Goal: Task Accomplishment & Management: Manage account settings

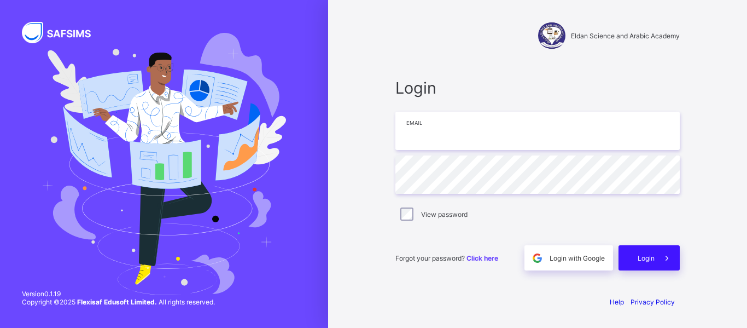
type input "**********"
click at [645, 263] on div "Login" at bounding box center [649, 257] width 61 height 25
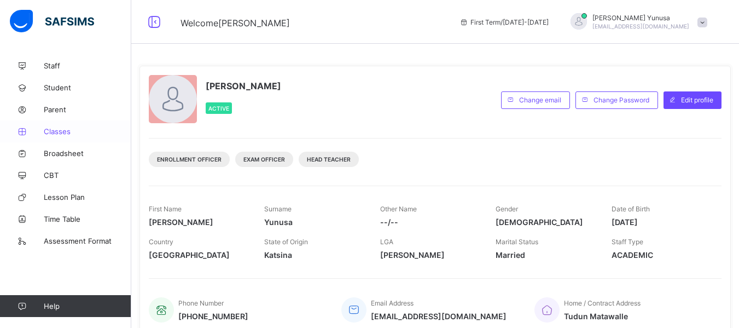
click at [56, 134] on span "Classes" at bounding box center [88, 131] width 88 height 9
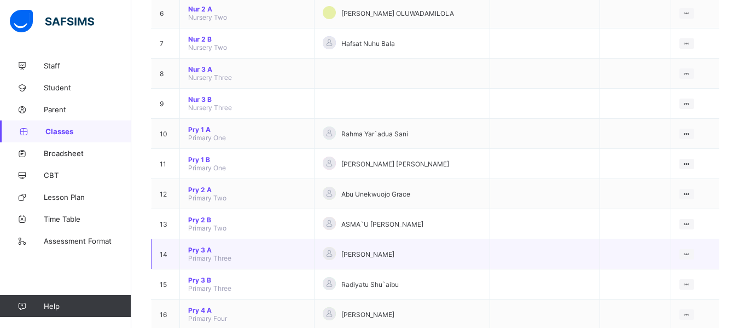
scroll to position [164, 0]
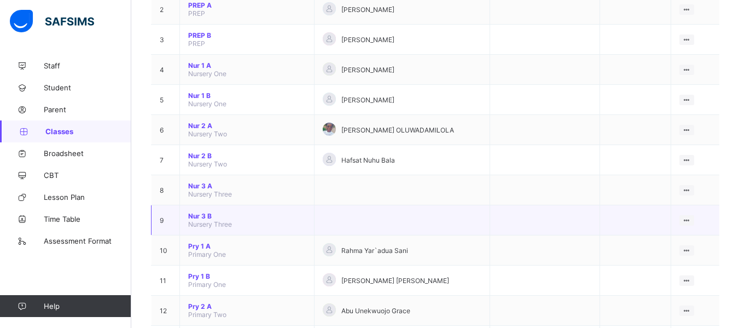
click at [207, 213] on span "Nur 3 B" at bounding box center [247, 216] width 118 height 8
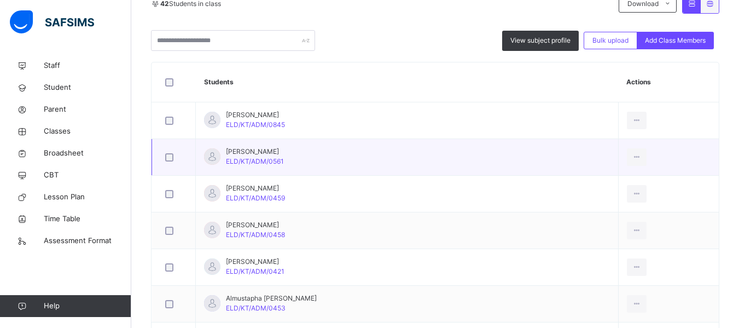
scroll to position [273, 0]
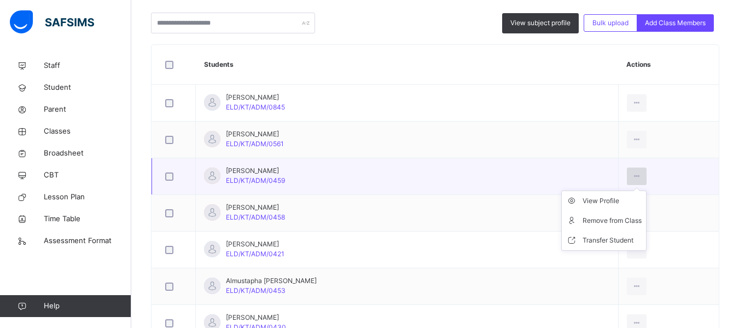
click at [632, 177] on icon at bounding box center [636, 176] width 9 height 10
click at [601, 217] on div "Remove from Class" at bounding box center [612, 220] width 59 height 11
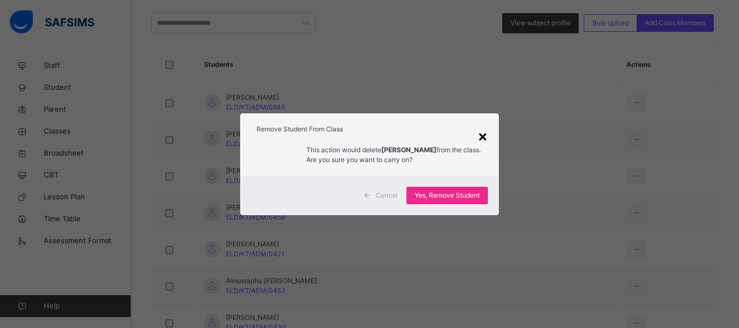
click at [484, 139] on div "×" at bounding box center [483, 135] width 10 height 23
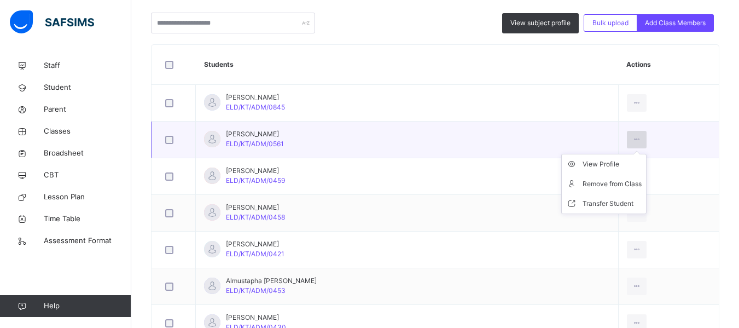
click at [632, 138] on icon at bounding box center [636, 140] width 9 height 10
click at [595, 186] on div "Remove from Class" at bounding box center [612, 183] width 59 height 11
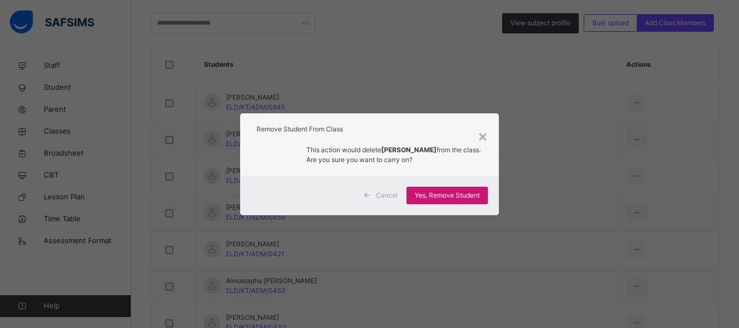
click at [434, 194] on span "Yes, Remove Student" at bounding box center [447, 195] width 65 height 10
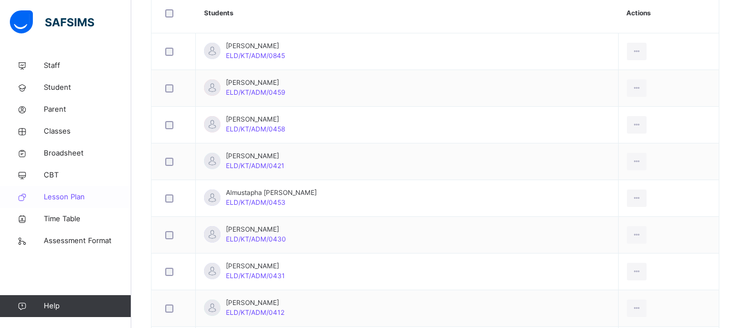
scroll to position [328, 0]
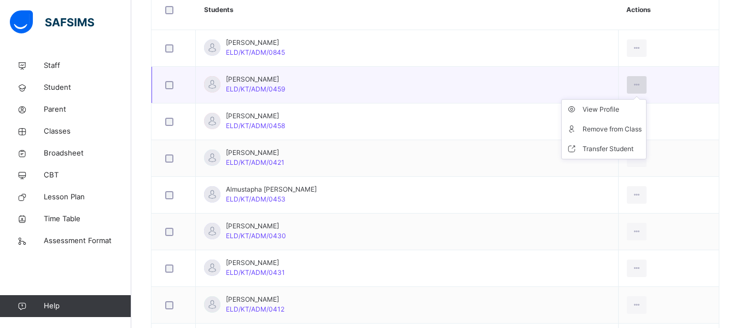
click at [632, 81] on icon at bounding box center [636, 85] width 9 height 10
click at [599, 127] on div "Remove from Class" at bounding box center [612, 129] width 59 height 11
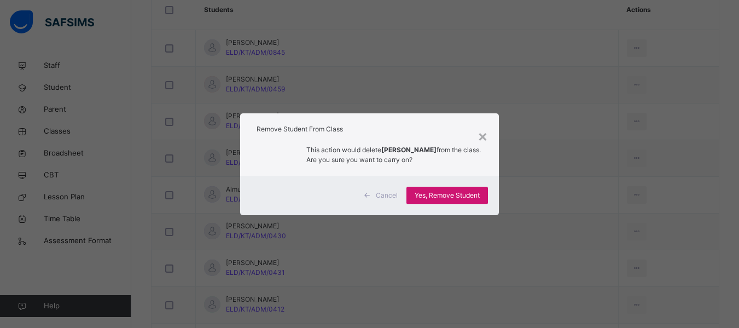
click at [475, 189] on div "Yes, Remove Student" at bounding box center [446, 196] width 81 height 18
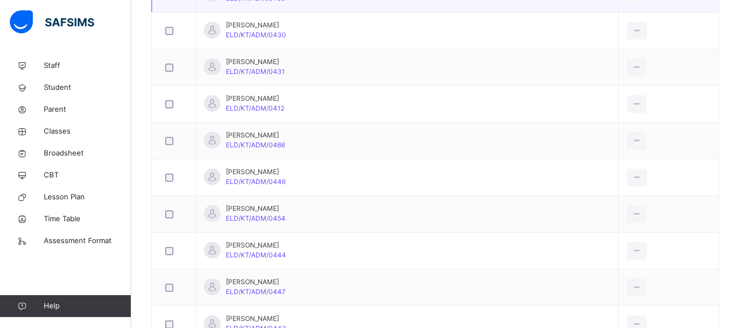
scroll to position [273, 0]
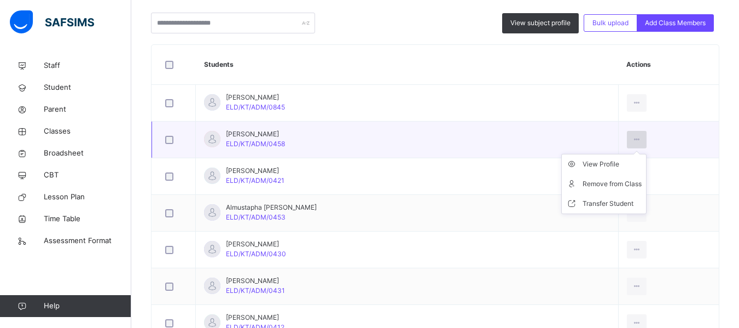
click at [632, 138] on icon at bounding box center [636, 140] width 9 height 10
click at [583, 185] on div "Remove from Class" at bounding box center [612, 183] width 59 height 11
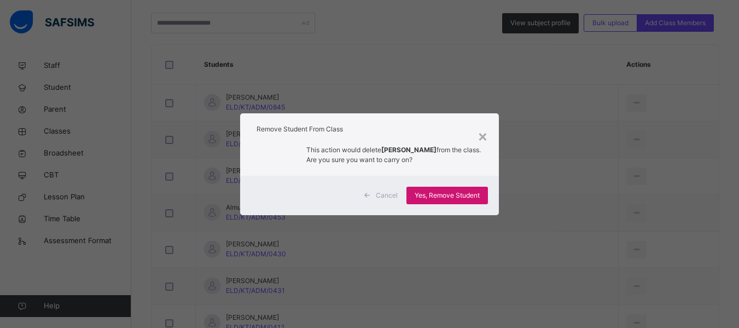
click at [467, 195] on span "Yes, Remove Student" at bounding box center [447, 195] width 65 height 10
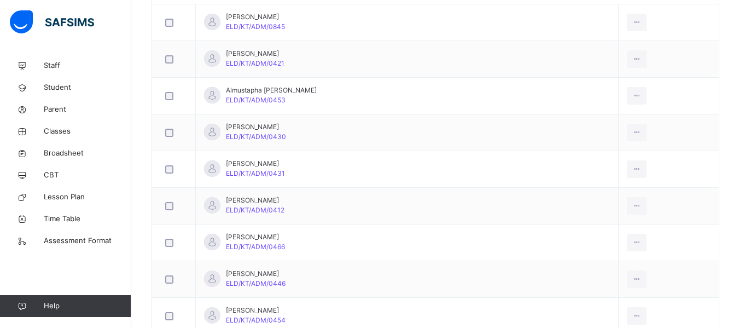
scroll to position [328, 0]
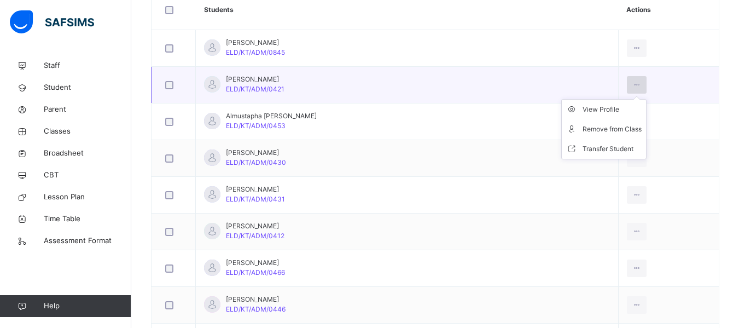
click at [632, 85] on icon at bounding box center [636, 85] width 9 height 10
click at [607, 133] on div "Remove from Class" at bounding box center [612, 129] width 59 height 11
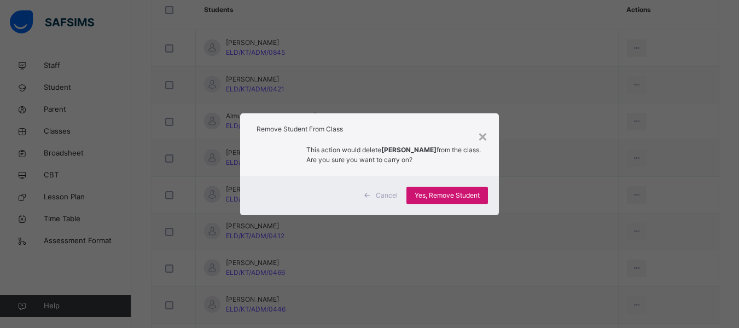
click at [466, 198] on span "Yes, Remove Student" at bounding box center [447, 195] width 65 height 10
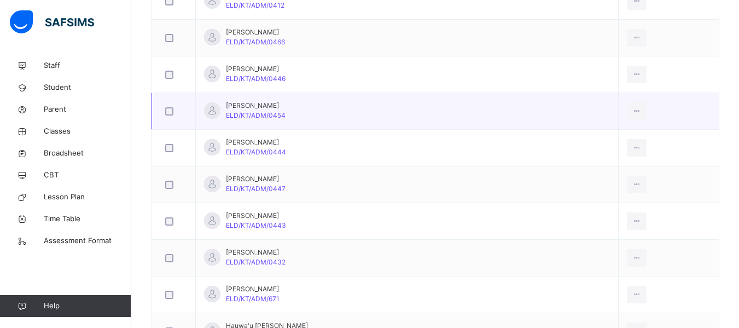
scroll to position [547, 0]
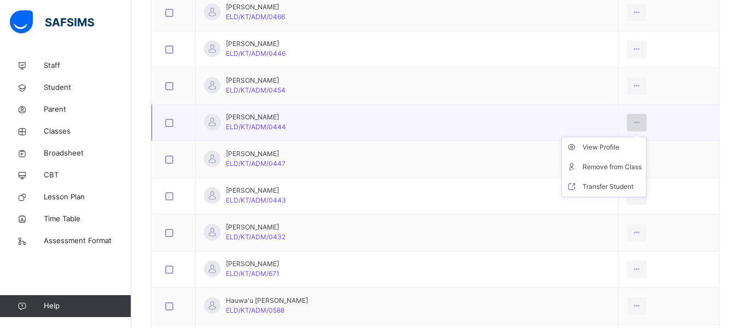
click at [632, 119] on icon at bounding box center [636, 123] width 9 height 10
click at [583, 169] on div "Remove from Class" at bounding box center [612, 166] width 59 height 11
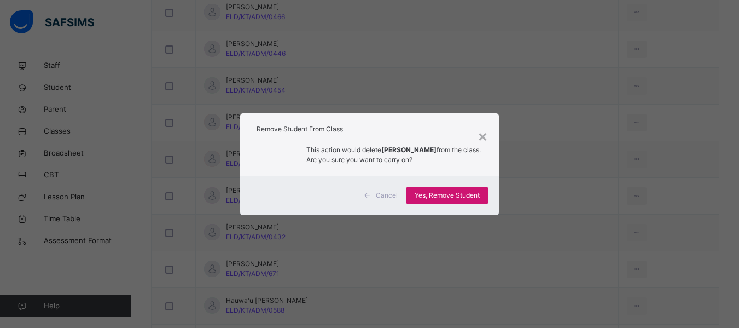
click at [458, 191] on span "Yes, Remove Student" at bounding box center [447, 195] width 65 height 10
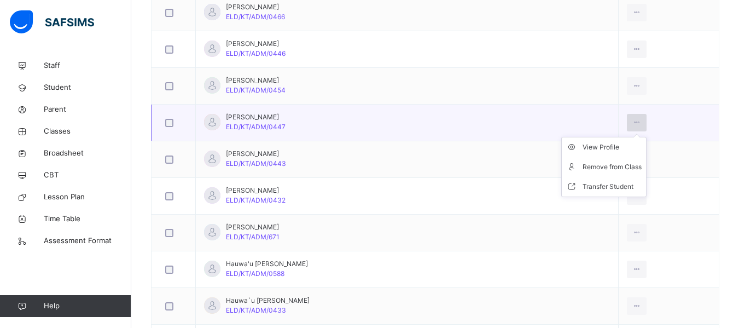
click at [627, 120] on div at bounding box center [637, 123] width 20 height 18
click at [585, 170] on div "Remove from Class" at bounding box center [612, 166] width 59 height 11
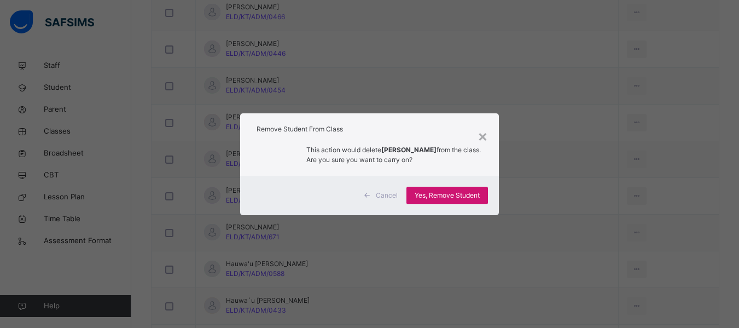
click at [445, 195] on span "Yes, Remove Student" at bounding box center [447, 195] width 65 height 10
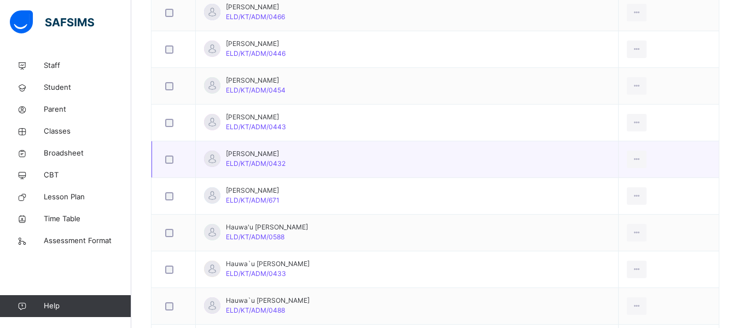
scroll to position [602, 0]
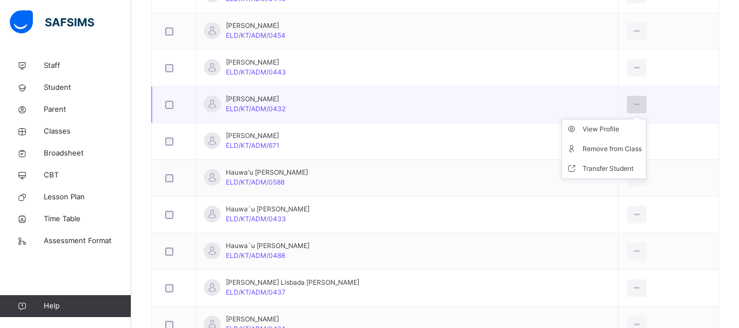
click at [628, 102] on div at bounding box center [637, 105] width 20 height 18
click at [583, 154] on div "Remove from Class" at bounding box center [612, 148] width 59 height 11
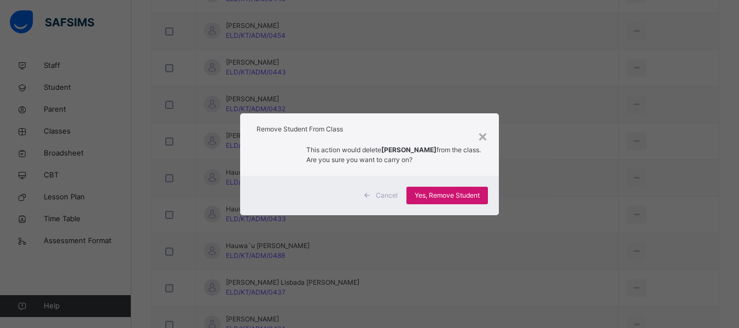
click at [458, 194] on span "Yes, Remove Student" at bounding box center [447, 195] width 65 height 10
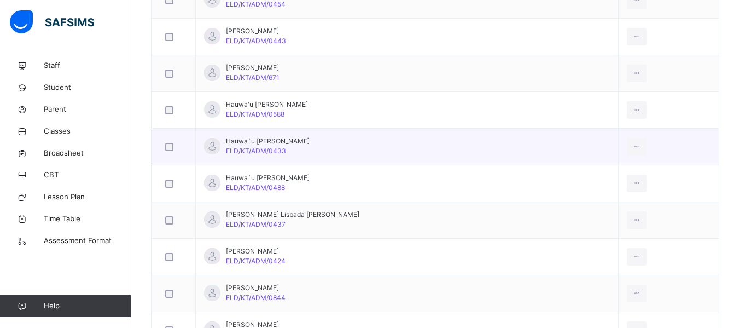
scroll to position [656, 0]
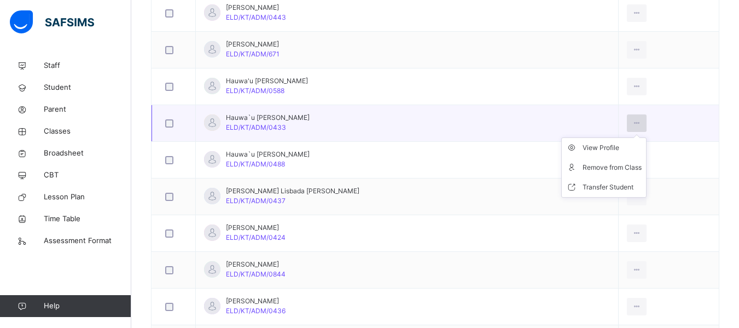
click at [632, 124] on icon at bounding box center [636, 123] width 9 height 10
click at [589, 168] on div "Remove from Class" at bounding box center [612, 167] width 59 height 11
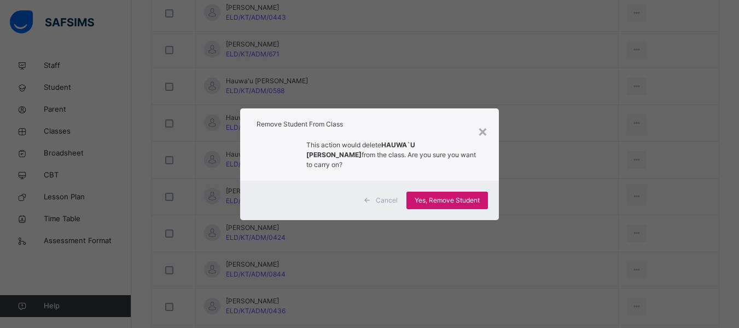
click at [438, 191] on div "Yes, Remove Student" at bounding box center [446, 200] width 81 height 18
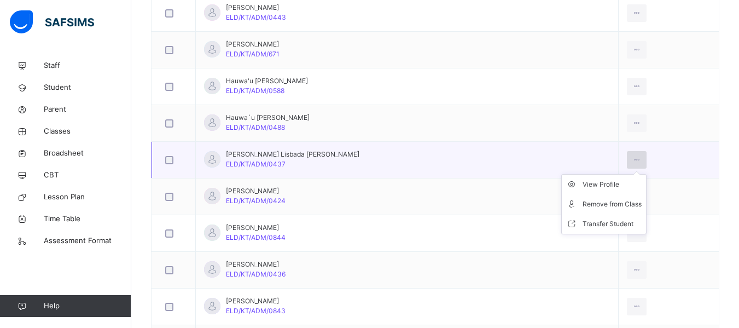
click at [632, 157] on icon at bounding box center [636, 160] width 9 height 10
click at [591, 199] on div "Remove from Class" at bounding box center [612, 204] width 59 height 11
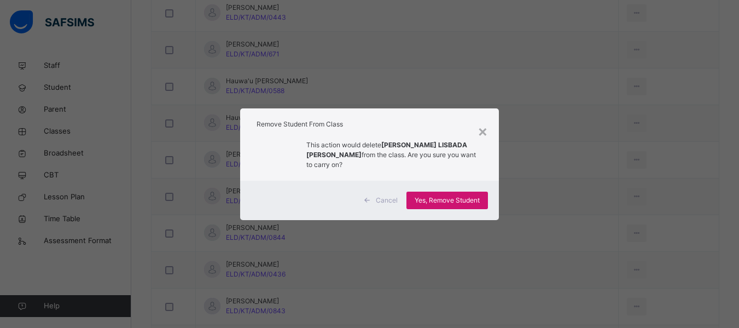
click at [461, 195] on span "Yes, Remove Student" at bounding box center [447, 200] width 65 height 10
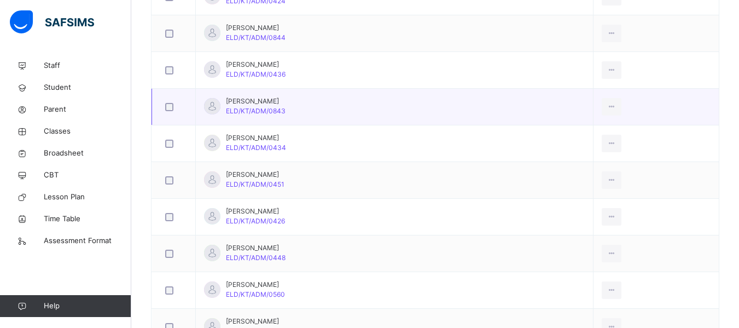
scroll to position [820, 0]
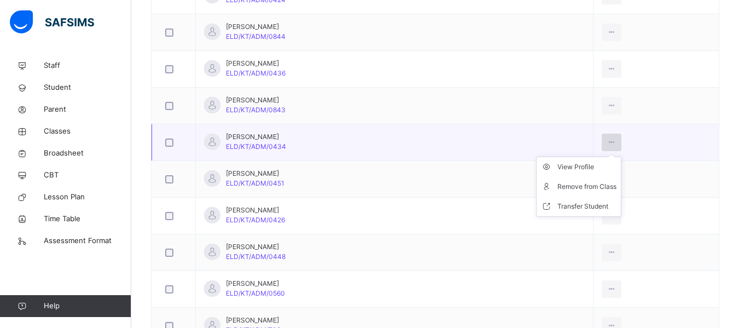
click at [622, 143] on div at bounding box center [612, 142] width 20 height 18
click at [579, 193] on li "Remove from Class" at bounding box center [579, 187] width 84 height 20
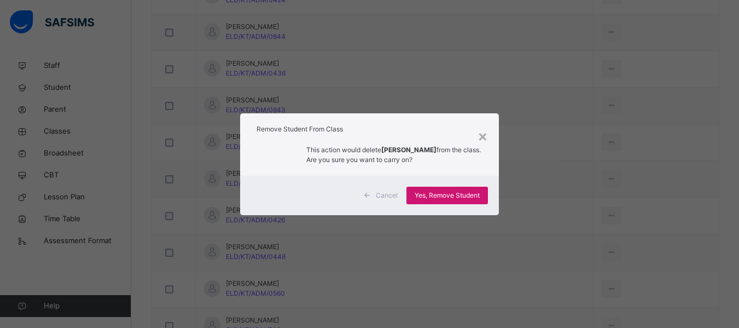
click at [426, 193] on span "Yes, Remove Student" at bounding box center [447, 195] width 65 height 10
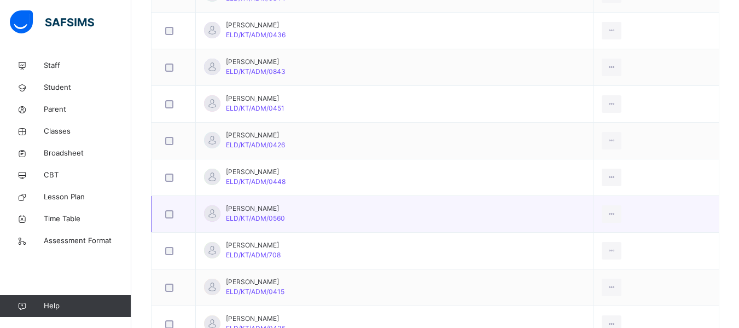
scroll to position [875, 0]
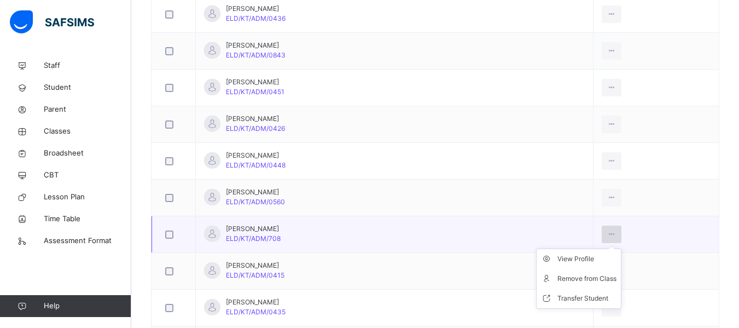
click at [616, 235] on icon at bounding box center [611, 234] width 9 height 10
click at [593, 278] on div "Remove from Class" at bounding box center [586, 278] width 59 height 11
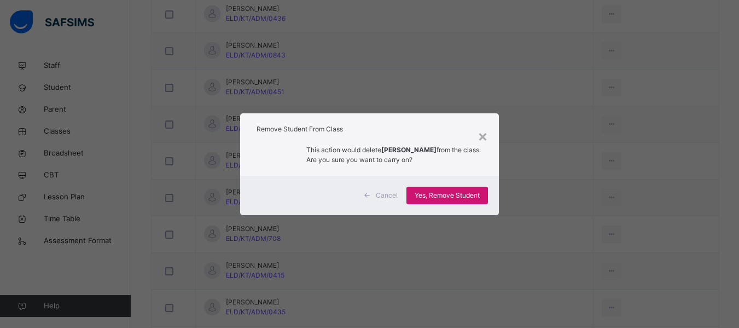
click at [457, 196] on span "Yes, Remove Student" at bounding box center [447, 195] width 65 height 10
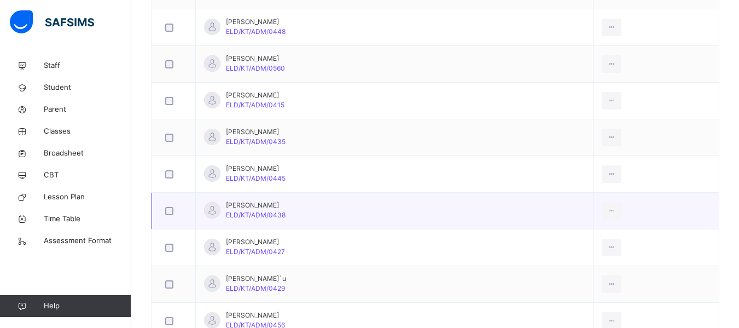
scroll to position [1039, 0]
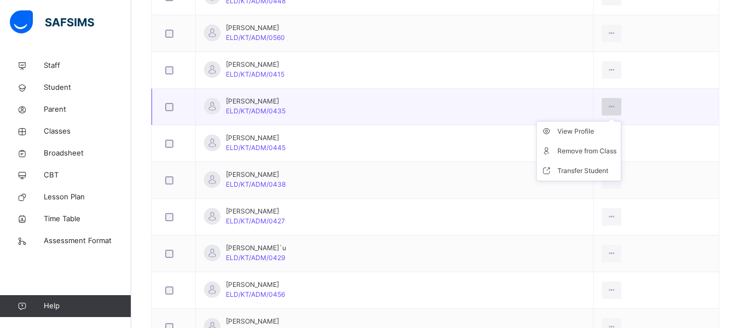
click at [616, 107] on icon at bounding box center [611, 107] width 9 height 10
click at [578, 150] on div "Remove from Class" at bounding box center [586, 150] width 59 height 11
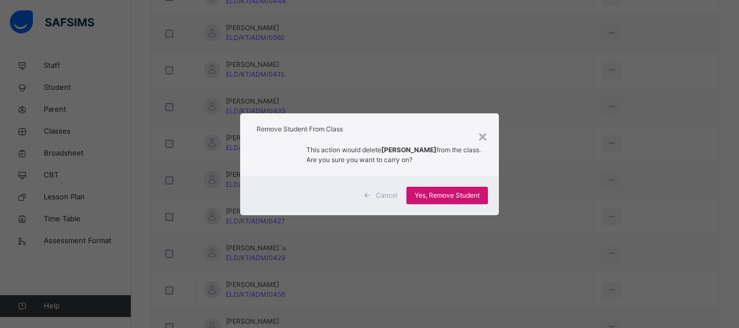
click at [452, 194] on span "Yes, Remove Student" at bounding box center [447, 195] width 65 height 10
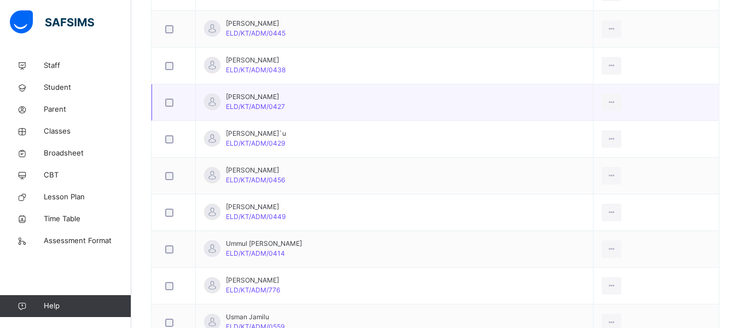
scroll to position [1136, 0]
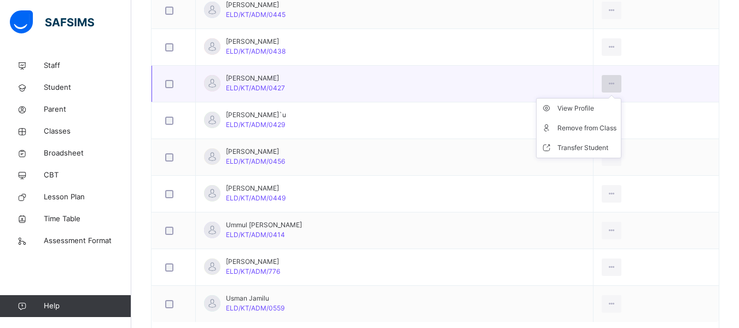
click at [622, 86] on div at bounding box center [612, 84] width 20 height 18
click at [606, 124] on div "Remove from Class" at bounding box center [586, 128] width 59 height 11
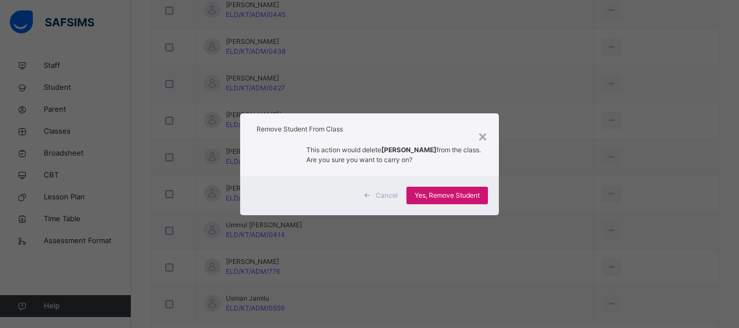
click at [442, 193] on span "Yes, Remove Student" at bounding box center [447, 195] width 65 height 10
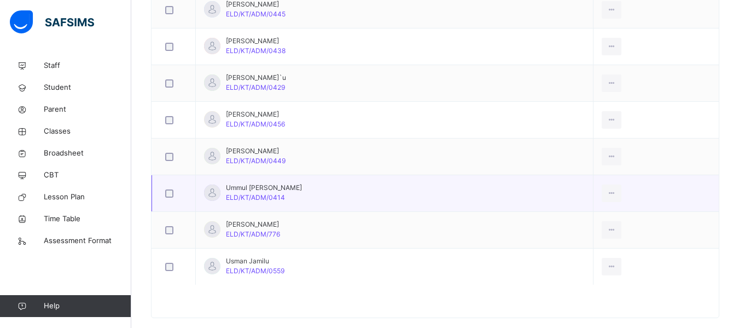
scroll to position [1149, 0]
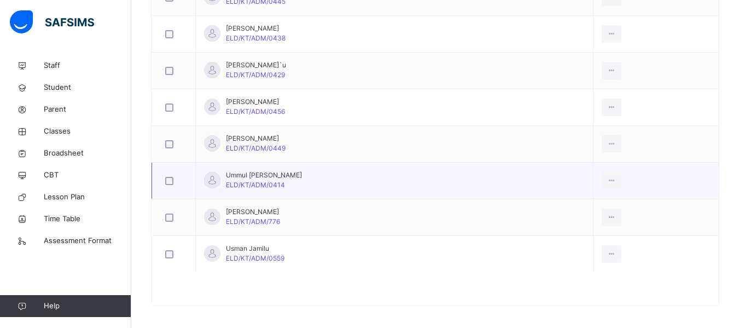
click at [473, 174] on td "Ummul Khairi Sulaiman Wagini ELD/KT/ADM/0414" at bounding box center [395, 180] width 398 height 37
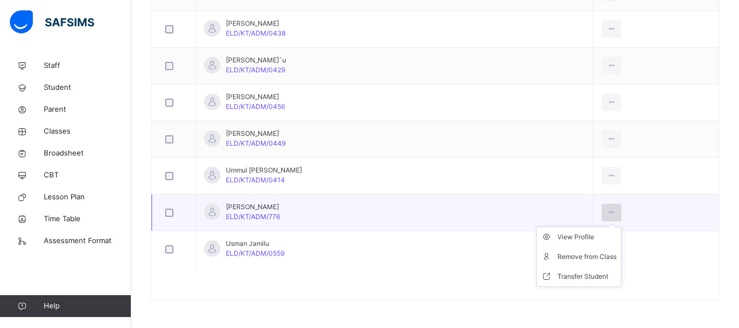
click at [616, 209] on icon at bounding box center [611, 212] width 9 height 10
click at [595, 264] on li "Remove from Class" at bounding box center [579, 257] width 84 height 20
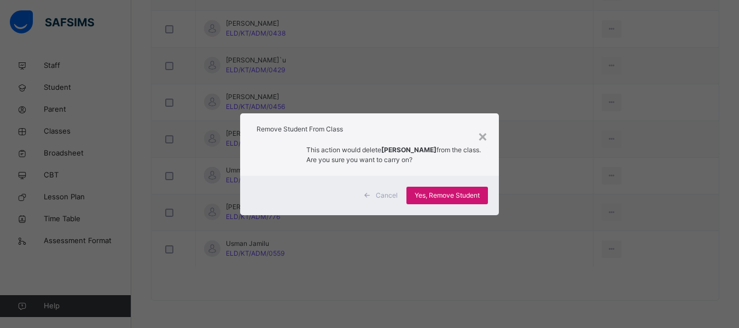
click at [430, 192] on span "Yes, Remove Student" at bounding box center [447, 195] width 65 height 10
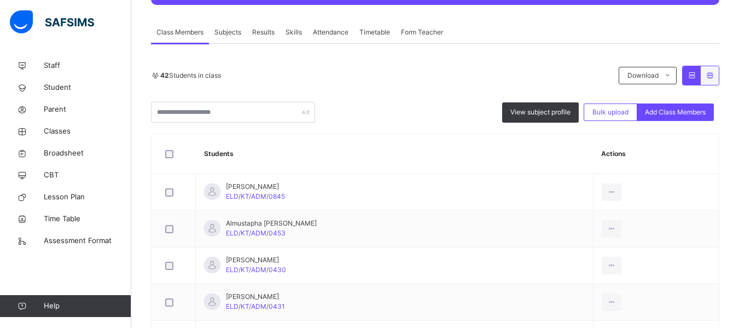
scroll to position [0, 0]
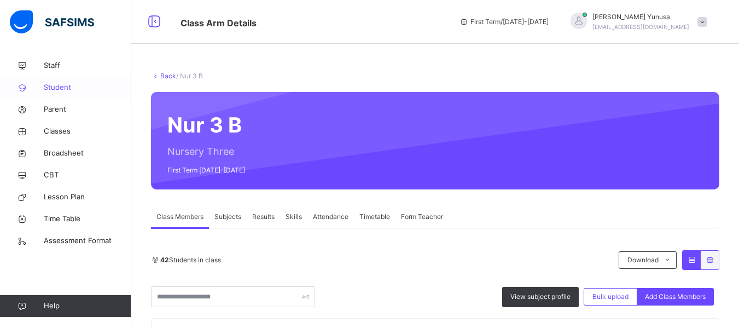
click at [51, 89] on span "Student" at bounding box center [88, 87] width 88 height 11
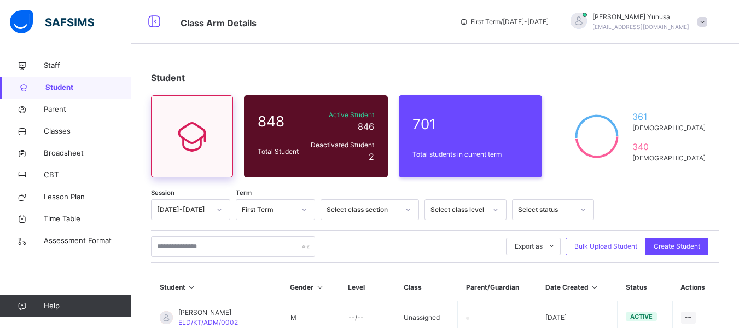
scroll to position [109, 0]
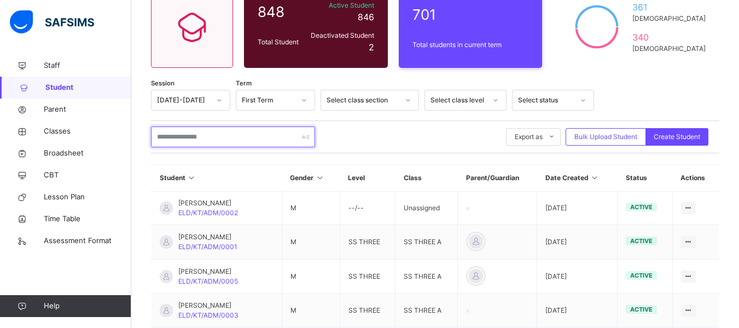
click at [206, 134] on input "text" at bounding box center [233, 136] width 164 height 21
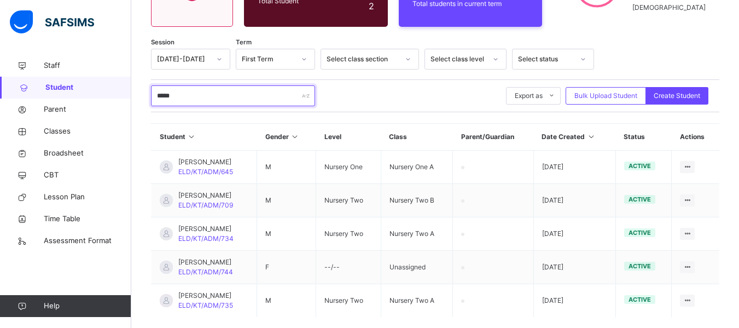
scroll to position [206, 0]
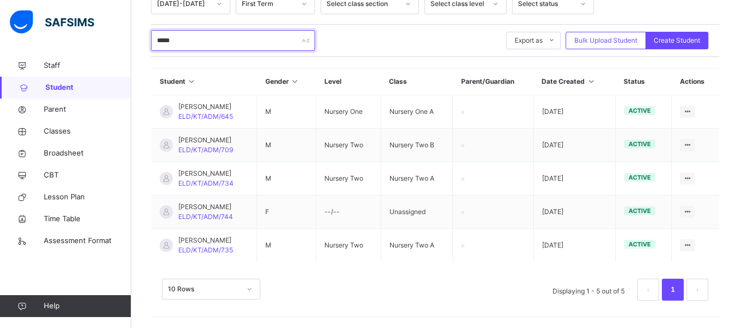
click at [171, 40] on input "*****" at bounding box center [233, 40] width 164 height 21
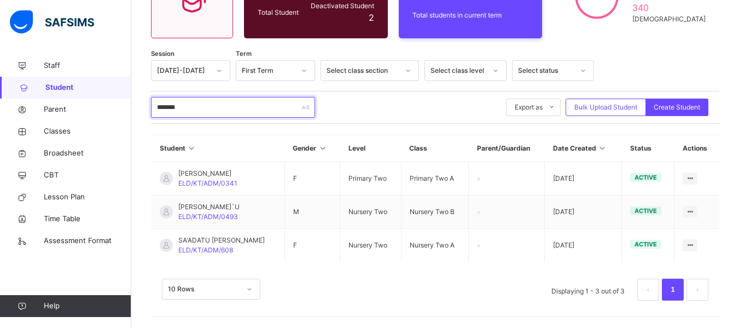
scroll to position [139, 0]
type input "*******"
click at [56, 128] on span "Classes" at bounding box center [88, 131] width 88 height 11
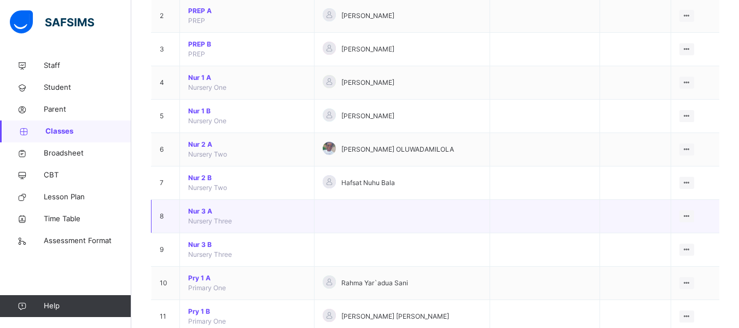
scroll to position [219, 0]
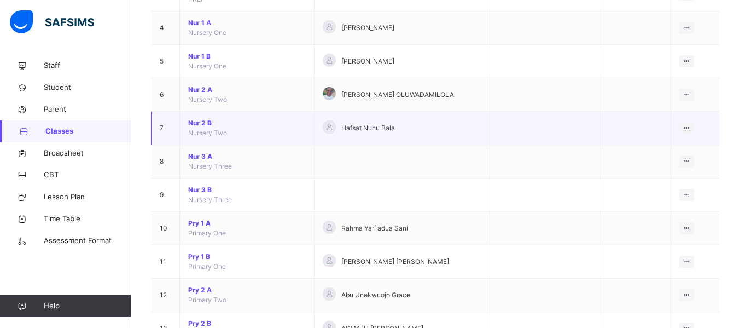
click at [195, 120] on span "Nur 2 B" at bounding box center [247, 123] width 118 height 10
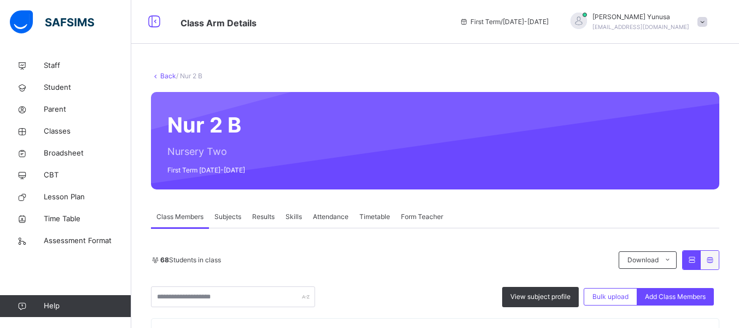
scroll to position [164, 0]
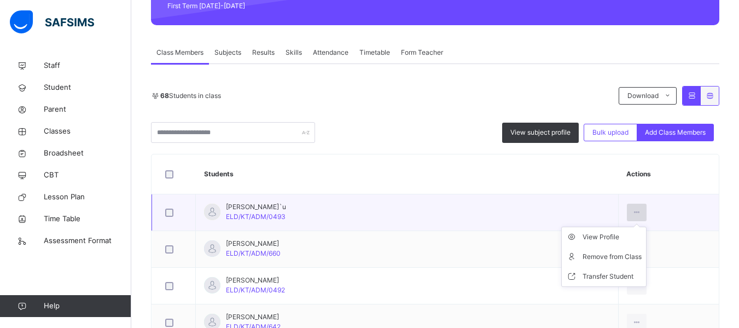
click at [632, 207] on icon at bounding box center [636, 212] width 9 height 10
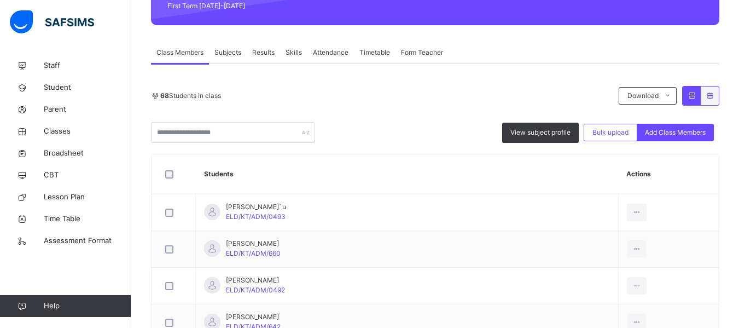
click at [0, 0] on div "Remove from Class" at bounding box center [0, 0] width 0 height 0
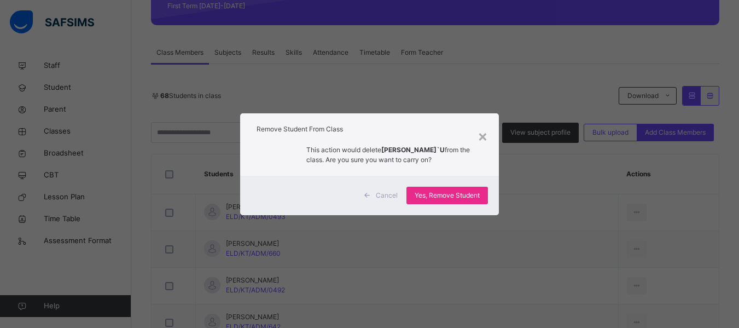
scroll to position [328, 0]
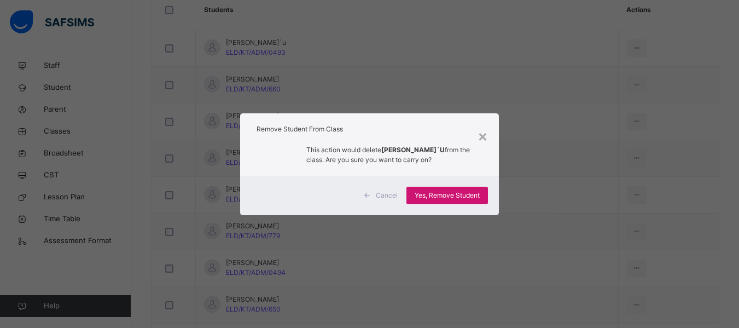
click at [458, 190] on span "Yes, Remove Student" at bounding box center [447, 195] width 65 height 10
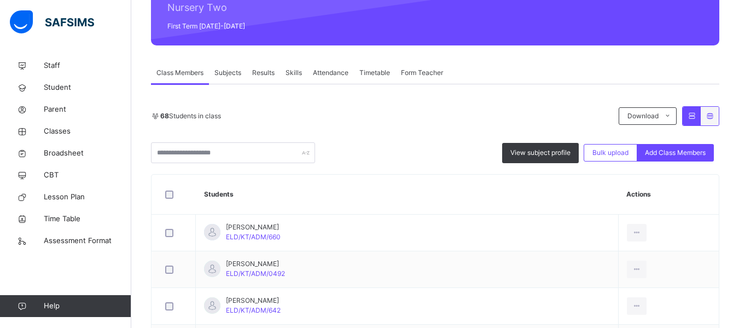
scroll to position [55, 0]
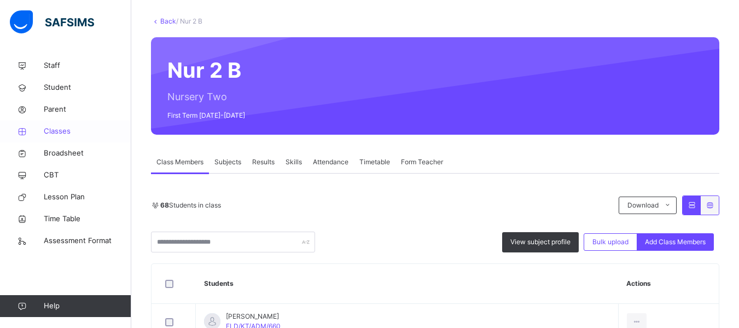
click at [70, 127] on span "Classes" at bounding box center [88, 131] width 88 height 11
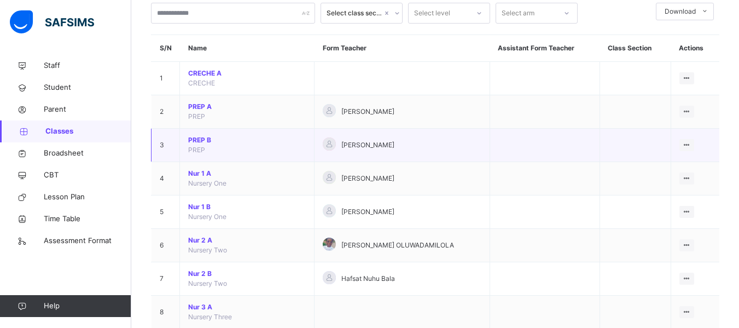
scroll to position [219, 0]
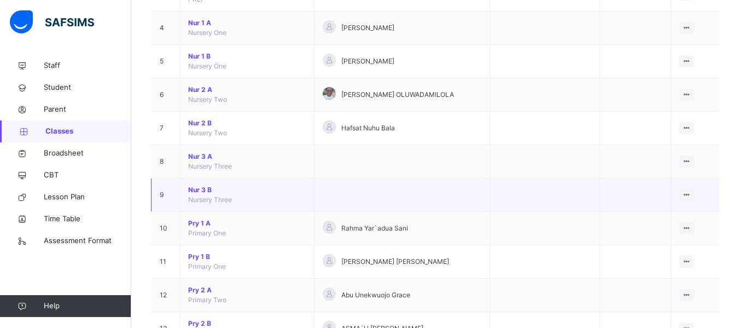
click at [202, 187] on span "Nur 3 B" at bounding box center [247, 190] width 118 height 10
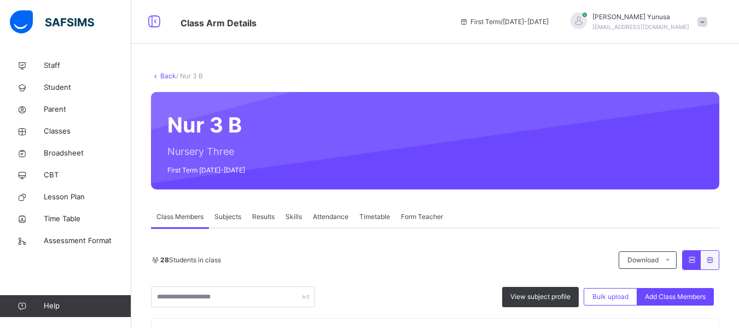
scroll to position [164, 0]
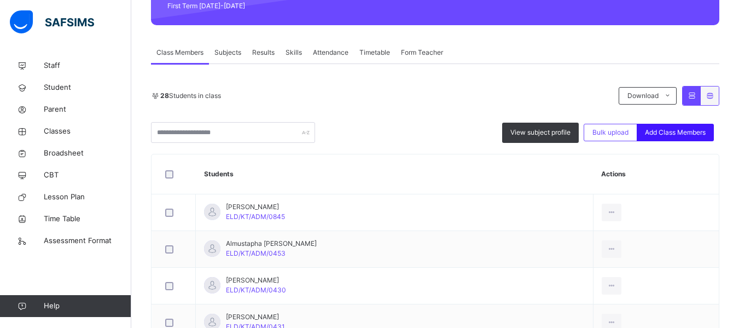
click at [683, 124] on div "Add Class Members" at bounding box center [675, 133] width 77 height 18
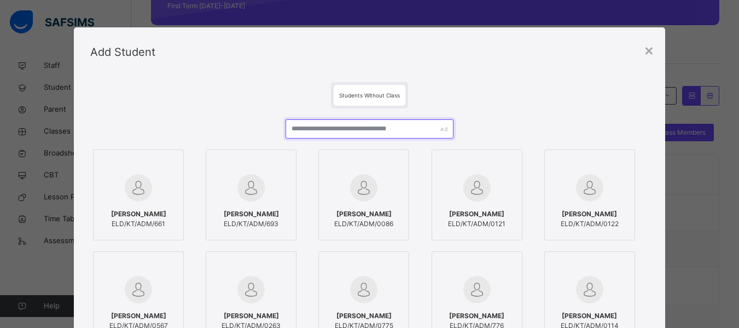
click at [343, 131] on input "text" at bounding box center [369, 128] width 167 height 19
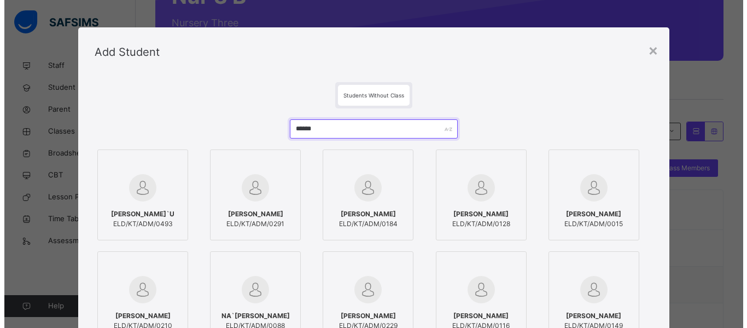
scroll to position [109, 0]
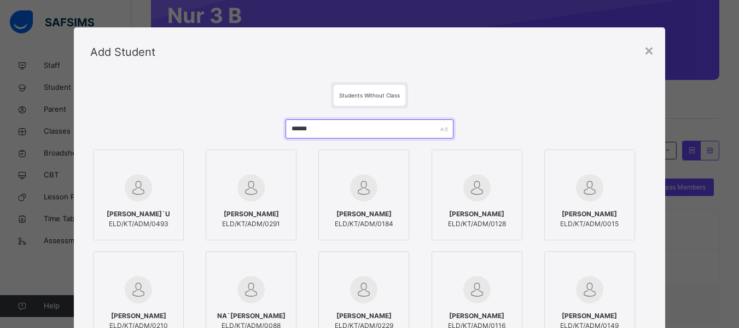
type input "******"
click at [126, 186] on img at bounding box center [138, 187] width 27 height 27
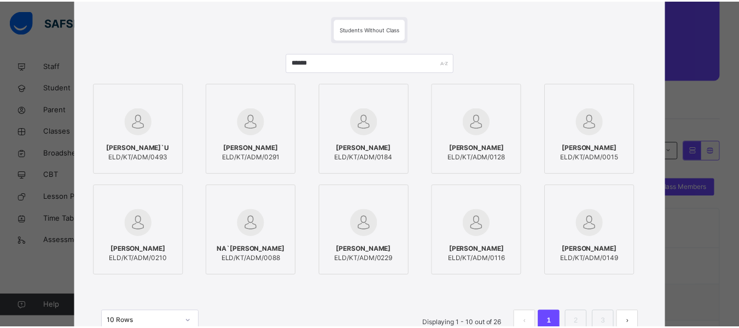
scroll to position [160, 0]
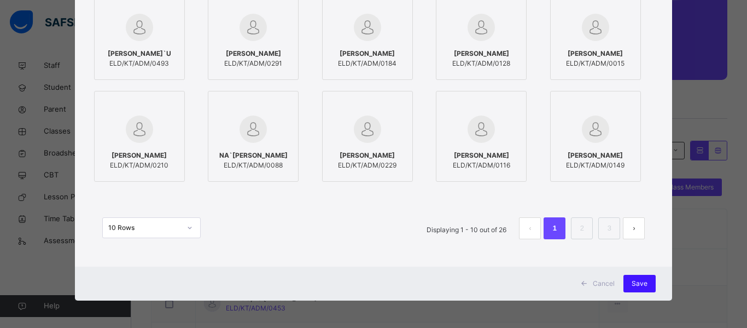
click at [639, 281] on span "Save" at bounding box center [640, 283] width 16 height 10
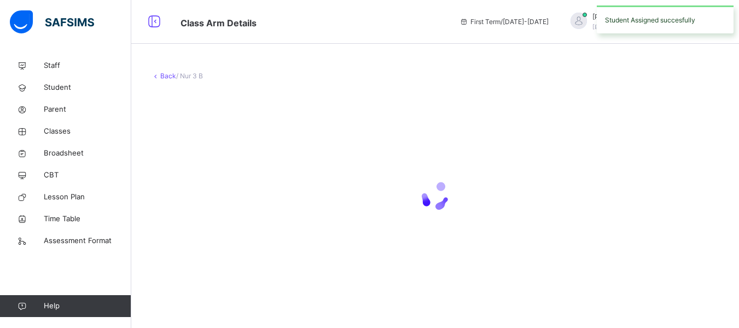
scroll to position [0, 0]
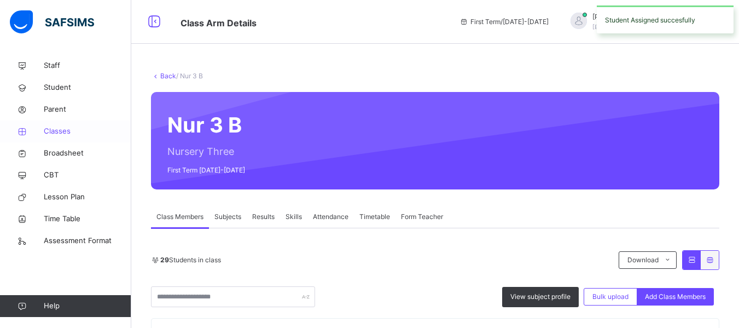
drag, startPoint x: 48, startPoint y: 88, endPoint x: 131, endPoint y: 131, distance: 93.5
click at [48, 88] on span "Student" at bounding box center [88, 87] width 88 height 11
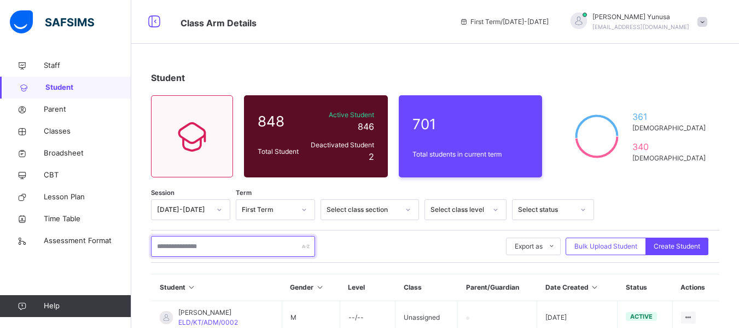
click at [221, 244] on input "text" at bounding box center [233, 246] width 164 height 21
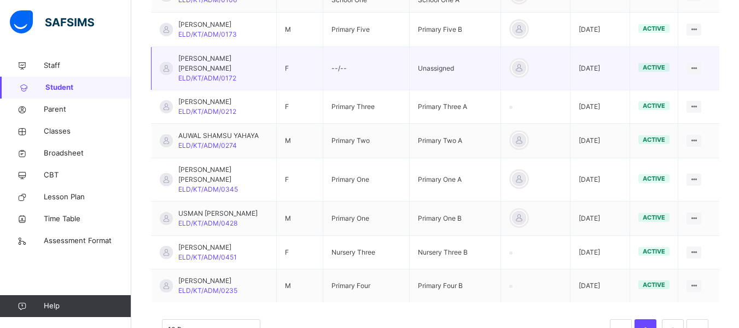
scroll to position [417, 0]
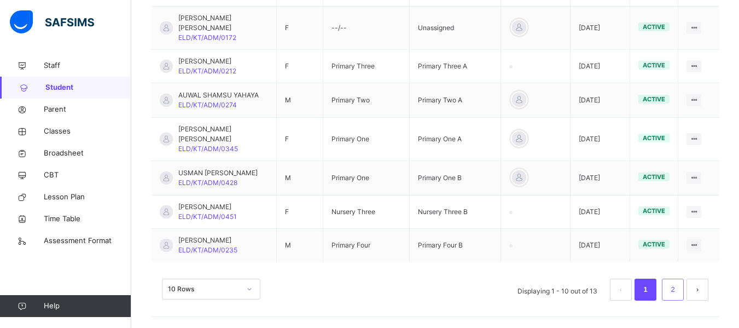
type input "******"
click at [678, 294] on link "2" at bounding box center [672, 289] width 10 height 14
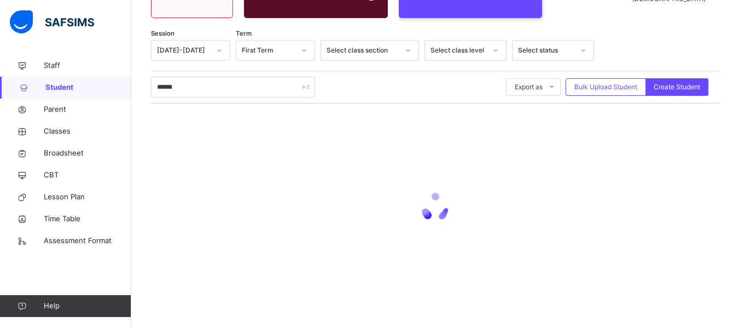
scroll to position [139, 0]
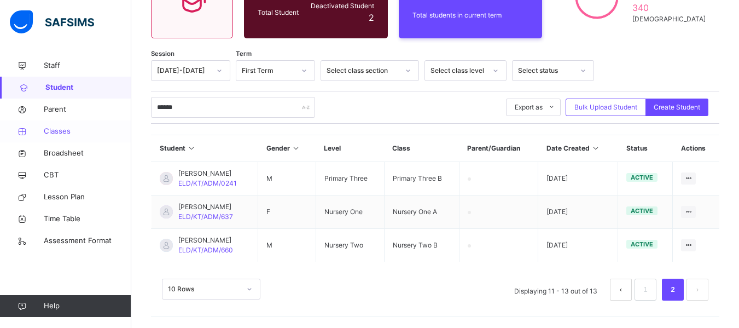
click at [48, 135] on span "Classes" at bounding box center [88, 131] width 88 height 11
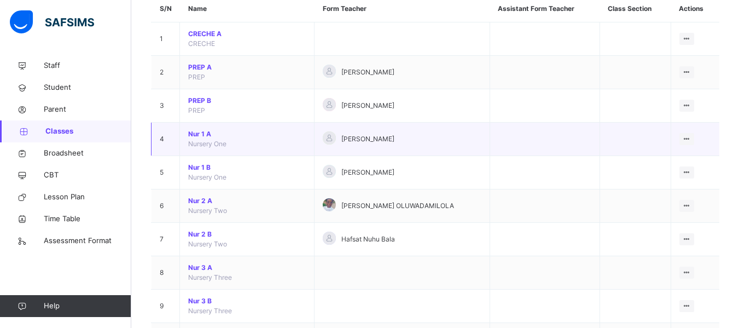
scroll to position [109, 0]
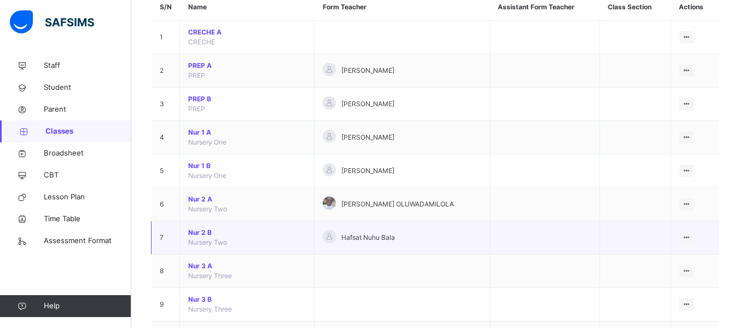
click at [197, 232] on span "Nur 2 B" at bounding box center [247, 233] width 118 height 10
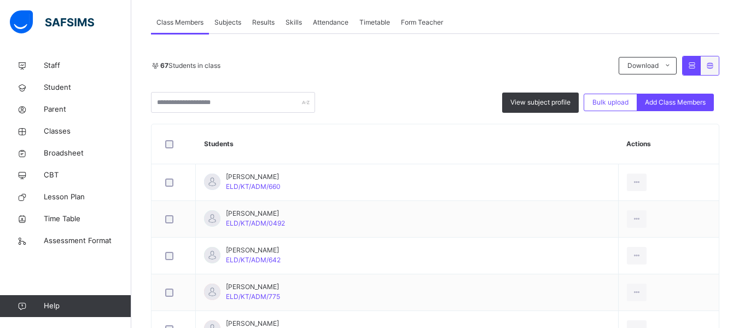
scroll to position [219, 0]
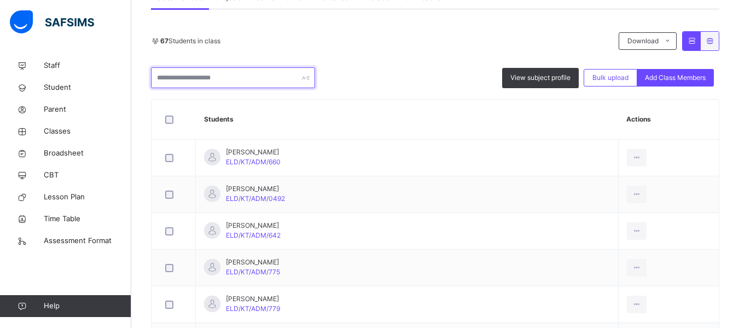
click at [189, 75] on input "text" at bounding box center [233, 77] width 164 height 21
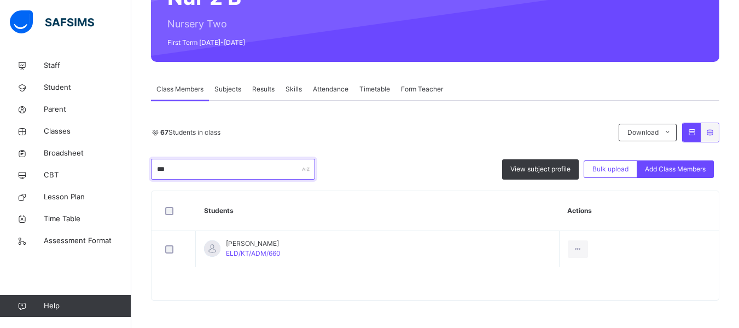
scroll to position [127, 0]
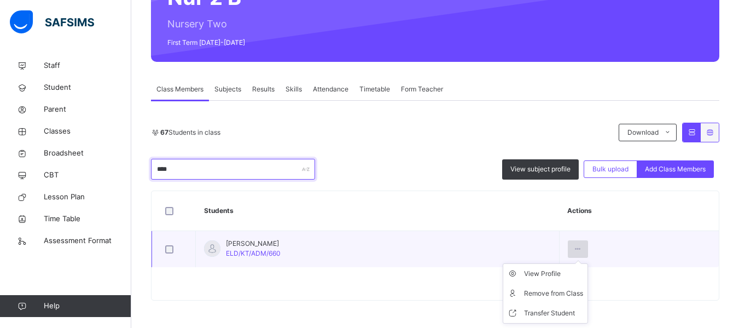
type input "****"
click at [583, 243] on div at bounding box center [578, 249] width 20 height 18
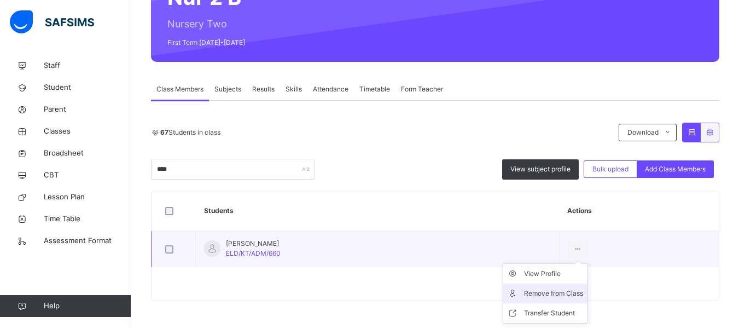
click at [538, 290] on div "Remove from Class" at bounding box center [553, 293] width 59 height 11
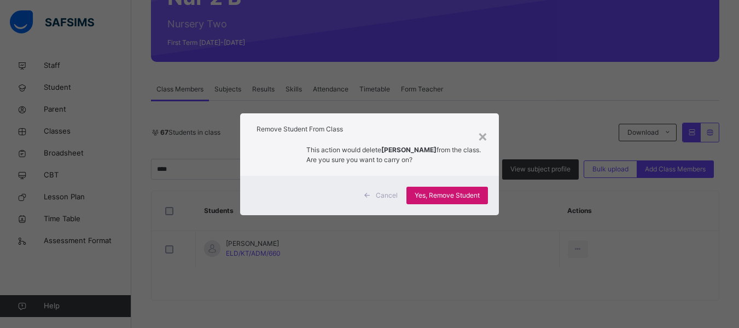
click at [468, 190] on span "Yes, Remove Student" at bounding box center [447, 195] width 65 height 10
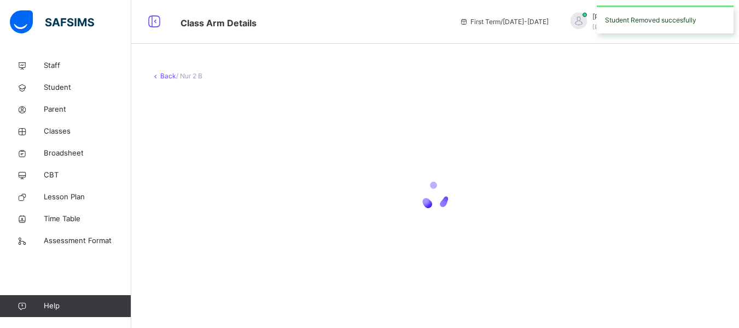
scroll to position [0, 0]
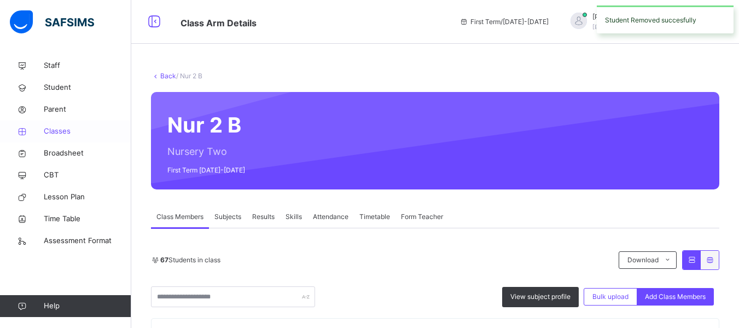
click at [50, 126] on span "Classes" at bounding box center [88, 131] width 88 height 11
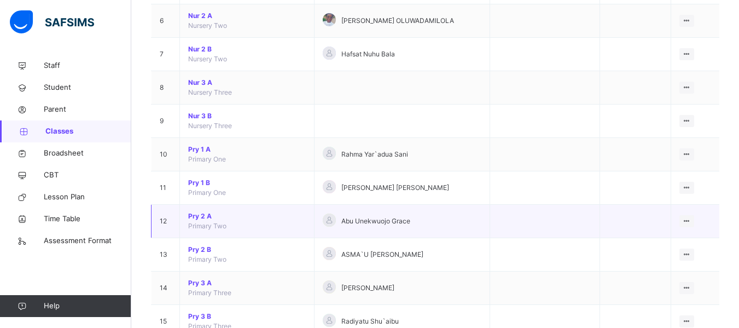
scroll to position [273, 0]
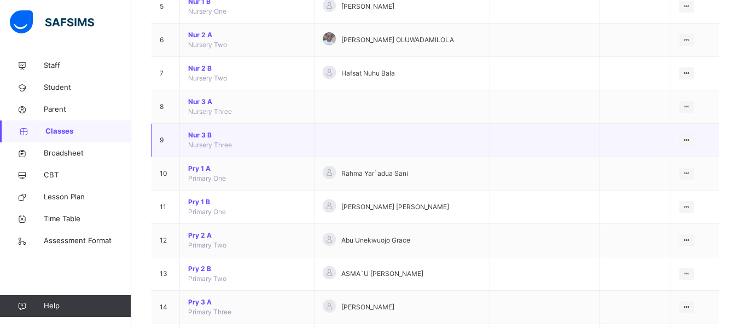
click at [205, 133] on span "Nur 3 B" at bounding box center [247, 135] width 118 height 10
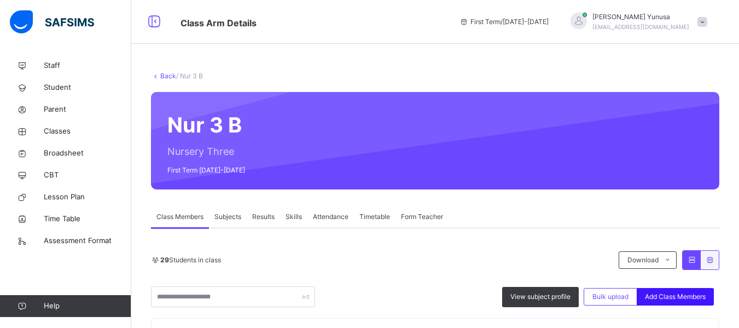
click at [690, 296] on span "Add Class Members" at bounding box center [675, 297] width 61 height 10
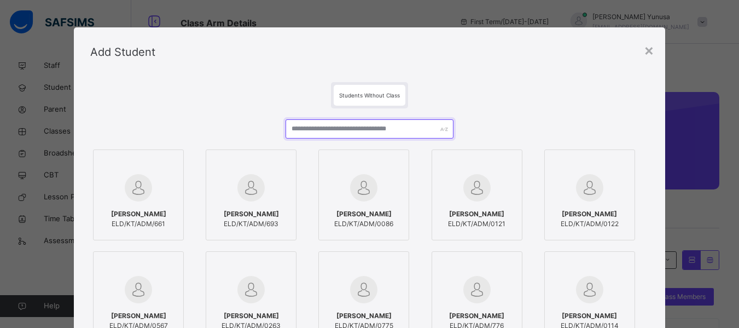
click at [356, 129] on input "text" at bounding box center [369, 128] width 167 height 19
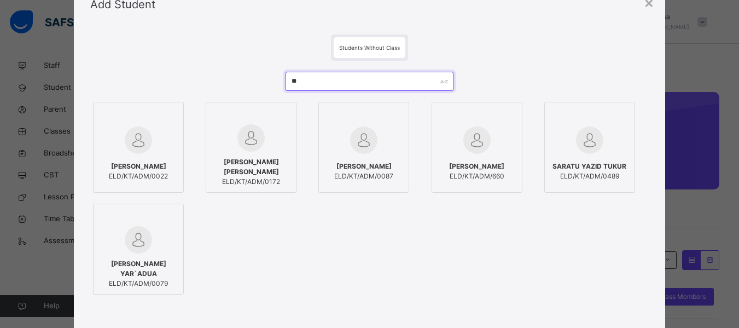
scroll to position [160, 0]
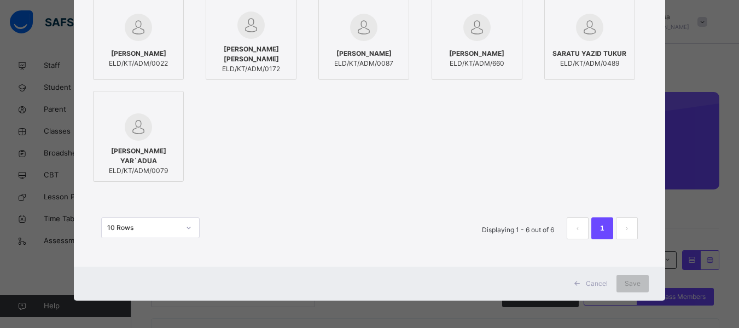
type input "**"
click at [454, 51] on span "[PERSON_NAME]" at bounding box center [476, 54] width 55 height 10
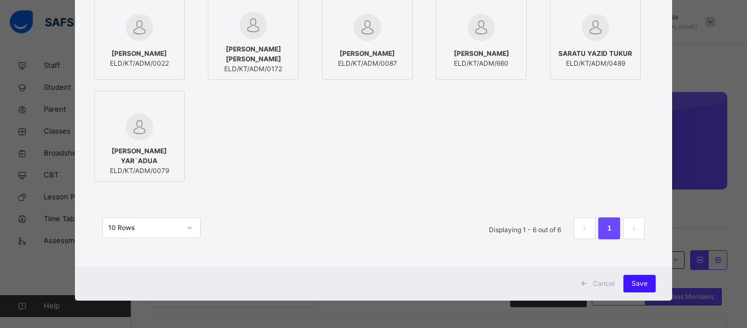
click at [631, 277] on div "Save" at bounding box center [640, 284] width 32 height 18
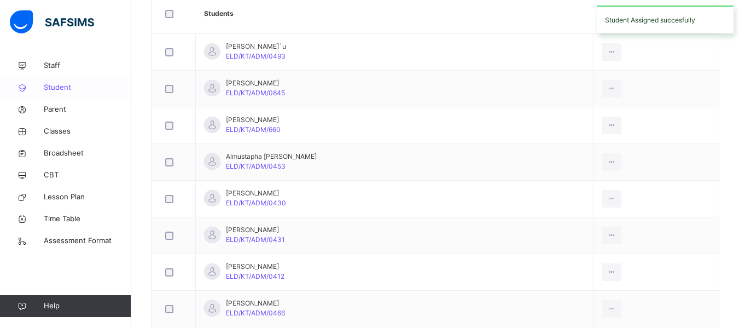
scroll to position [55, 0]
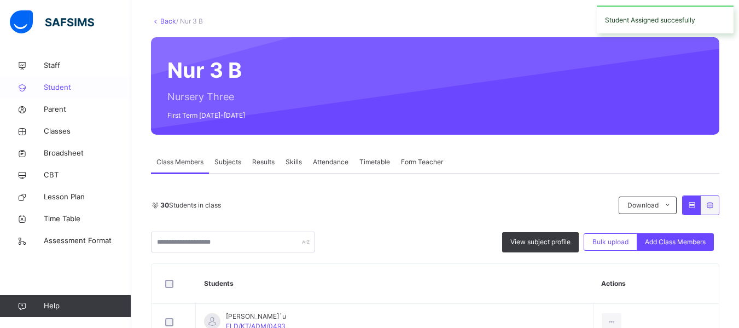
click at [48, 88] on span "Student" at bounding box center [88, 87] width 88 height 11
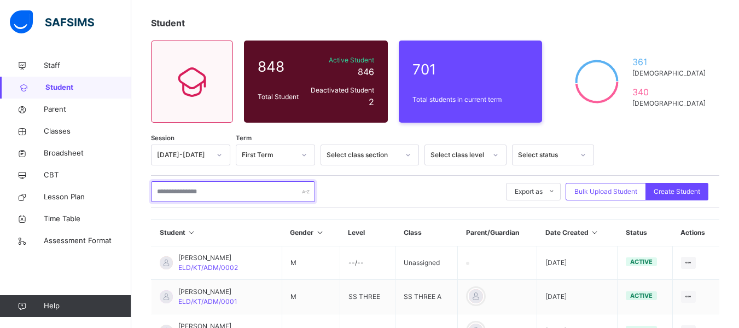
click at [228, 191] on input "text" at bounding box center [233, 191] width 164 height 21
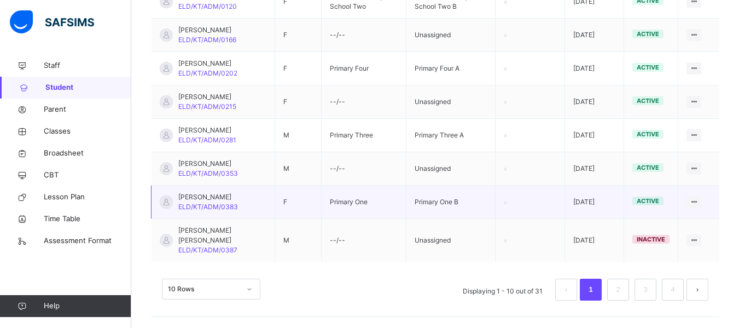
scroll to position [402, 0]
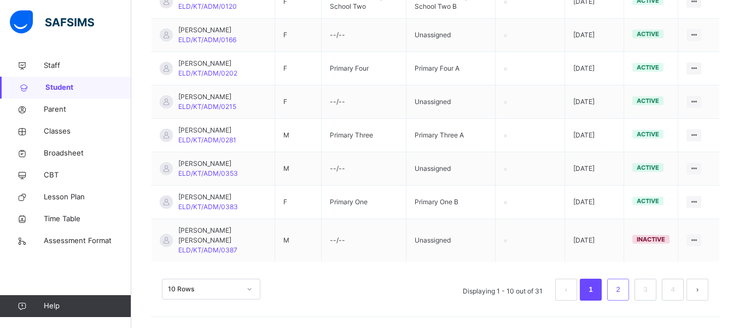
type input "*****"
click at [623, 287] on link "2" at bounding box center [618, 289] width 10 height 14
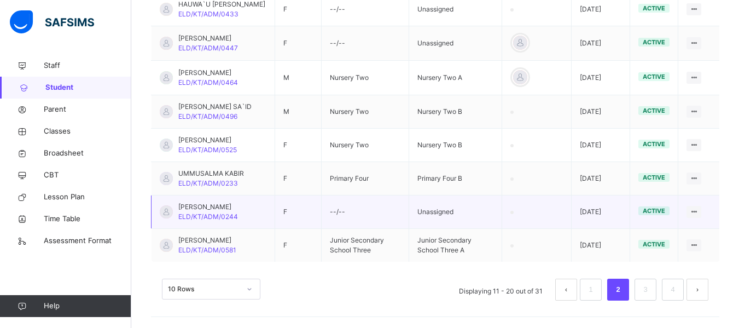
scroll to position [424, 0]
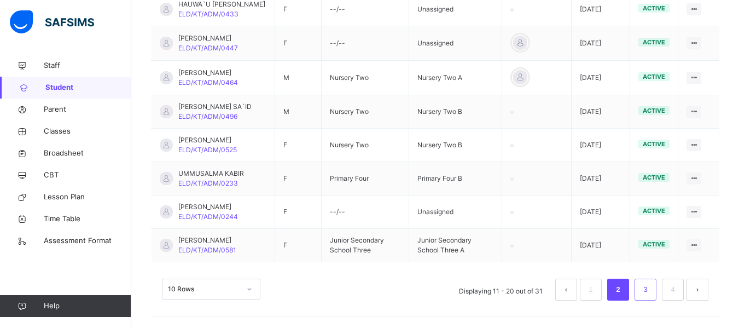
click at [643, 288] on li "3" at bounding box center [645, 289] width 22 height 22
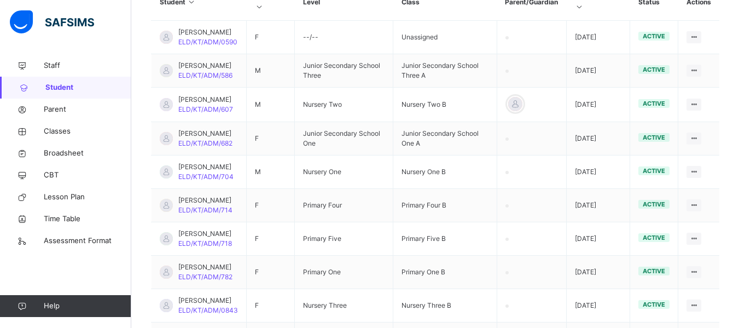
scroll to position [304, 0]
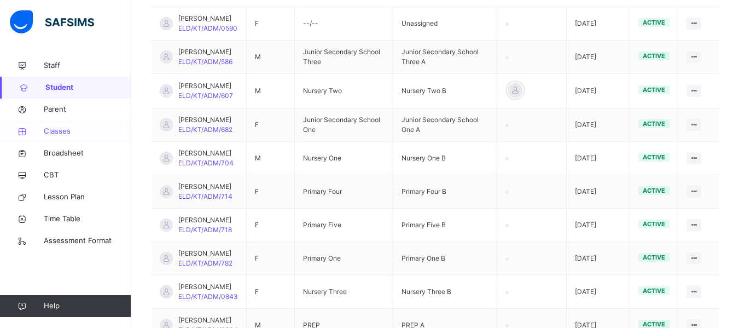
click at [56, 127] on span "Classes" at bounding box center [88, 131] width 88 height 11
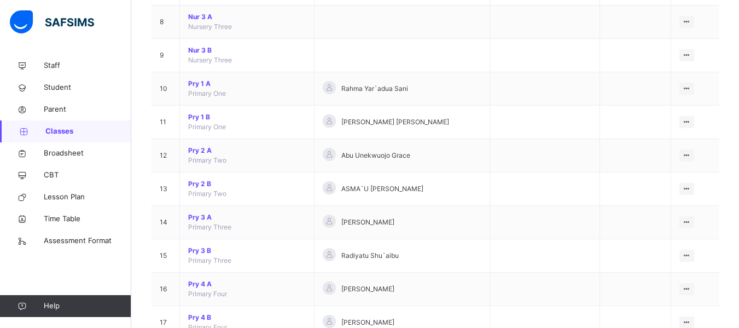
scroll to position [383, 0]
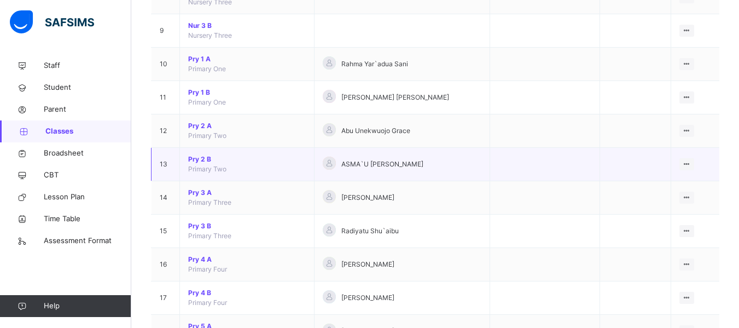
click at [206, 156] on span "Pry 2 B" at bounding box center [247, 159] width 118 height 10
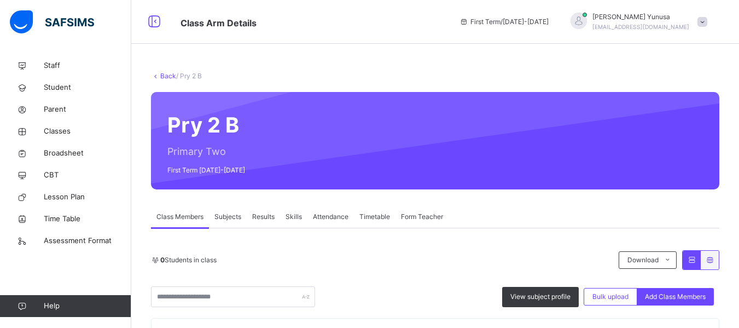
scroll to position [123, 0]
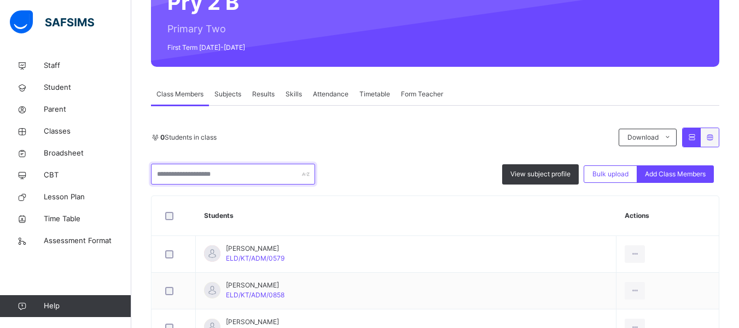
click at [183, 164] on input "text" at bounding box center [233, 174] width 164 height 21
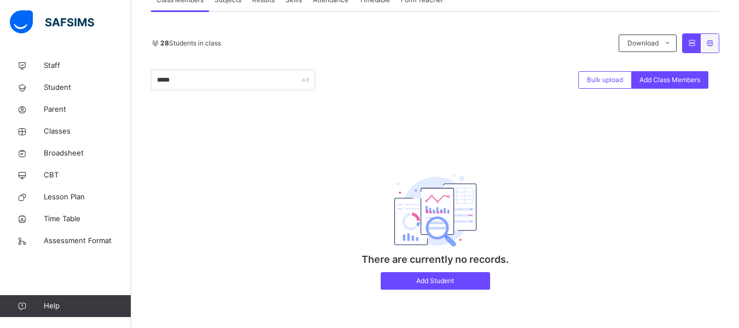
click at [406, 86] on div "***** Bulk upload Add Class Members" at bounding box center [435, 79] width 568 height 21
click at [162, 75] on input "*****" at bounding box center [233, 79] width 164 height 21
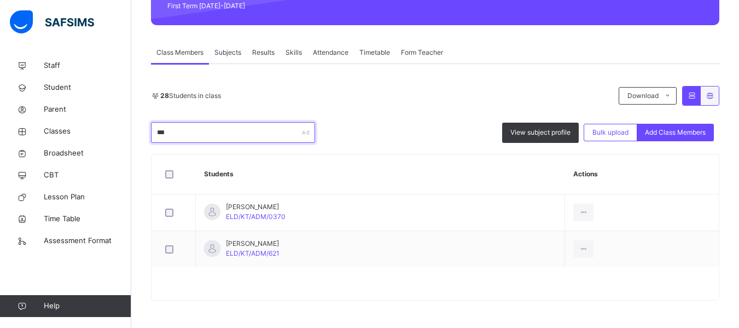
scroll to position [0, 0]
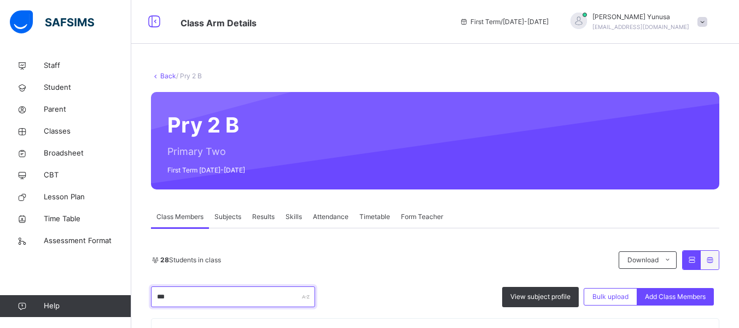
type input "***"
click at [167, 74] on link "Back" at bounding box center [168, 76] width 16 height 8
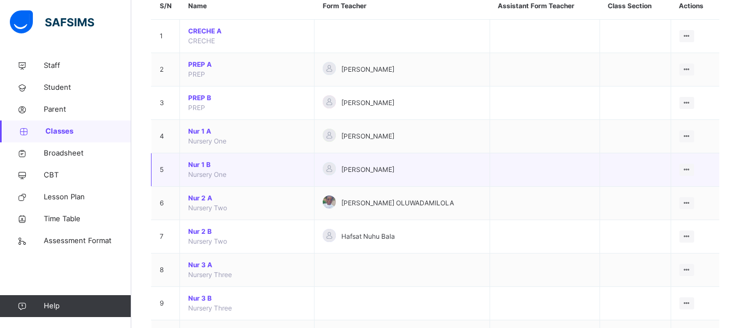
scroll to position [219, 0]
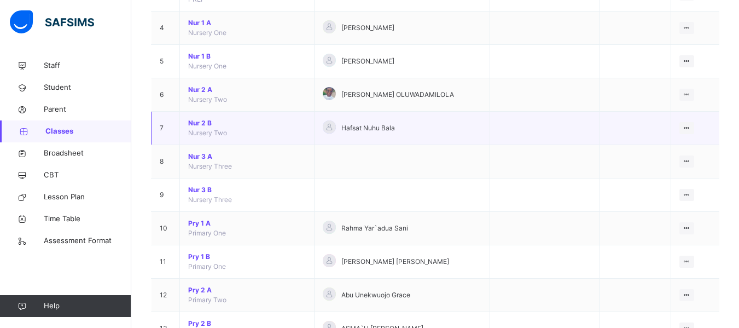
click at [200, 126] on span "Nur 2 B" at bounding box center [247, 123] width 118 height 10
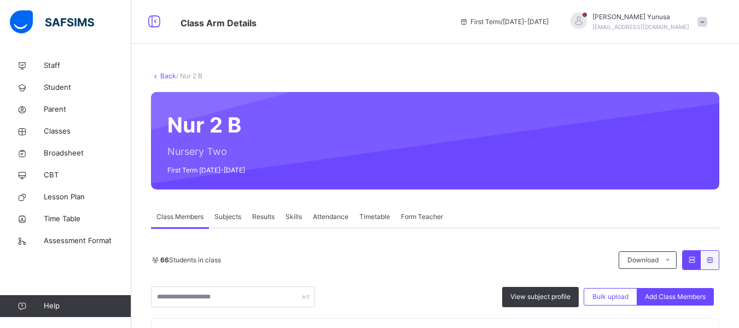
scroll to position [273, 0]
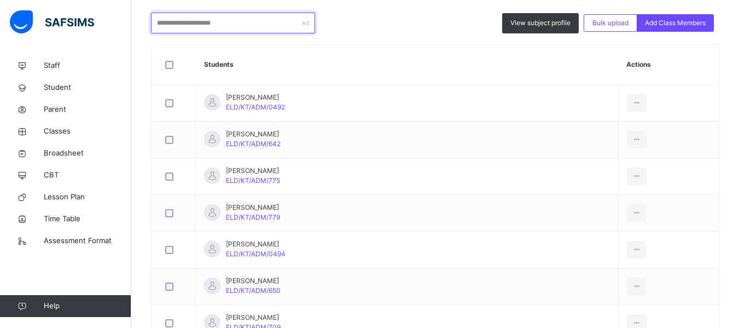
click at [216, 27] on input "text" at bounding box center [233, 23] width 164 height 21
type input "*****"
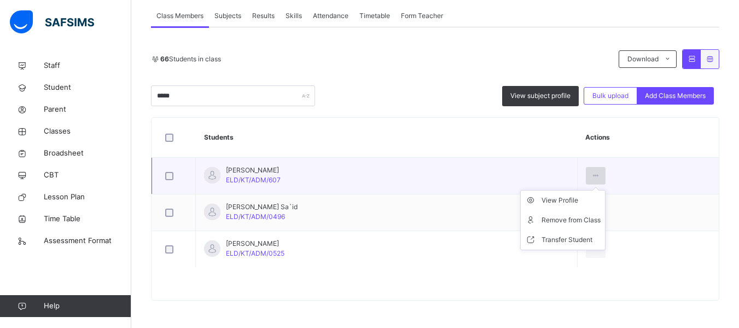
click at [598, 175] on icon at bounding box center [595, 176] width 9 height 10
click at [567, 223] on div "Remove from Class" at bounding box center [570, 219] width 59 height 11
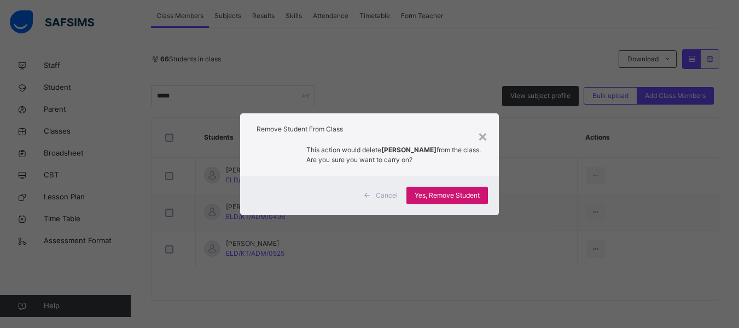
click at [444, 195] on span "Yes, Remove Student" at bounding box center [447, 195] width 65 height 10
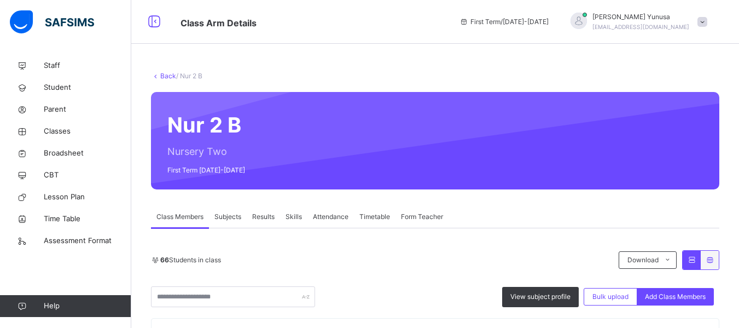
scroll to position [164, 0]
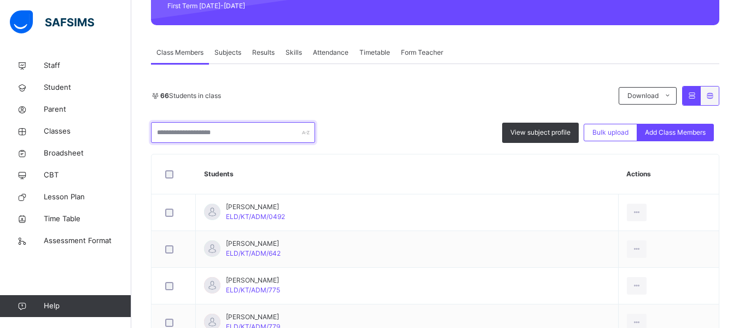
click at [177, 136] on input "text" at bounding box center [233, 132] width 164 height 21
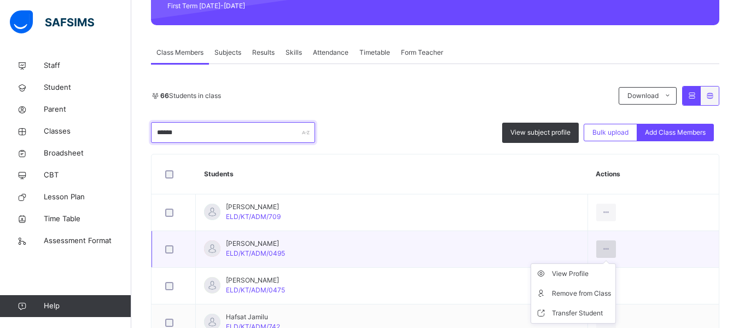
type input "******"
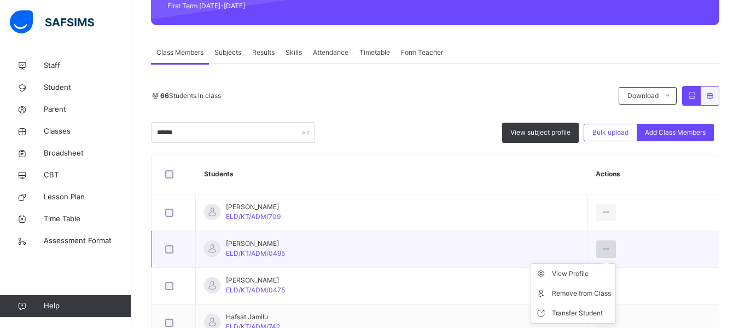
click at [602, 248] on icon at bounding box center [606, 249] width 9 height 10
click at [563, 290] on div "Remove from Class" at bounding box center [581, 293] width 59 height 11
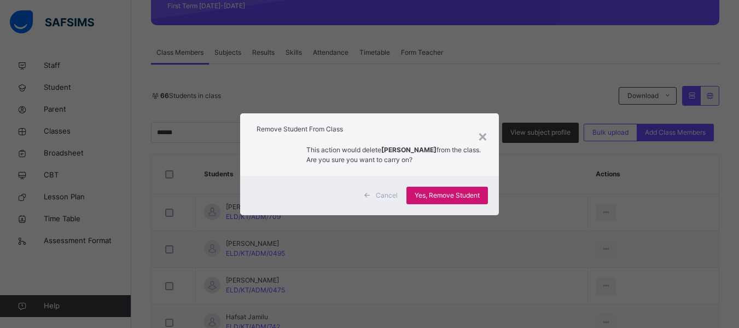
click at [450, 199] on span "Yes, Remove Student" at bounding box center [447, 195] width 65 height 10
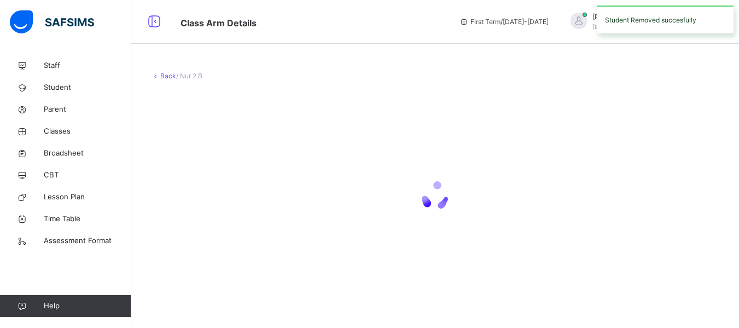
scroll to position [0, 0]
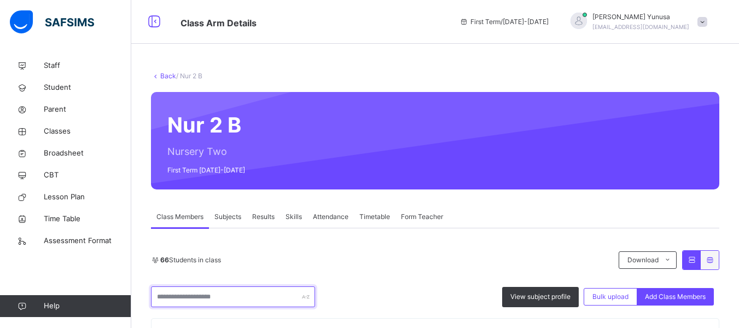
click at [203, 286] on input "text" at bounding box center [233, 296] width 164 height 21
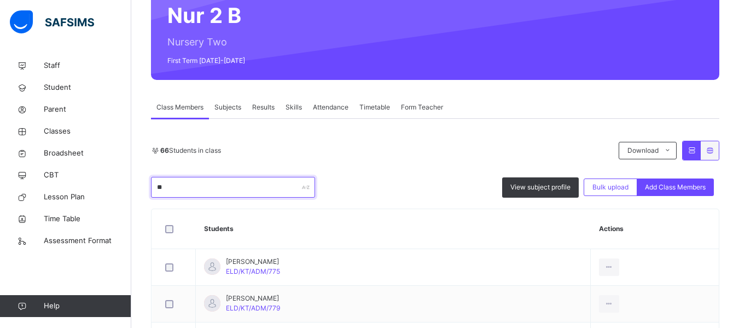
type input "*****"
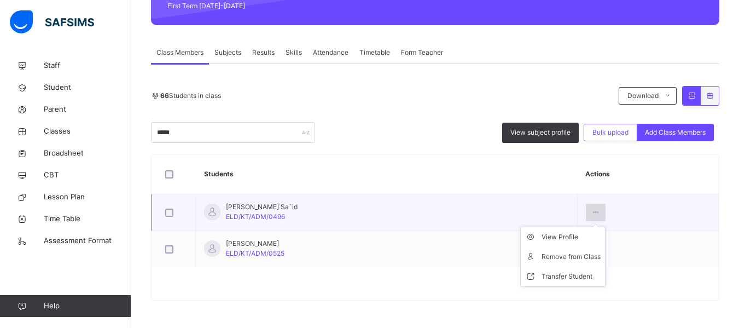
click at [597, 210] on icon at bounding box center [595, 212] width 9 height 10
click at [572, 259] on div "Remove from Class" at bounding box center [570, 256] width 59 height 11
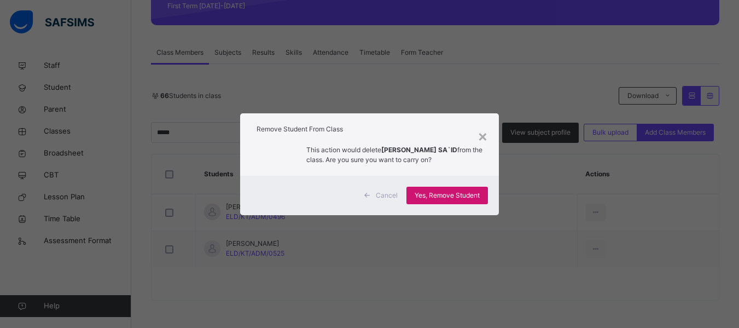
click at [462, 195] on span "Yes, Remove Student" at bounding box center [447, 195] width 65 height 10
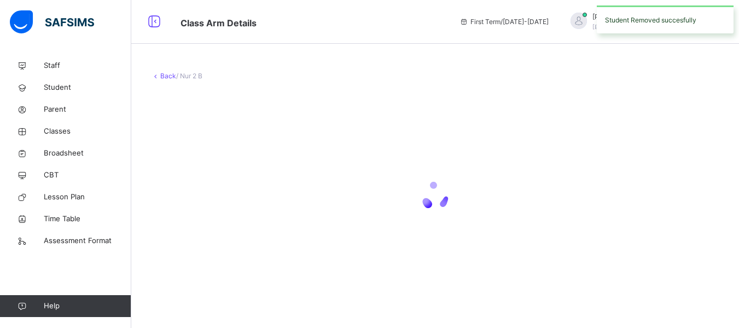
scroll to position [0, 0]
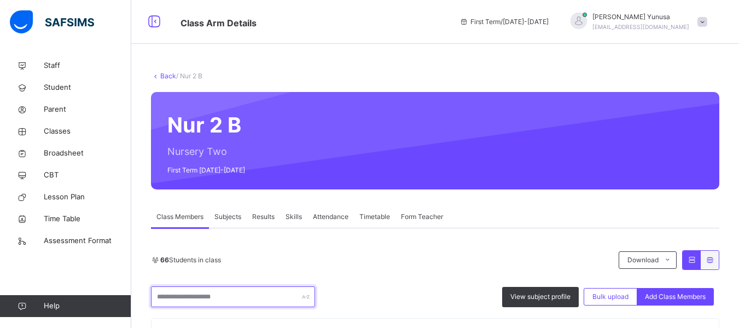
click at [189, 286] on input "text" at bounding box center [233, 296] width 164 height 21
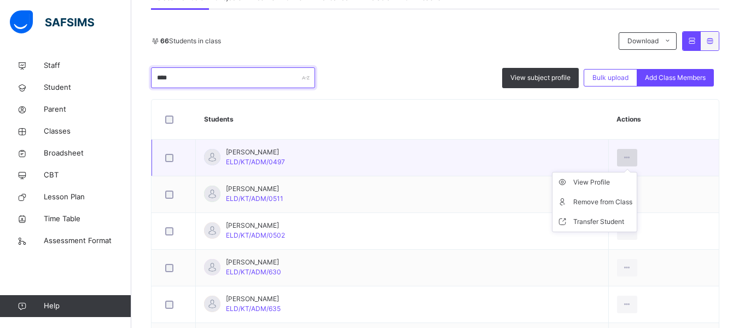
type input "****"
click at [622, 160] on icon at bounding box center [626, 158] width 9 height 10
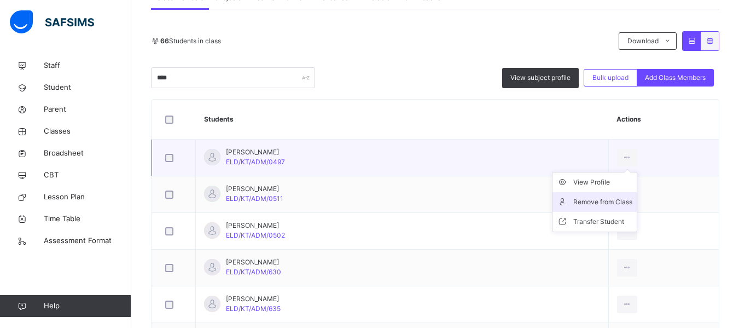
click at [591, 203] on div "Remove from Class" at bounding box center [602, 201] width 59 height 11
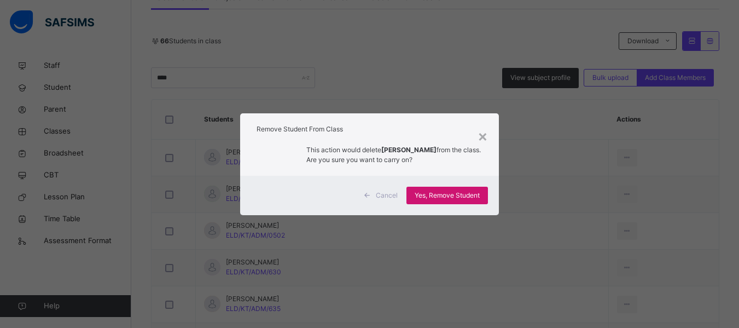
click at [440, 192] on span "Yes, Remove Student" at bounding box center [447, 195] width 65 height 10
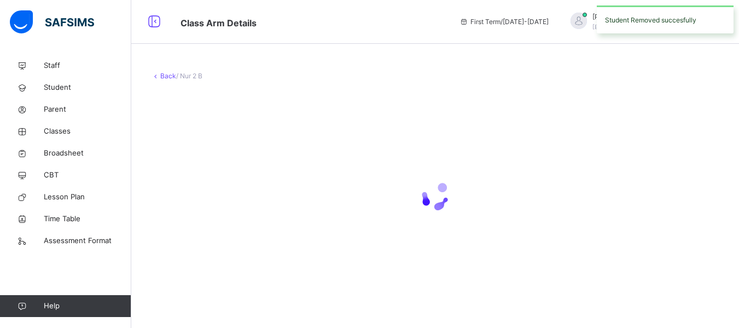
scroll to position [0, 0]
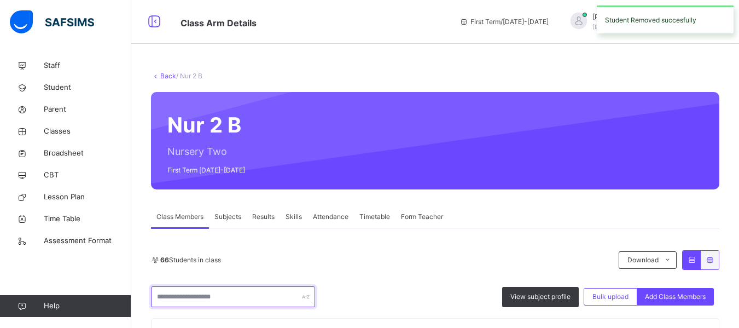
click at [212, 296] on input "text" at bounding box center [233, 296] width 164 height 21
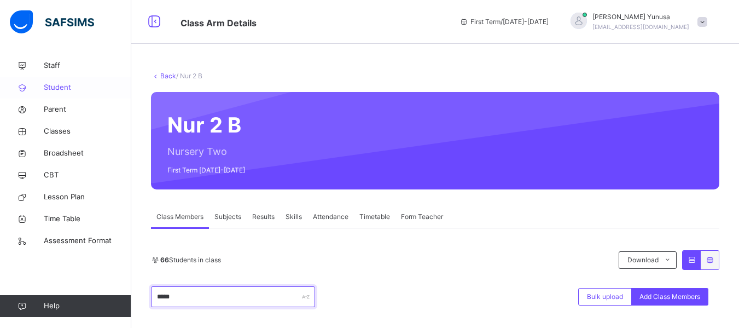
type input "*****"
click at [54, 87] on span "Student" at bounding box center [88, 87] width 88 height 11
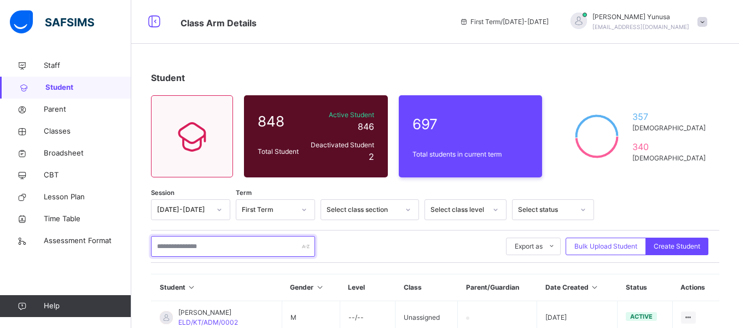
click at [208, 248] on input "text" at bounding box center [233, 246] width 164 height 21
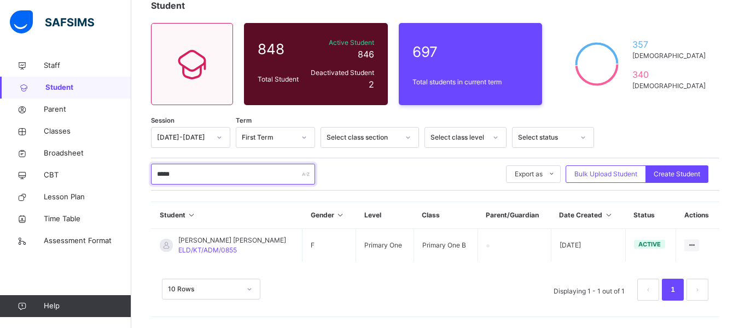
scroll to position [72, 0]
click at [171, 173] on input "*****" at bounding box center [233, 174] width 164 height 21
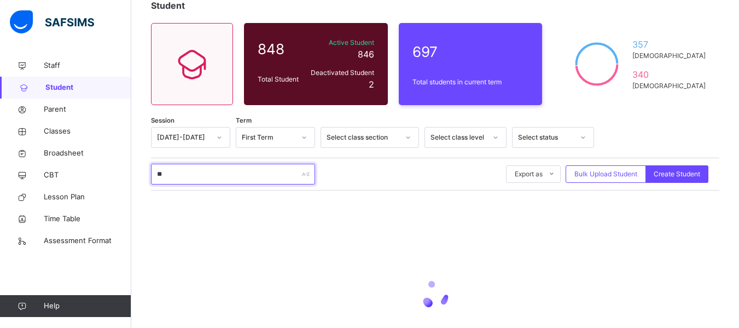
scroll to position [159, 0]
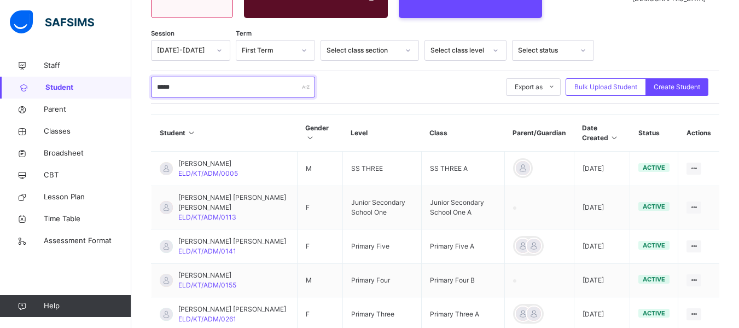
type input "******"
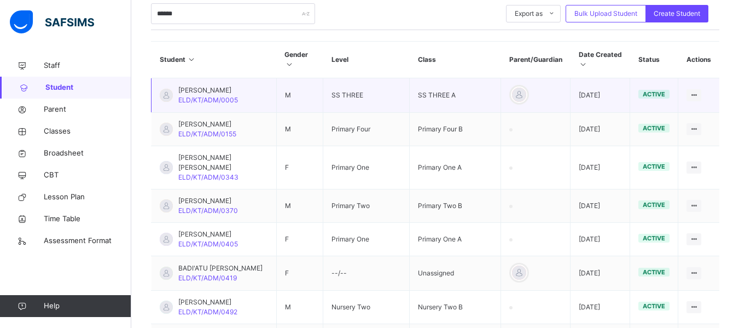
scroll to position [269, 0]
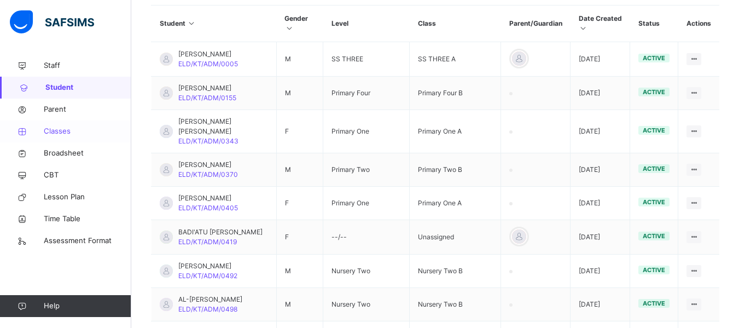
type input "******"
click at [60, 124] on link "Classes" at bounding box center [65, 131] width 131 height 22
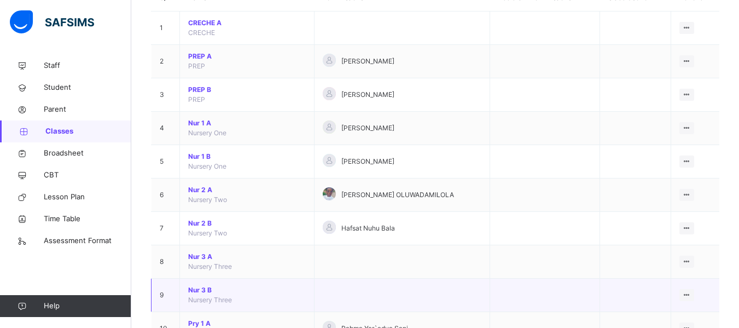
scroll to position [164, 0]
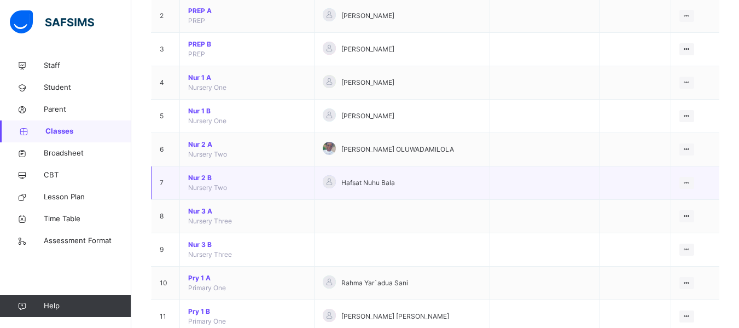
click at [207, 174] on span "Nur 2 B" at bounding box center [247, 178] width 118 height 10
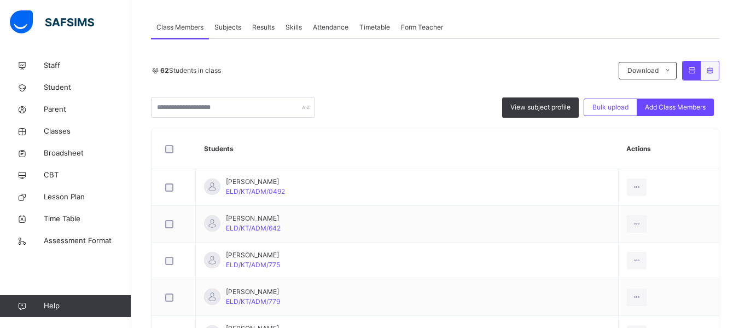
scroll to position [273, 0]
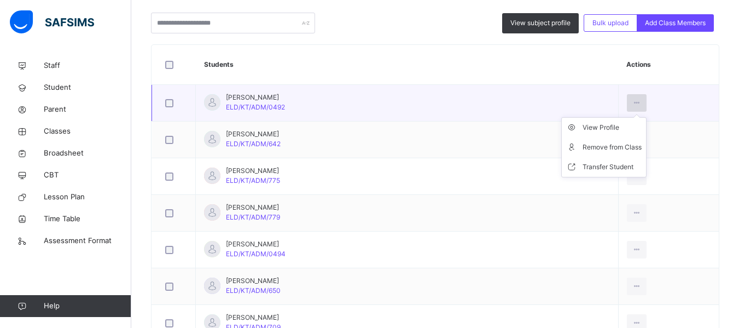
click at [627, 102] on div at bounding box center [637, 103] width 20 height 18
click at [602, 140] on li "Remove from Class" at bounding box center [604, 147] width 84 height 20
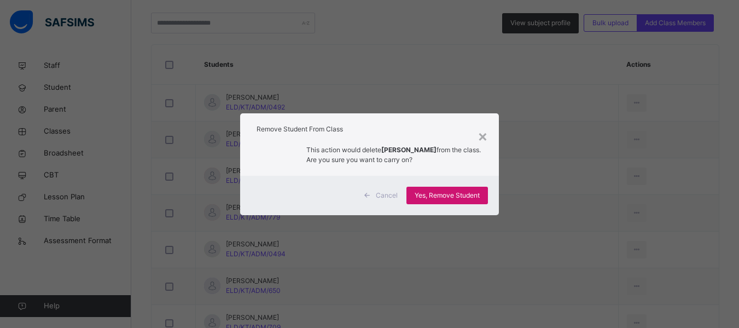
click at [446, 195] on span "Yes, Remove Student" at bounding box center [447, 195] width 65 height 10
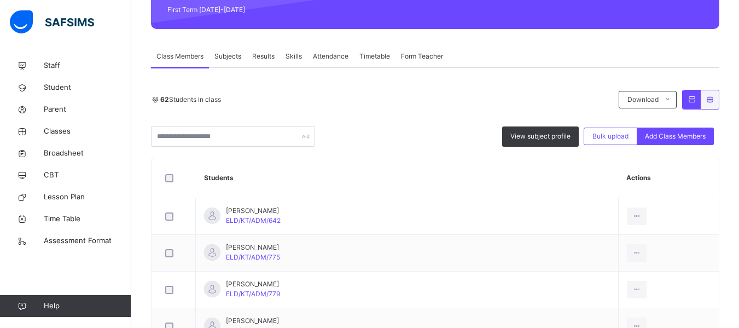
scroll to position [164, 0]
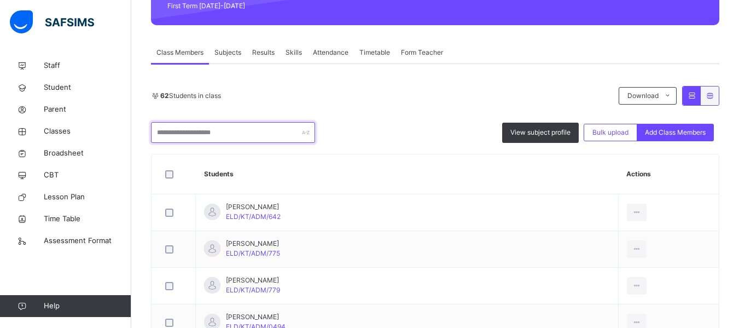
click at [211, 127] on input "text" at bounding box center [233, 132] width 164 height 21
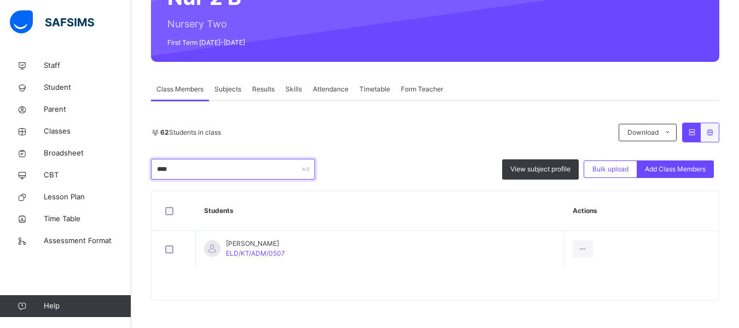
scroll to position [127, 0]
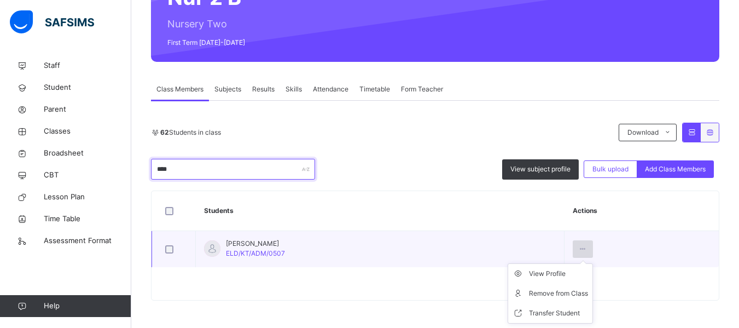
type input "****"
click at [587, 247] on icon at bounding box center [582, 249] width 9 height 10
click at [587, 252] on icon at bounding box center [582, 249] width 9 height 10
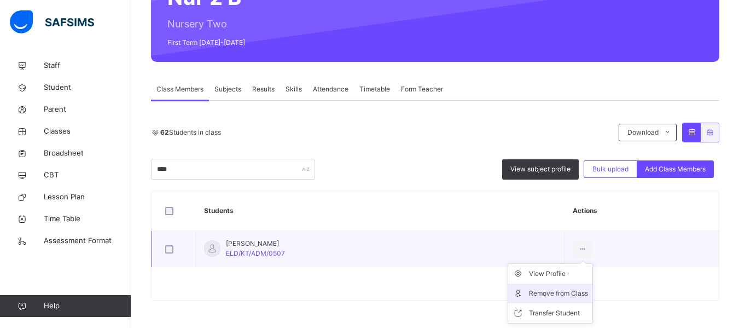
click at [567, 293] on div "Remove from Class" at bounding box center [558, 293] width 59 height 11
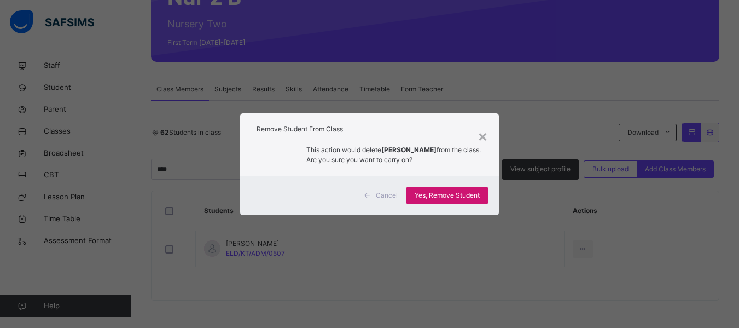
click at [439, 198] on span "Yes, Remove Student" at bounding box center [447, 195] width 65 height 10
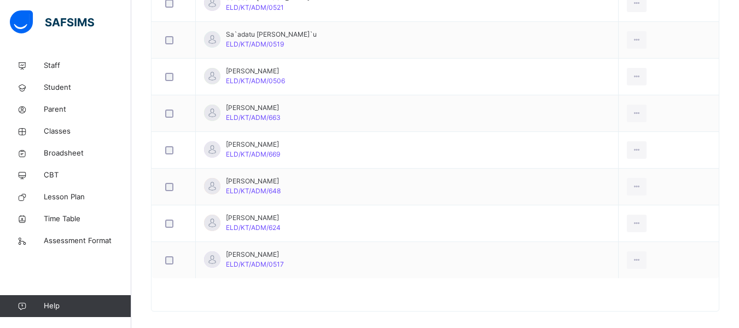
scroll to position [2290, 0]
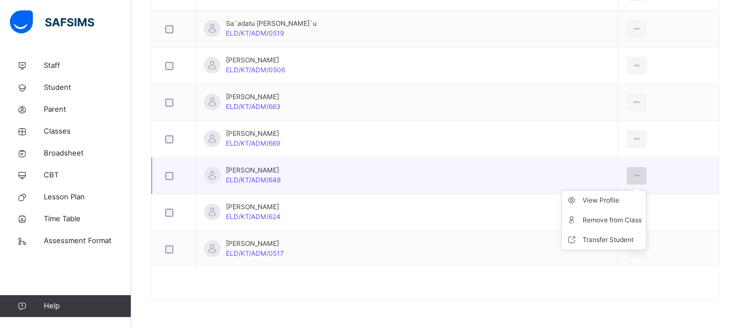
click at [632, 178] on icon at bounding box center [636, 176] width 9 height 10
click at [583, 223] on div "Remove from Class" at bounding box center [612, 219] width 59 height 11
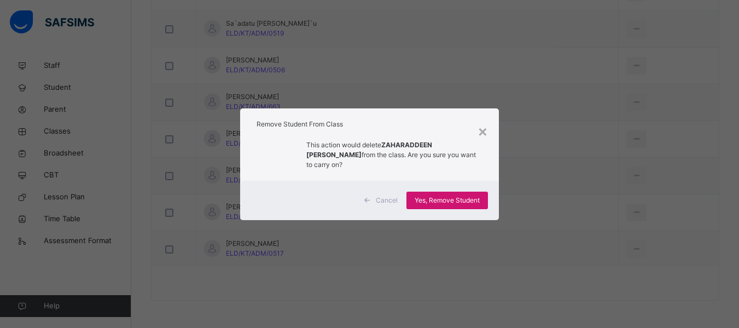
click at [453, 191] on div "Yes, Remove Student" at bounding box center [446, 200] width 81 height 18
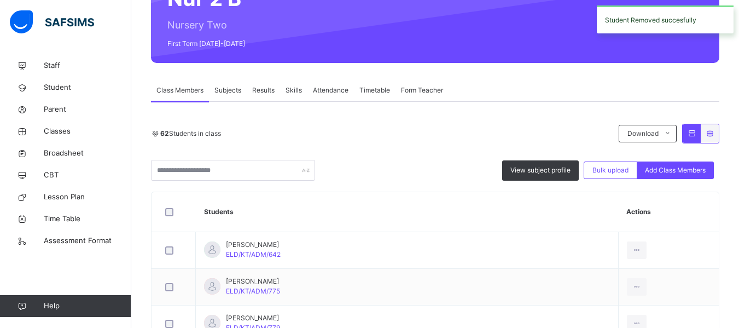
scroll to position [328, 0]
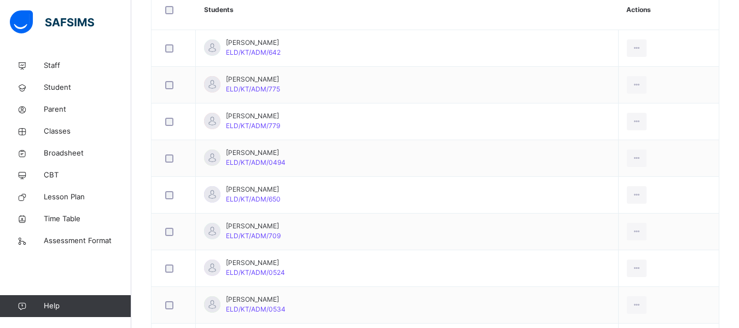
scroll to position [164, 0]
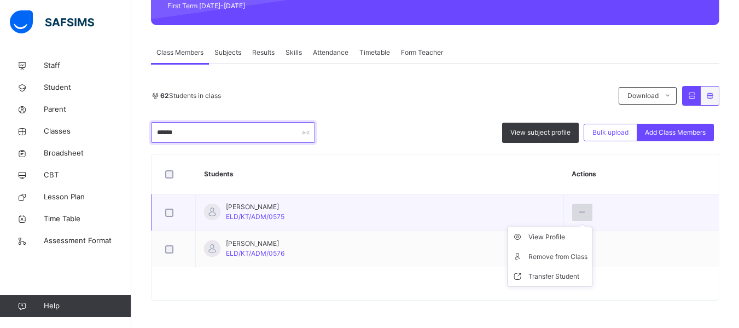
type input "*****"
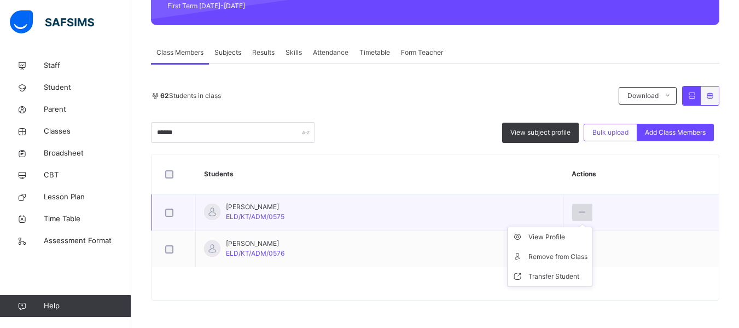
click at [587, 208] on icon at bounding box center [582, 212] width 9 height 10
click at [560, 259] on div "Remove from Class" at bounding box center [557, 256] width 59 height 11
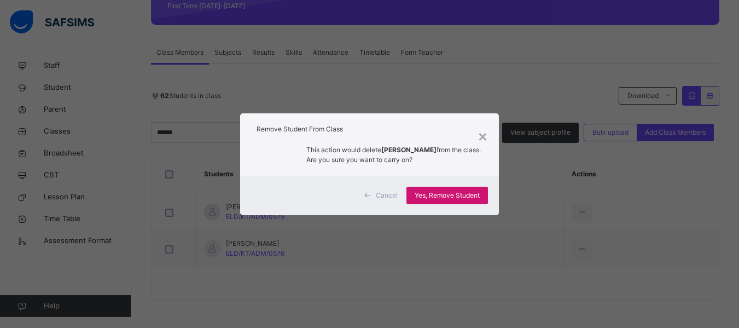
click at [432, 199] on span "Yes, Remove Student" at bounding box center [447, 195] width 65 height 10
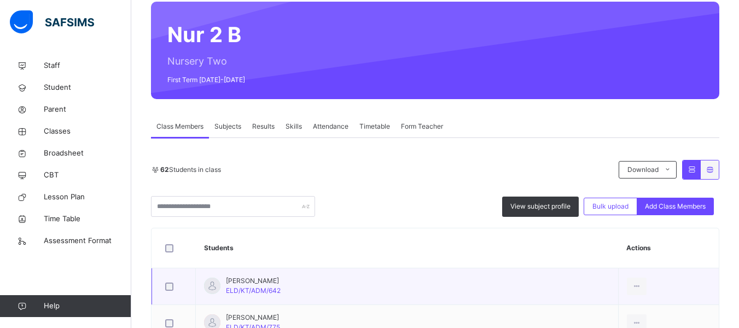
scroll to position [109, 0]
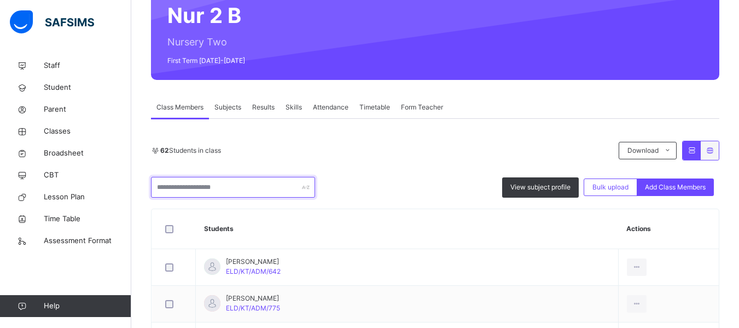
click at [196, 189] on input "text" at bounding box center [233, 187] width 164 height 21
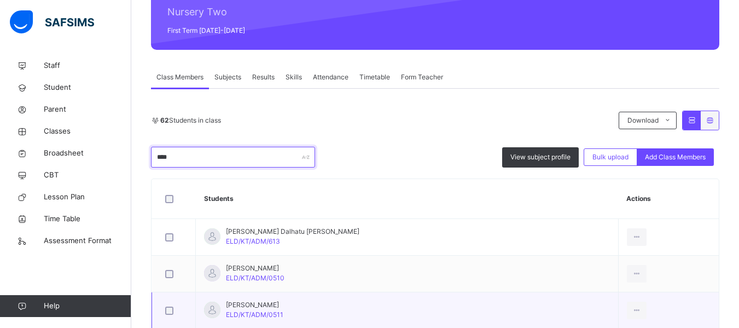
scroll to position [164, 0]
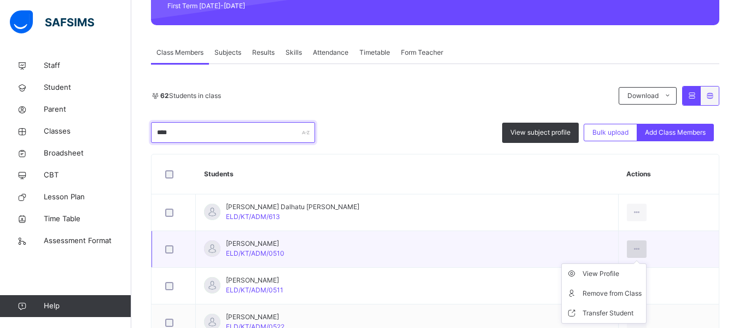
type input "****"
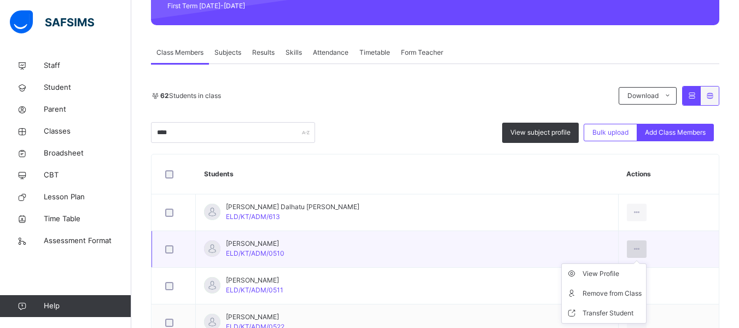
click at [632, 249] on icon at bounding box center [636, 249] width 9 height 10
click at [632, 248] on icon at bounding box center [636, 249] width 9 height 10
click at [583, 292] on div "Remove from Class" at bounding box center [612, 293] width 59 height 11
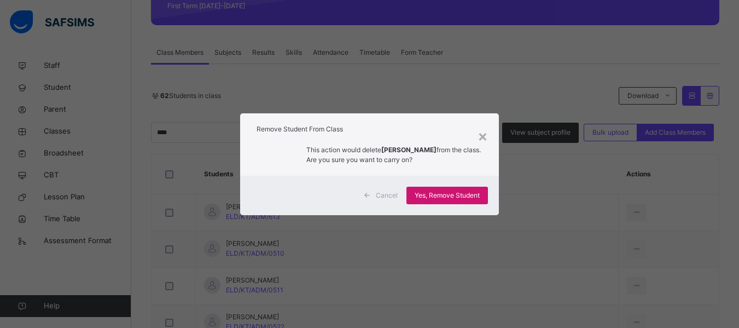
click at [450, 195] on span "Yes, Remove Student" at bounding box center [447, 195] width 65 height 10
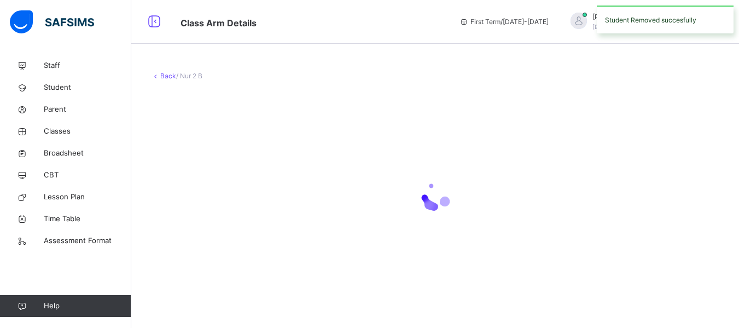
scroll to position [0, 0]
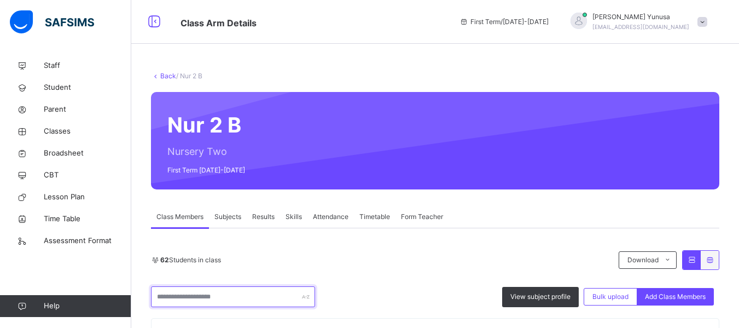
click at [223, 293] on input "text" at bounding box center [233, 296] width 164 height 21
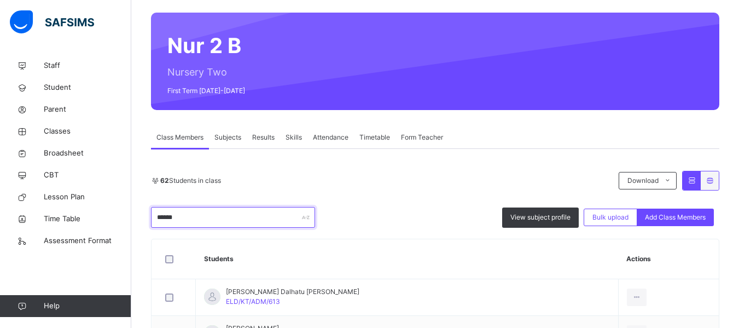
scroll to position [201, 0]
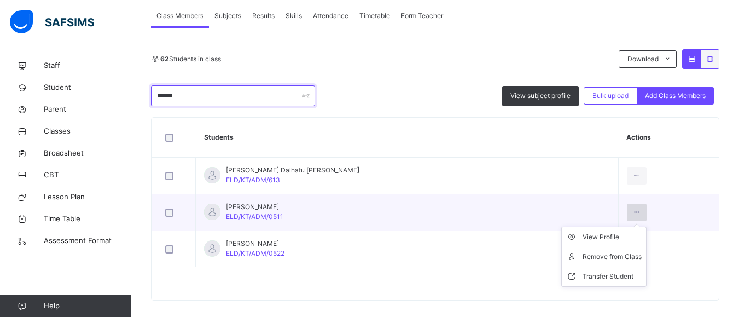
type input "******"
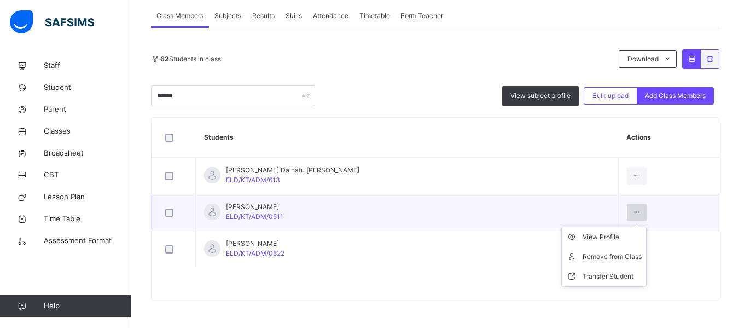
click at [627, 211] on div at bounding box center [637, 212] width 20 height 18
click at [583, 255] on div "Remove from Class" at bounding box center [612, 256] width 59 height 11
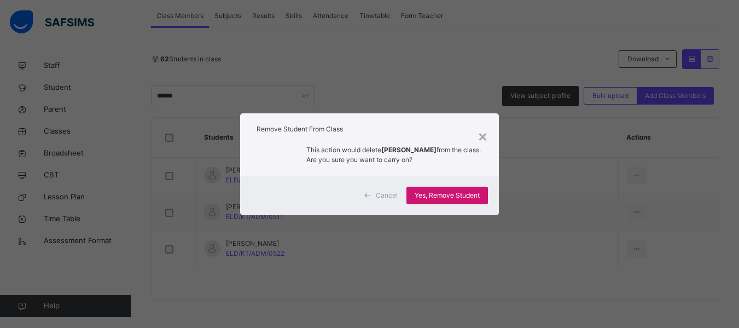
click at [456, 195] on span "Yes, Remove Student" at bounding box center [447, 195] width 65 height 10
click at [456, 195] on div "Yes, Remove Student" at bounding box center [446, 196] width 81 height 18
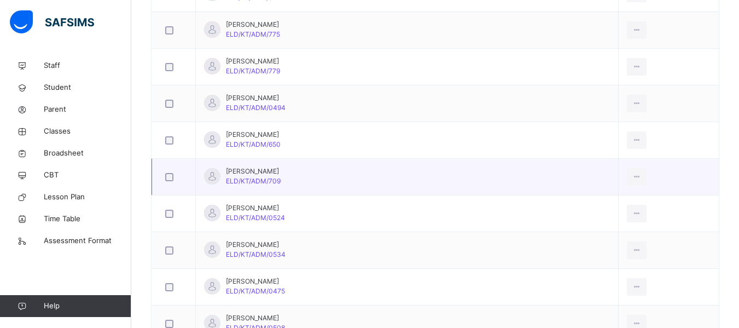
scroll to position [109, 0]
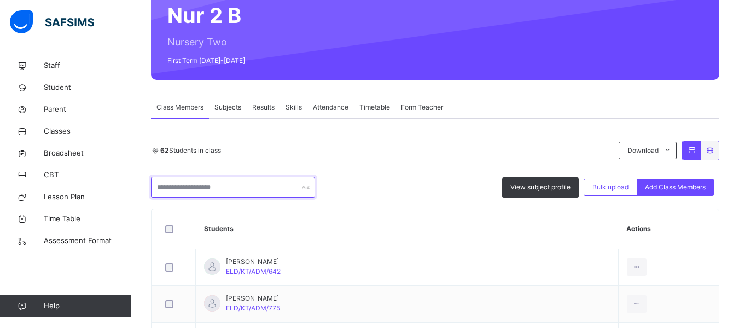
click at [213, 185] on input "text" at bounding box center [233, 187] width 164 height 21
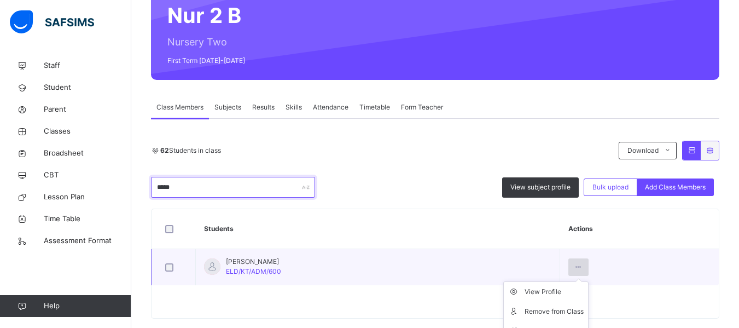
type input "*****"
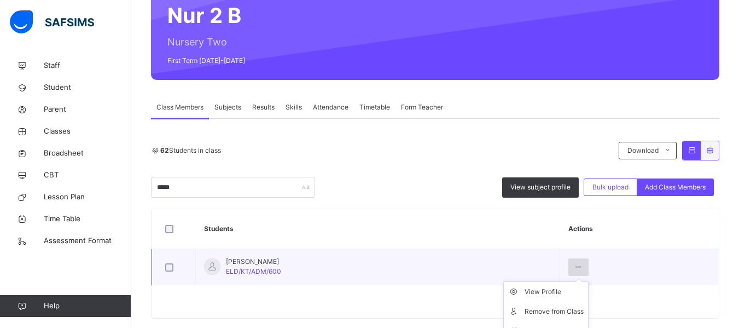
click at [580, 266] on icon at bounding box center [578, 267] width 9 height 10
click at [541, 311] on div "Remove from Class" at bounding box center [554, 311] width 59 height 11
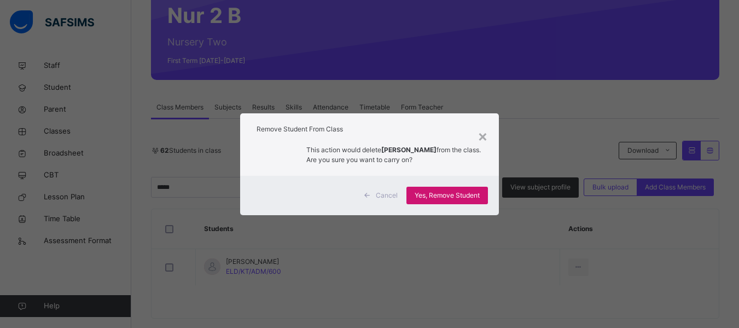
click at [464, 200] on span "Yes, Remove Student" at bounding box center [447, 195] width 65 height 10
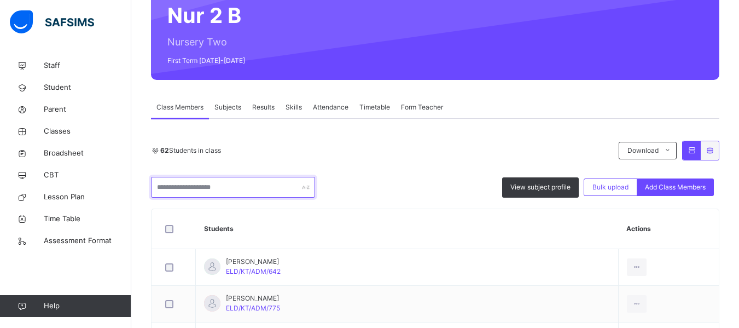
click at [200, 184] on input "text" at bounding box center [233, 187] width 164 height 21
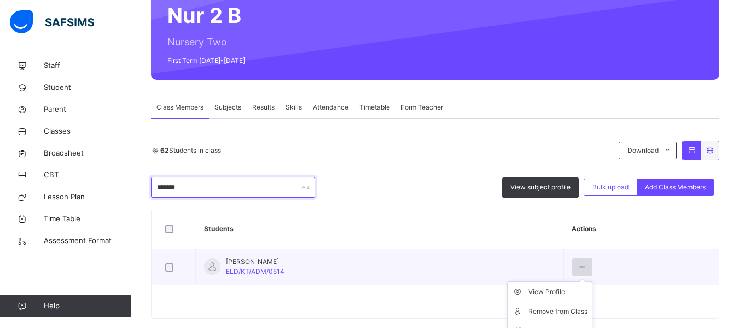
type input "*******"
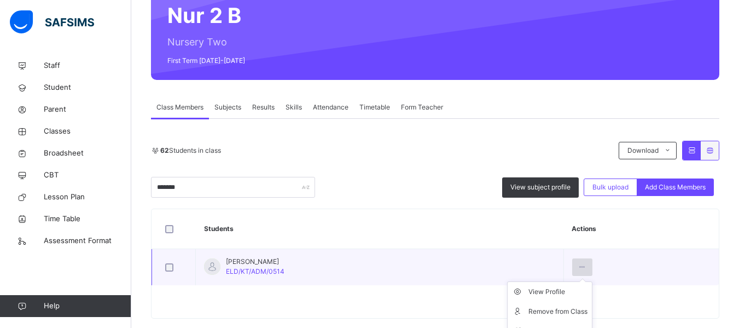
click at [587, 264] on icon at bounding box center [582, 267] width 9 height 10
click at [557, 312] on div "Remove from Class" at bounding box center [557, 311] width 59 height 11
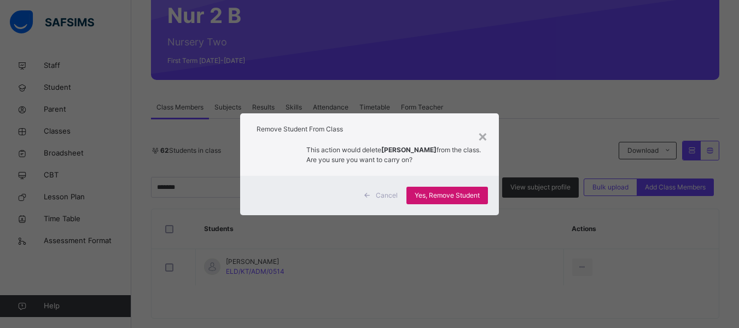
click at [440, 195] on span "Yes, Remove Student" at bounding box center [447, 195] width 65 height 10
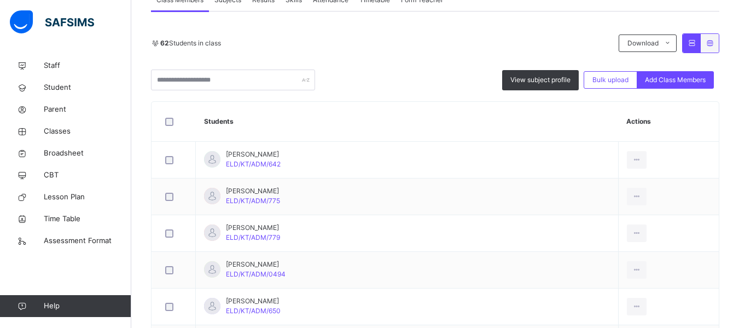
scroll to position [219, 0]
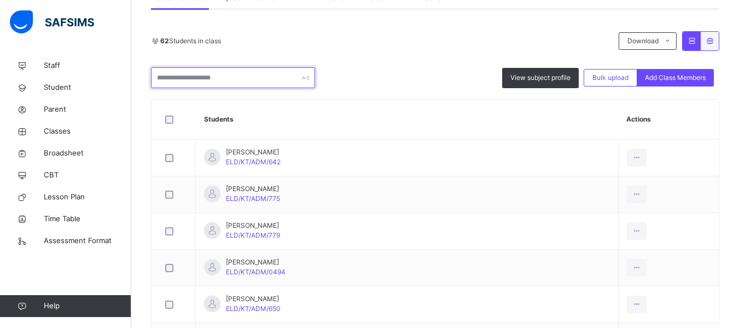
click at [220, 76] on input "text" at bounding box center [233, 77] width 164 height 21
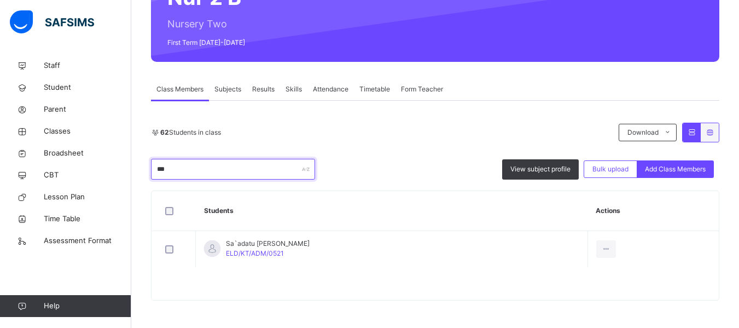
scroll to position [127, 0]
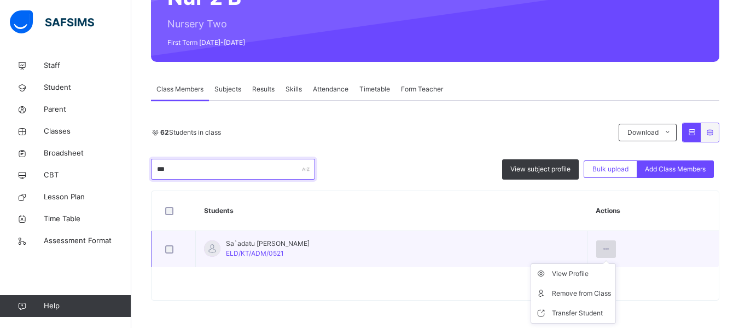
type input "***"
click at [602, 248] on icon at bounding box center [606, 249] width 9 height 10
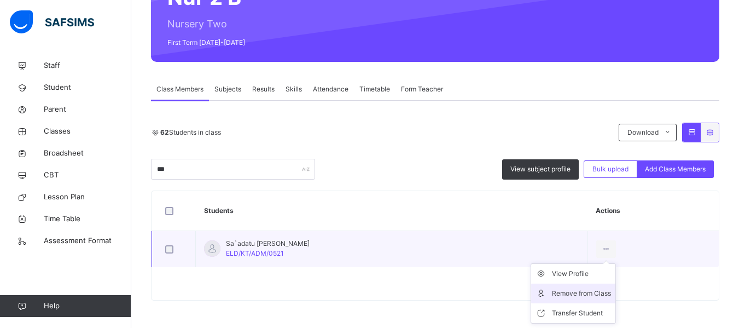
click at [578, 293] on div "Remove from Class" at bounding box center [581, 293] width 59 height 11
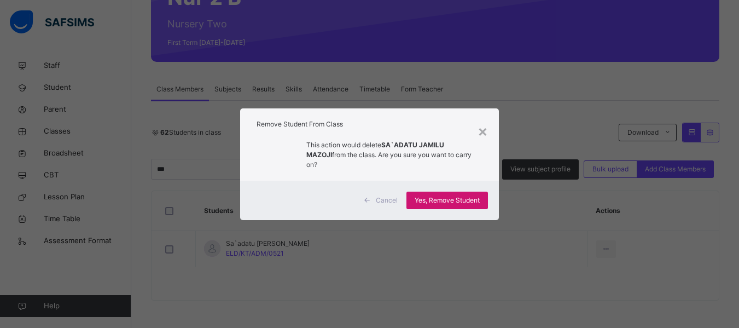
click at [431, 197] on span "Yes, Remove Student" at bounding box center [447, 200] width 65 height 10
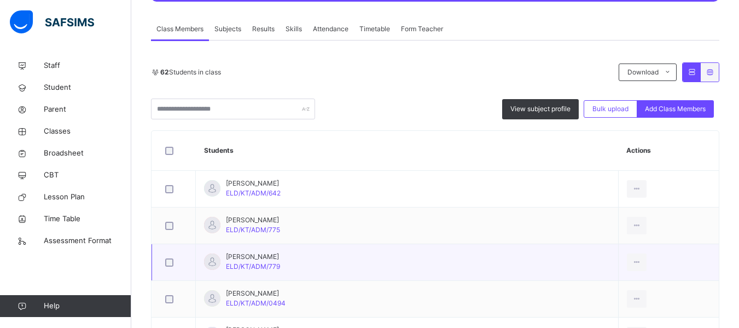
scroll to position [219, 0]
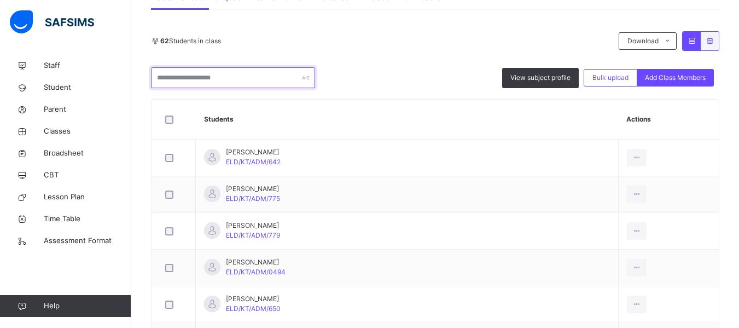
click at [190, 79] on input "text" at bounding box center [233, 77] width 164 height 21
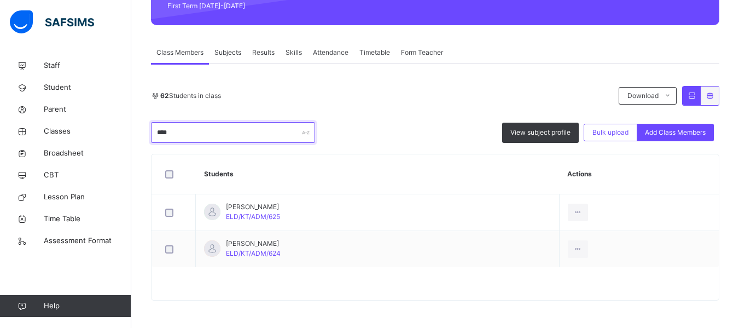
scroll to position [164, 0]
type input "****"
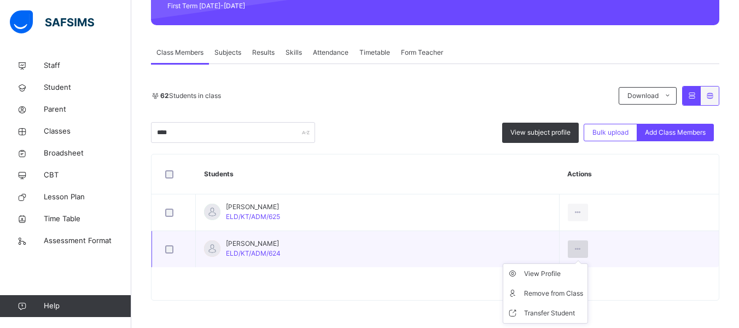
click at [579, 243] on div at bounding box center [578, 249] width 20 height 18
click at [546, 289] on div "Remove from Class" at bounding box center [553, 293] width 59 height 11
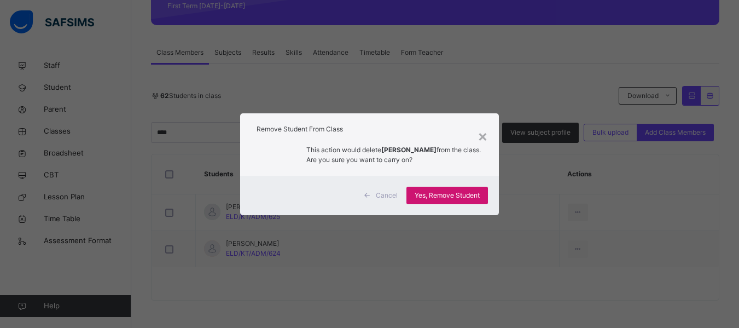
click at [449, 192] on span "Yes, Remove Student" at bounding box center [447, 195] width 65 height 10
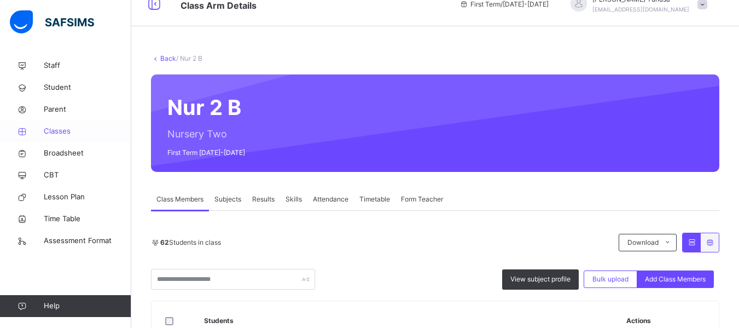
scroll to position [0, 0]
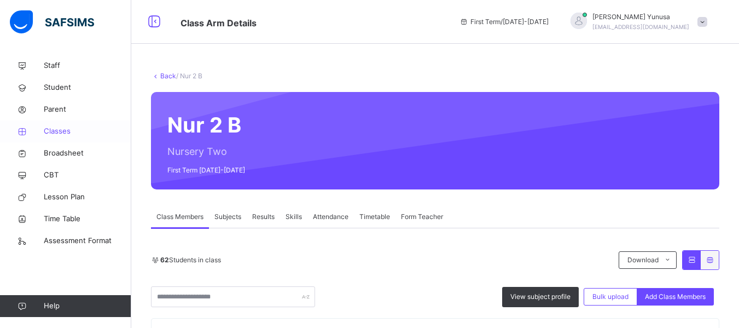
click at [50, 129] on span "Classes" at bounding box center [88, 131] width 88 height 11
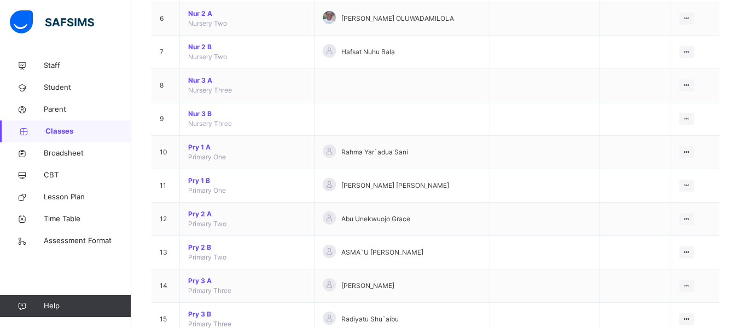
scroll to position [328, 0]
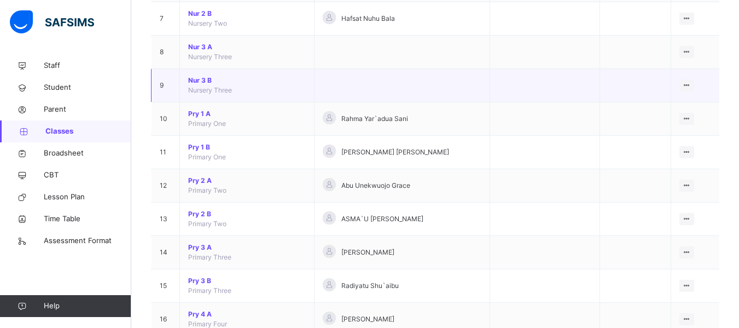
click at [199, 84] on span "Nur 3 B" at bounding box center [247, 80] width 118 height 10
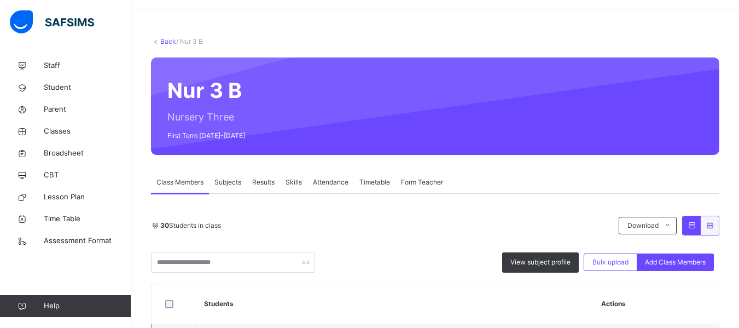
scroll to position [164, 0]
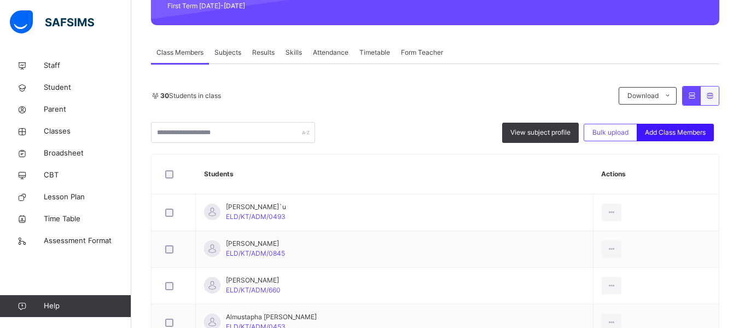
click at [681, 133] on span "Add Class Members" at bounding box center [675, 132] width 61 height 10
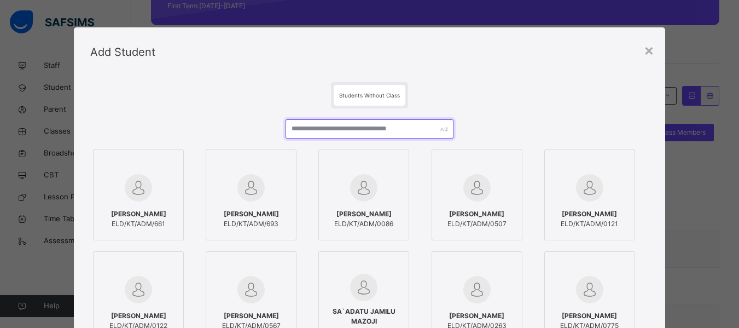
click at [355, 126] on input "text" at bounding box center [369, 128] width 167 height 19
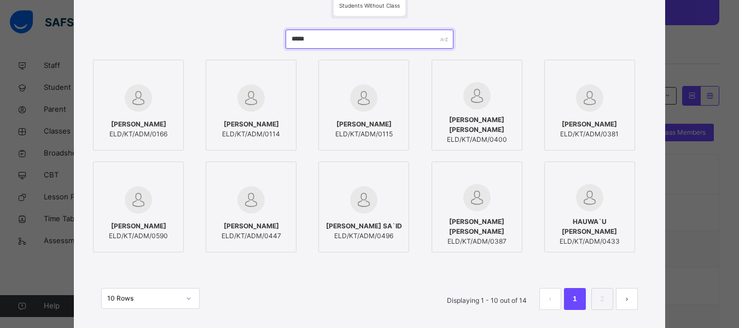
scroll to position [109, 0]
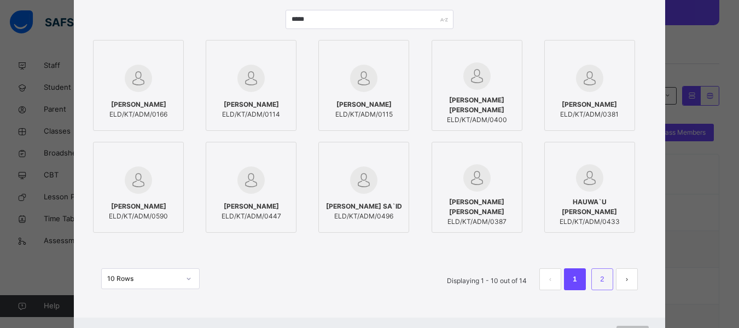
click at [602, 280] on link "2" at bounding box center [602, 279] width 10 height 14
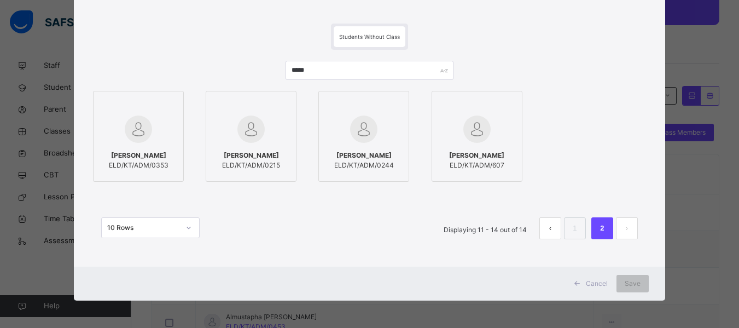
scroll to position [59, 0]
click at [481, 154] on span "[PERSON_NAME]" at bounding box center [476, 155] width 55 height 10
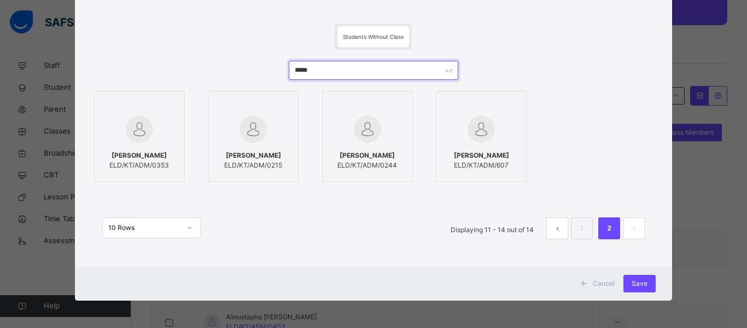
click at [305, 67] on input "*****" at bounding box center [374, 70] width 170 height 19
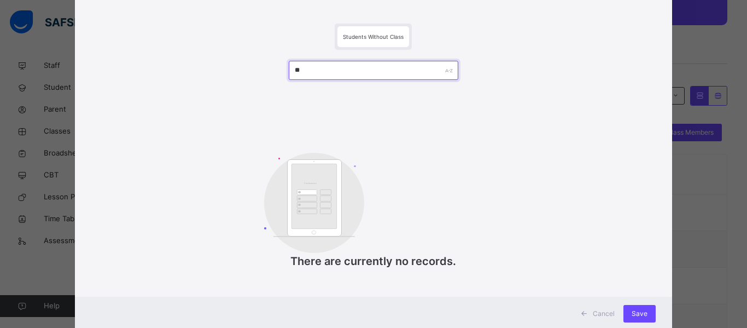
type input "*"
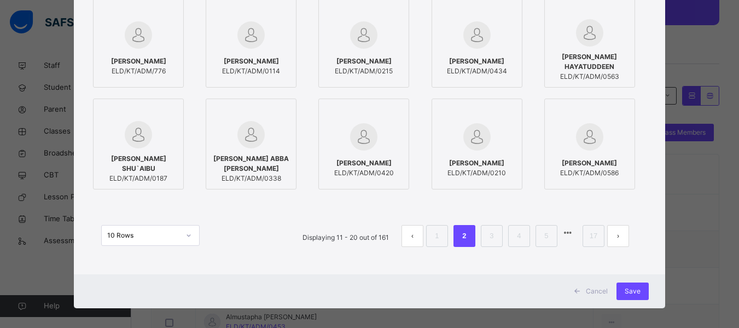
scroll to position [160, 0]
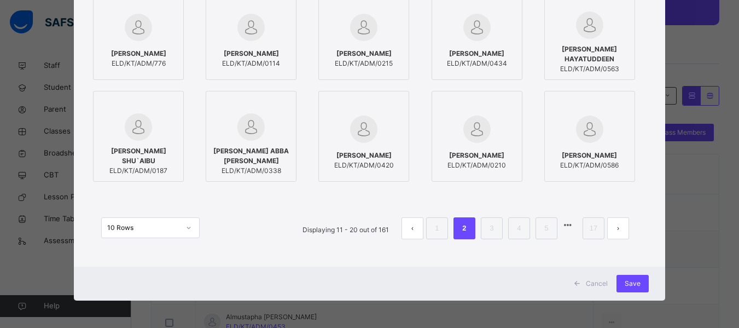
click at [412, 231] on button "prev page" at bounding box center [412, 228] width 22 height 22
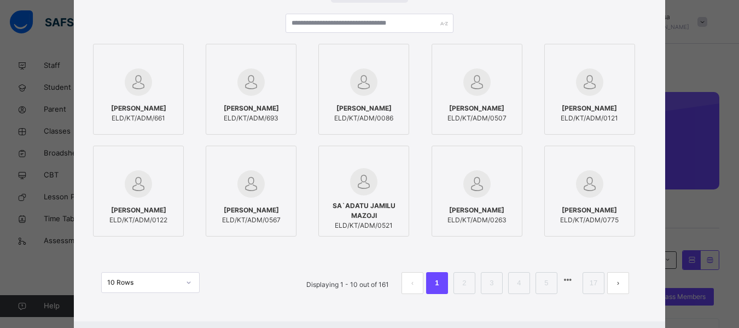
scroll to position [0, 0]
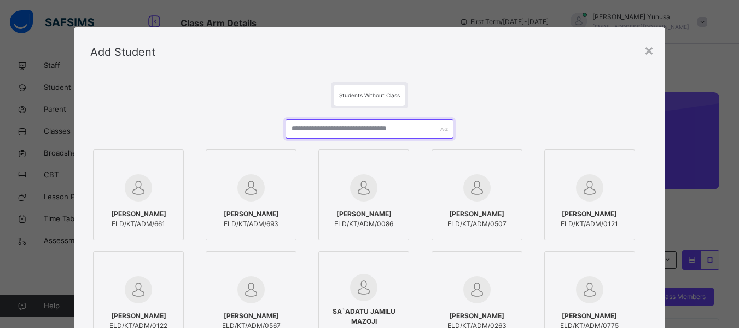
click at [332, 129] on input "text" at bounding box center [369, 128] width 167 height 19
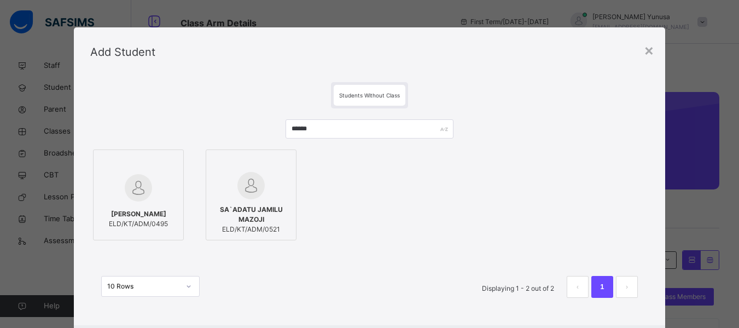
click at [136, 198] on img at bounding box center [138, 187] width 27 height 27
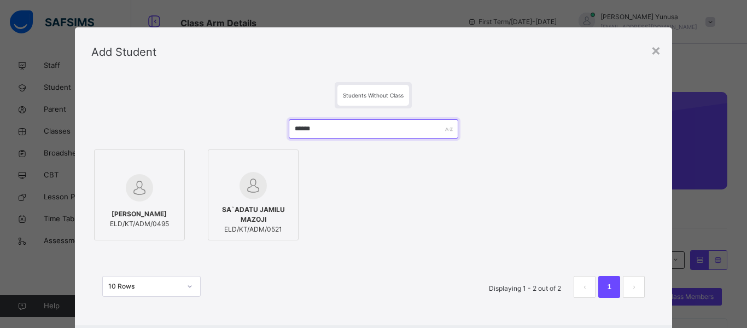
click at [302, 131] on input "******" at bounding box center [374, 128] width 170 height 19
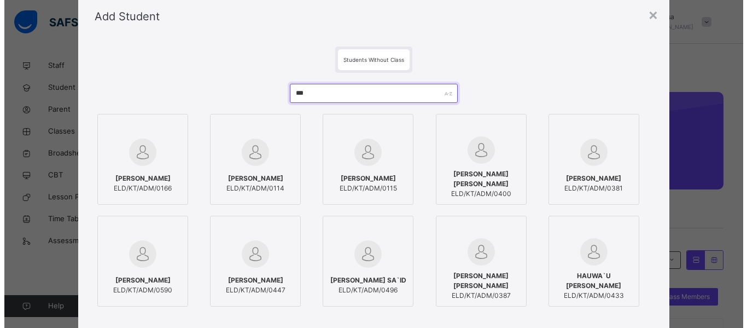
scroll to position [109, 0]
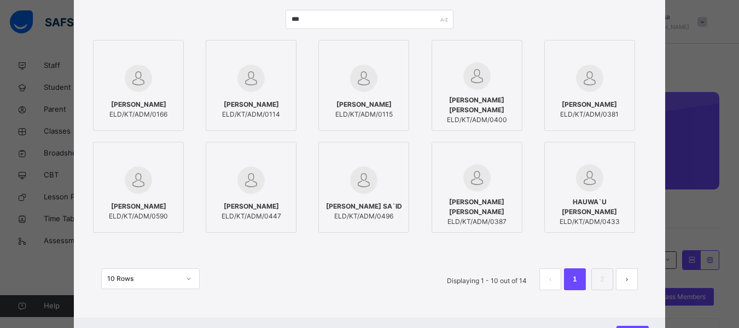
click at [354, 178] on img at bounding box center [363, 179] width 27 height 27
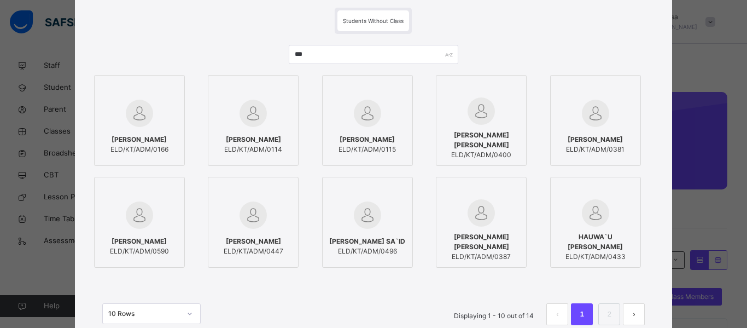
scroll to position [55, 0]
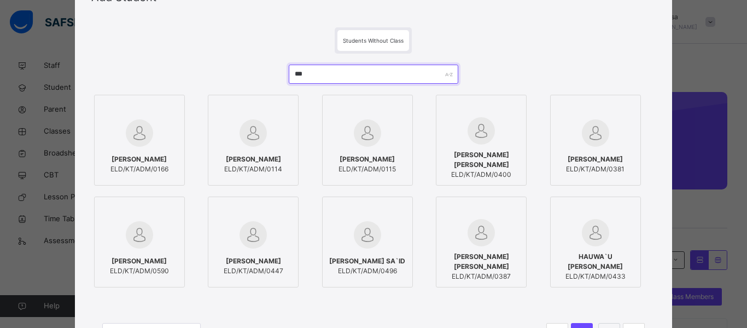
click at [299, 77] on input "***" at bounding box center [374, 74] width 170 height 19
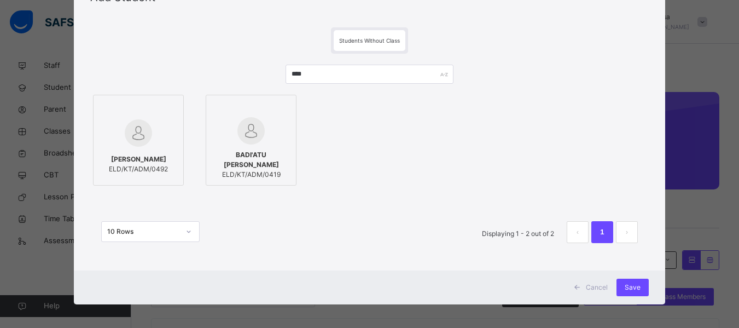
click at [143, 126] on img at bounding box center [138, 132] width 27 height 27
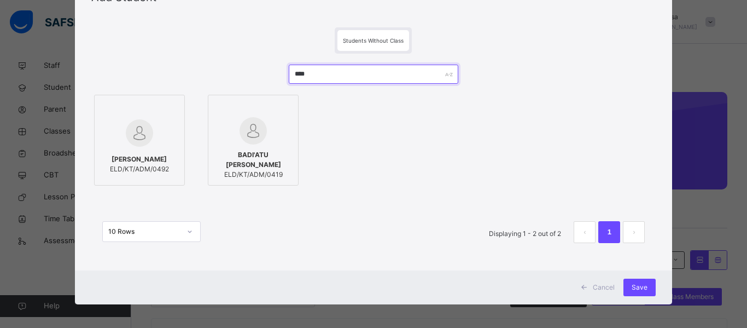
click at [304, 74] on input "****" at bounding box center [374, 74] width 170 height 19
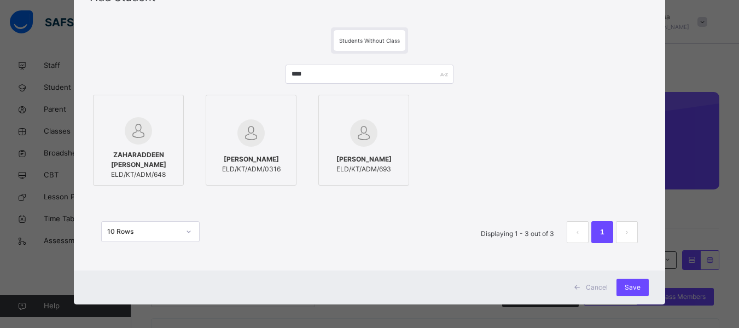
click at [161, 124] on div at bounding box center [138, 130] width 79 height 27
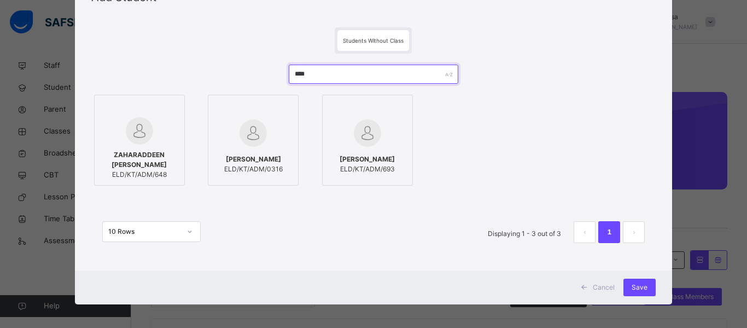
click at [306, 74] on input "****" at bounding box center [374, 74] width 170 height 19
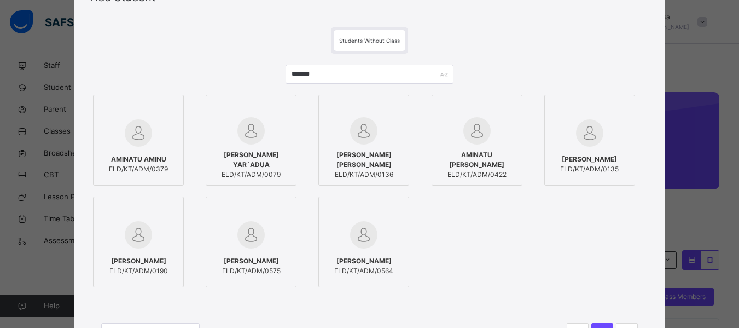
click at [251, 248] on div at bounding box center [251, 235] width 79 height 32
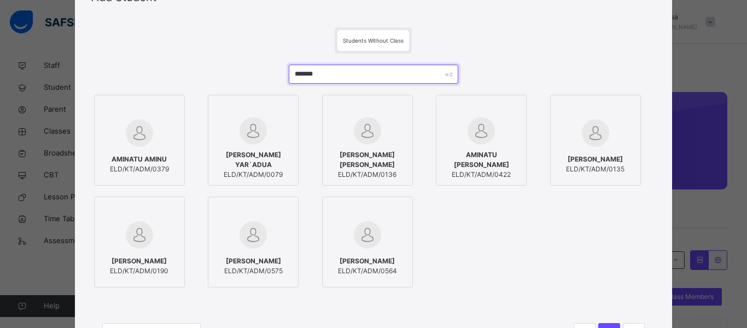
click at [299, 74] on input "*******" at bounding box center [374, 74] width 170 height 19
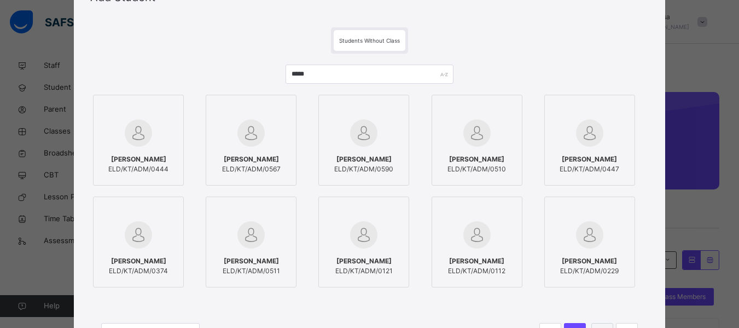
click at [478, 153] on div "[PERSON_NAME] ELD/KT/ADM/0510" at bounding box center [477, 164] width 79 height 31
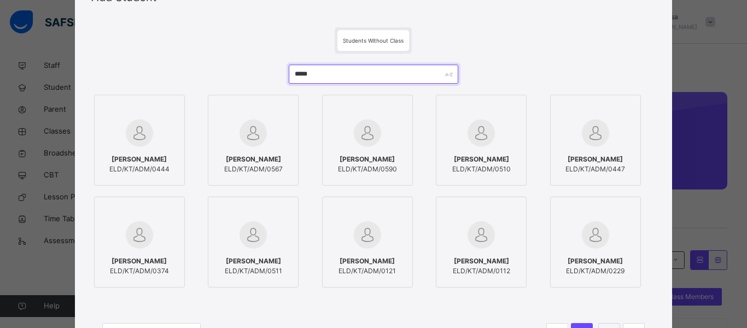
click at [300, 72] on input "*****" at bounding box center [374, 74] width 170 height 19
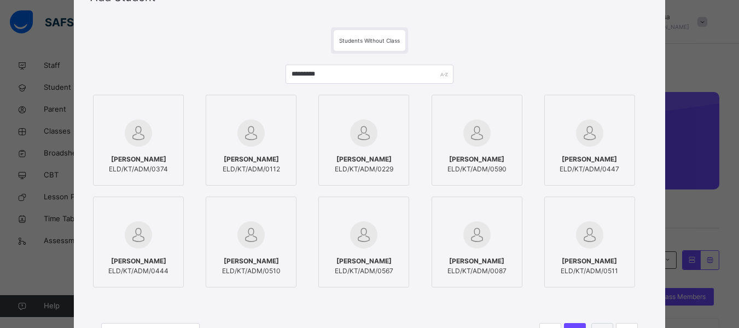
click at [591, 245] on img at bounding box center [589, 234] width 27 height 27
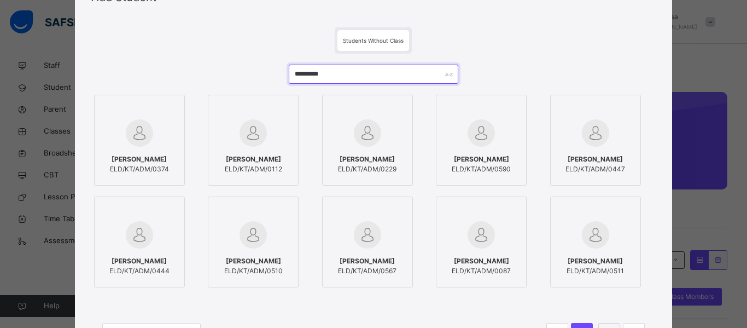
drag, startPoint x: 329, startPoint y: 74, endPoint x: 292, endPoint y: 74, distance: 37.2
click at [292, 74] on input "*********" at bounding box center [374, 74] width 170 height 19
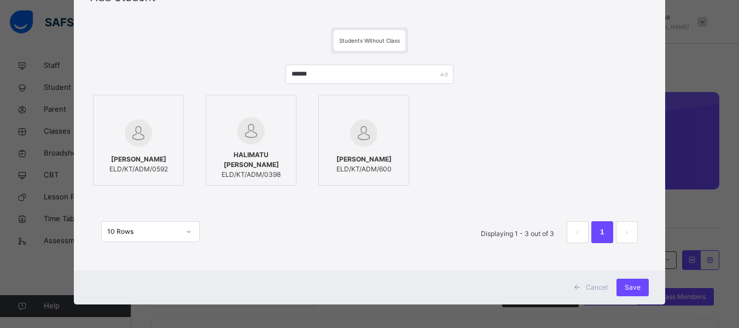
click at [352, 135] on img at bounding box center [363, 132] width 27 height 27
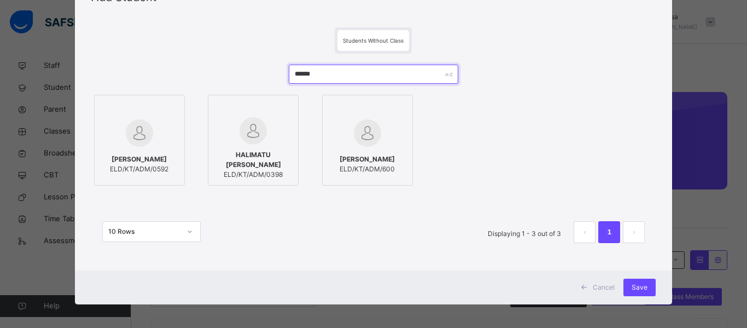
click at [307, 72] on input "******" at bounding box center [374, 74] width 170 height 19
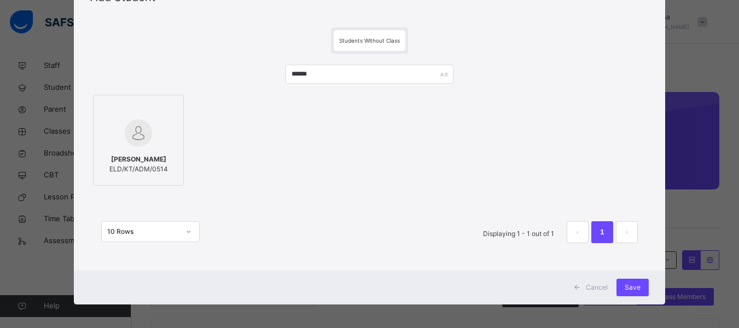
click at [125, 126] on img at bounding box center [138, 132] width 27 height 27
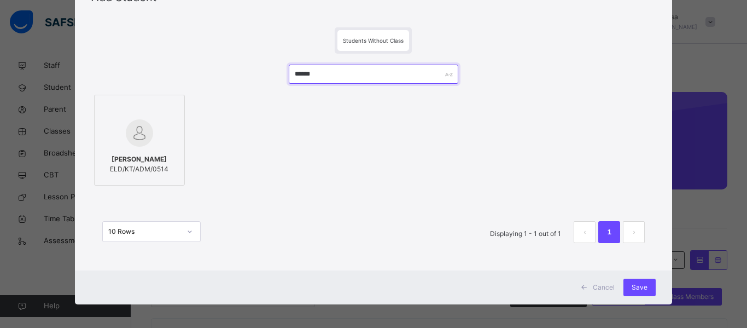
click at [296, 71] on input "******" at bounding box center [374, 74] width 170 height 19
click at [297, 71] on input "******" at bounding box center [374, 74] width 170 height 19
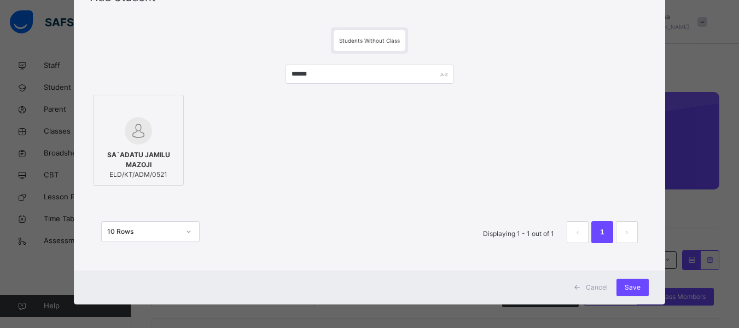
click at [152, 145] on div "SA`ADATU JAMILU MAZOJI ELD/KT/ADM/0521" at bounding box center [138, 164] width 79 height 40
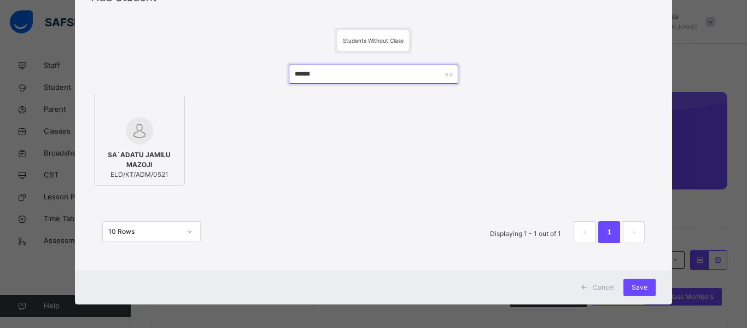
click at [299, 75] on input "******" at bounding box center [374, 74] width 170 height 19
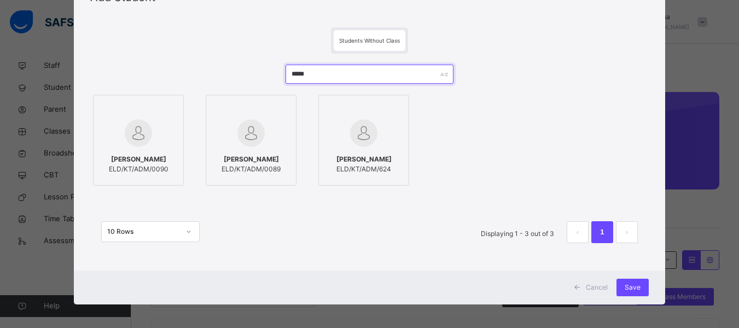
type input "*****"
click at [365, 153] on div "[PERSON_NAME] ELD/KT/ADM/624" at bounding box center [363, 164] width 79 height 31
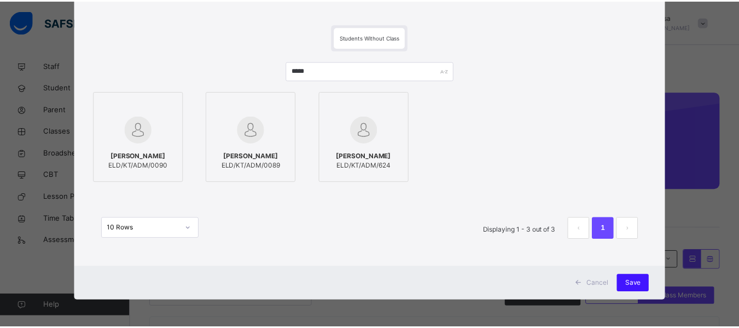
scroll to position [59, 0]
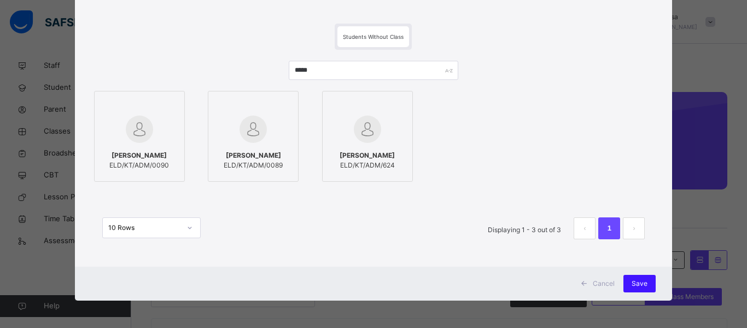
click at [642, 283] on span "Save" at bounding box center [640, 283] width 16 height 10
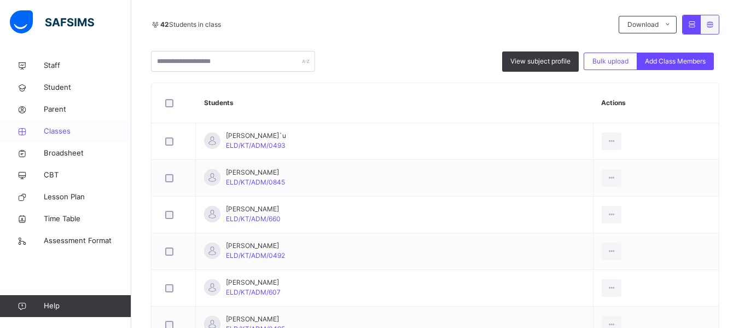
scroll to position [219, 0]
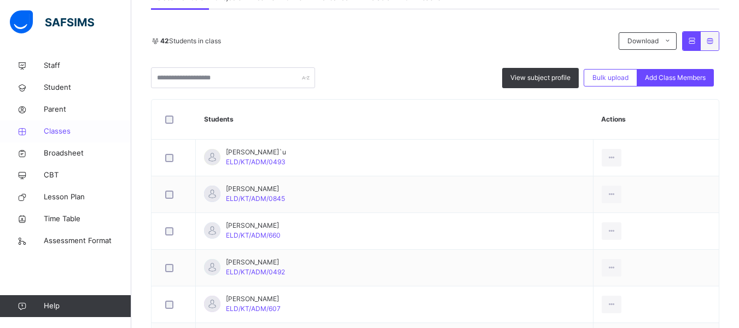
click at [51, 132] on span "Classes" at bounding box center [88, 131] width 88 height 11
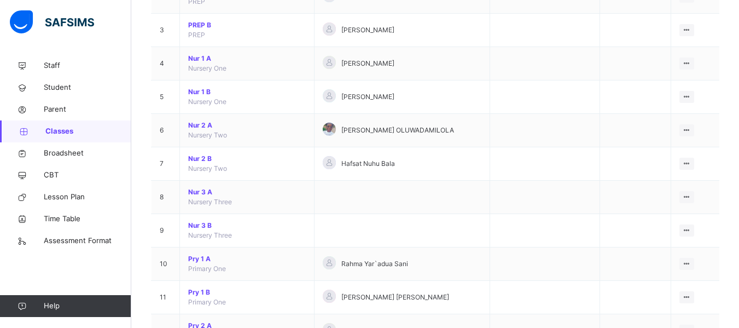
scroll to position [164, 0]
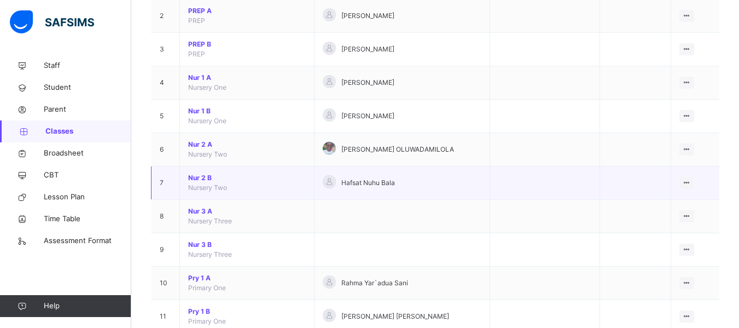
click at [202, 178] on span "Nur 2 B" at bounding box center [247, 178] width 118 height 10
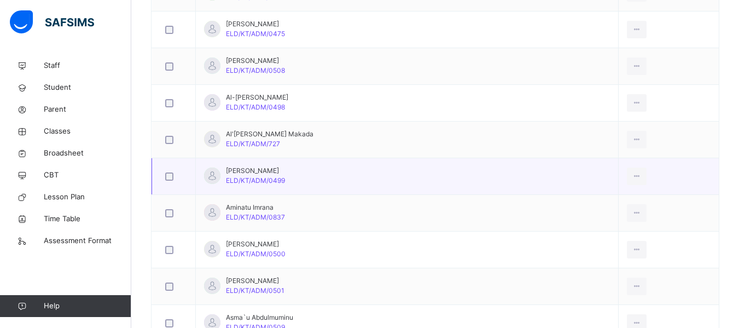
scroll to position [656, 0]
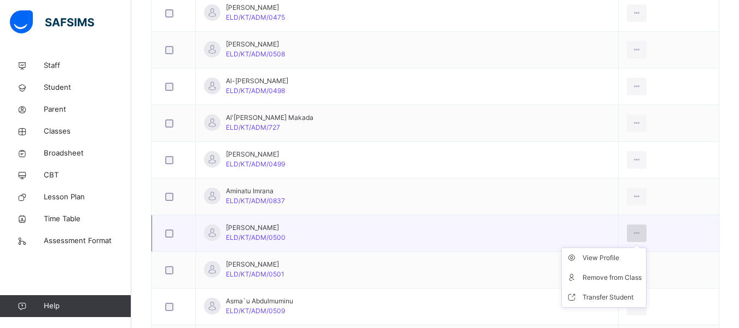
click at [627, 225] on div at bounding box center [637, 233] width 20 height 18
click at [591, 280] on div "Remove from Class" at bounding box center [612, 277] width 59 height 11
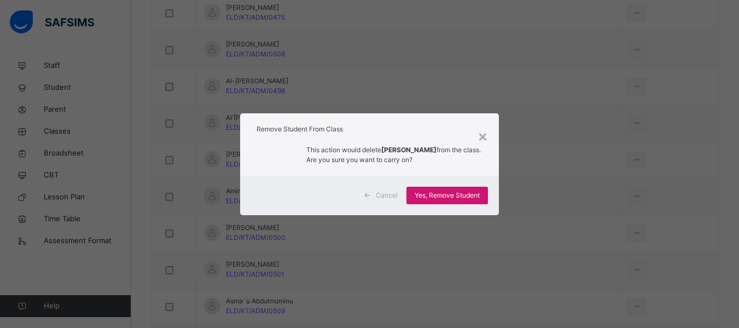
click at [444, 198] on span "Yes, Remove Student" at bounding box center [447, 195] width 65 height 10
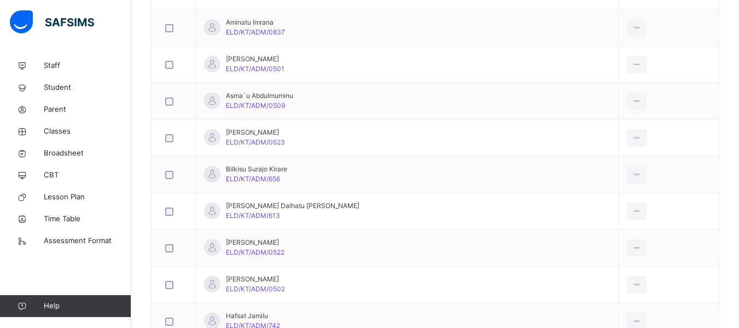
scroll to position [766, 0]
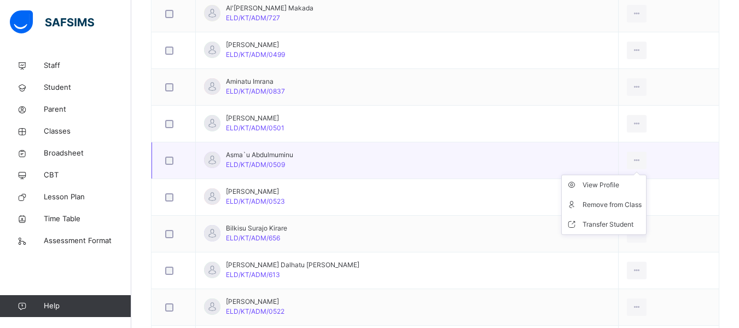
click at [618, 174] on ul "View Profile Remove from Class Transfer Student" at bounding box center [603, 204] width 85 height 60
click at [598, 202] on div "Remove from Class" at bounding box center [612, 204] width 59 height 11
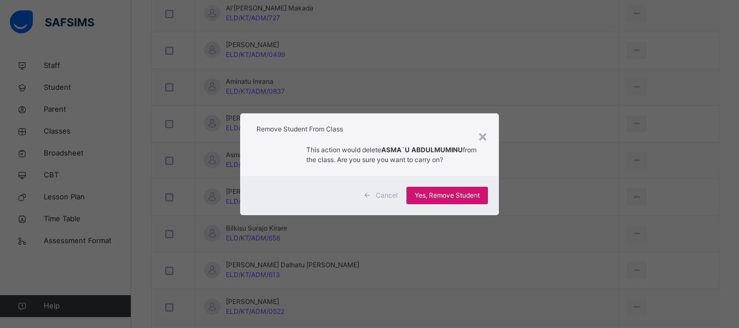
click at [471, 203] on div "Yes, Remove Student" at bounding box center [446, 196] width 81 height 18
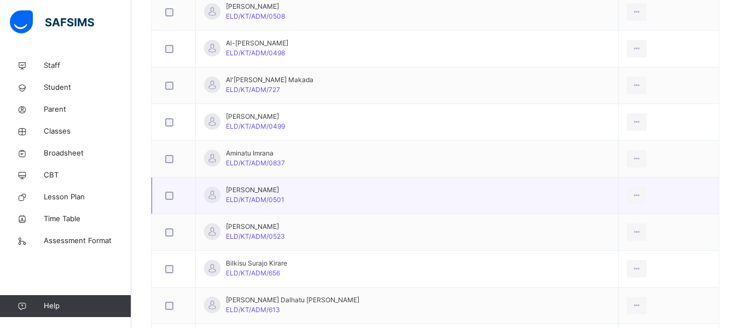
scroll to position [711, 0]
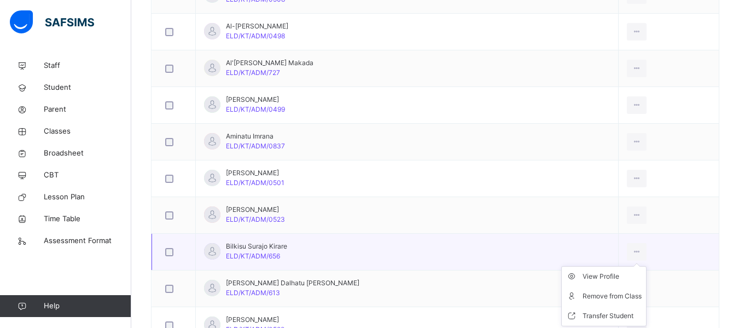
click at [618, 266] on ul "View Profile Remove from Class Transfer Student" at bounding box center [603, 296] width 85 height 60
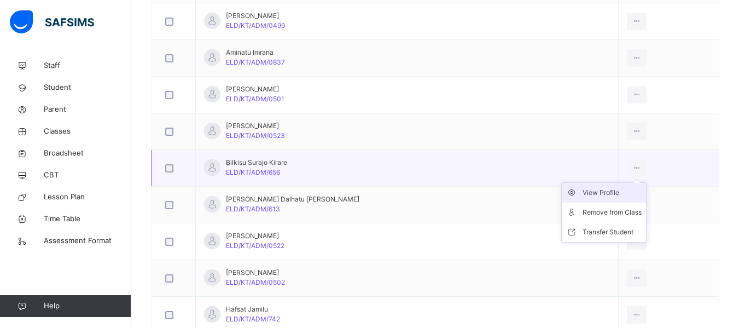
scroll to position [820, 0]
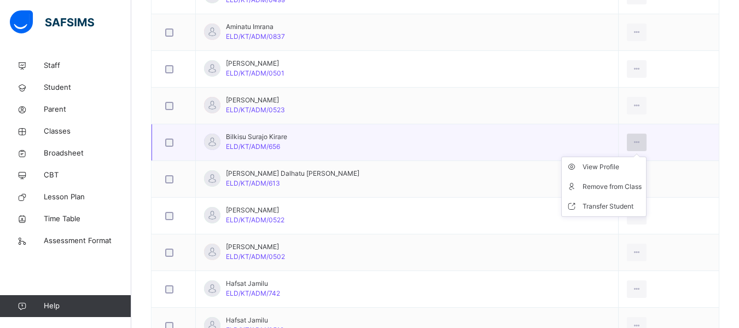
click at [627, 139] on div at bounding box center [637, 142] width 20 height 18
click at [624, 156] on ul "View Profile Remove from Class Transfer Student" at bounding box center [603, 186] width 85 height 60
click at [583, 167] on div "View Profile" at bounding box center [612, 166] width 59 height 11
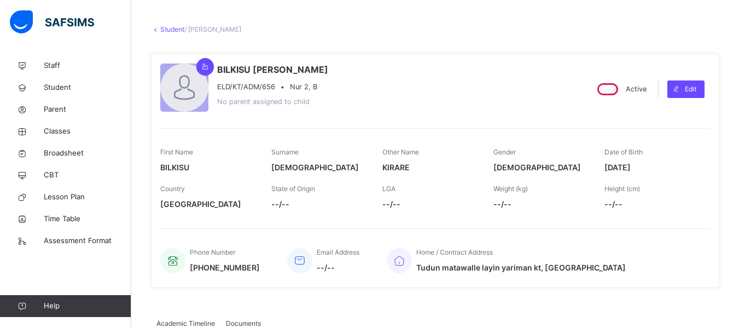
scroll to position [40, 0]
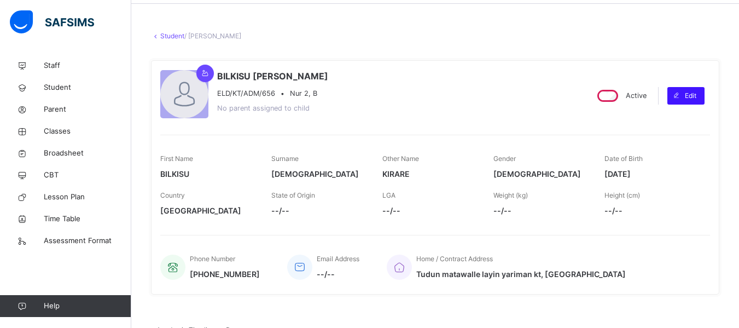
click at [693, 96] on span "Edit" at bounding box center [690, 96] width 11 height 10
select select "**"
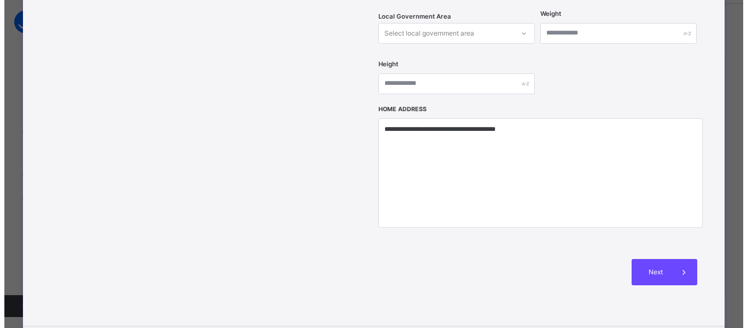
scroll to position [492, 0]
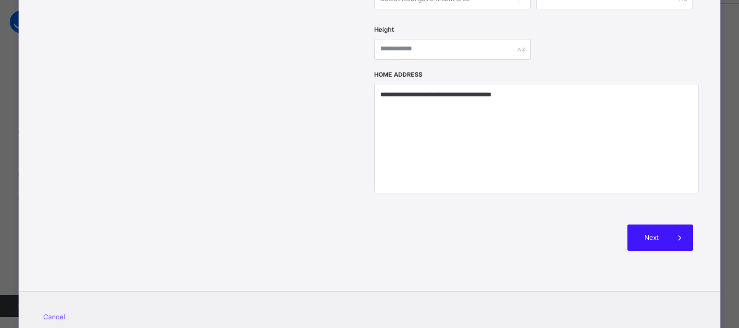
type input "******"
click at [667, 232] on span "Next" at bounding box center [651, 237] width 31 height 10
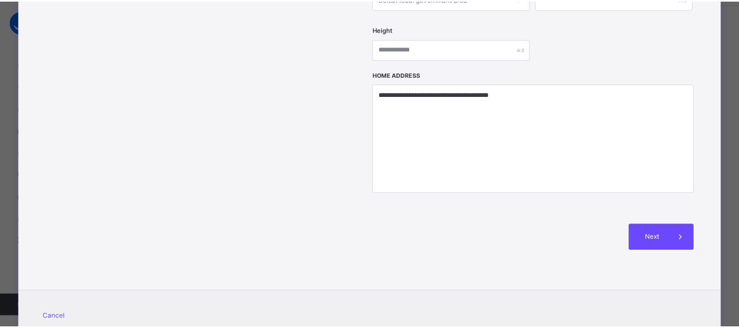
scroll to position [274, 0]
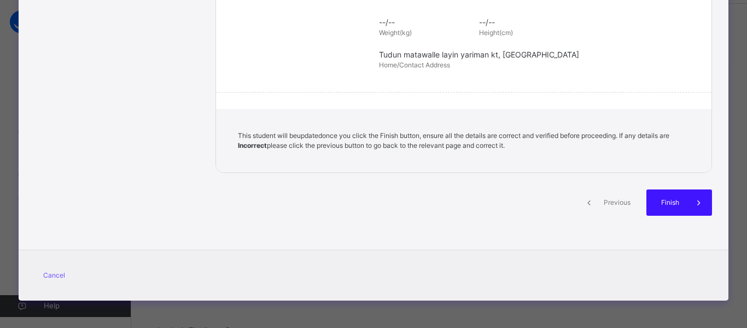
click at [679, 204] on span "Finish" at bounding box center [670, 202] width 31 height 10
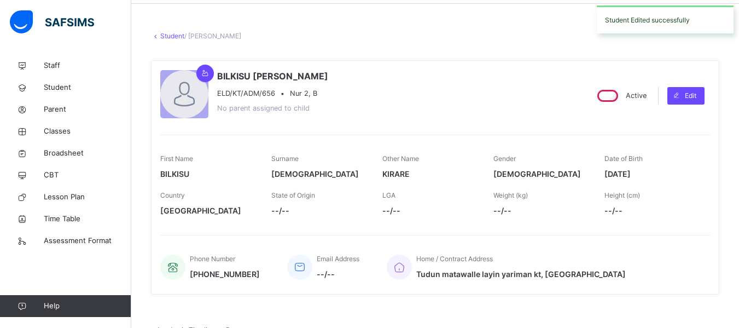
click at [178, 34] on link "Student" at bounding box center [172, 36] width 24 height 8
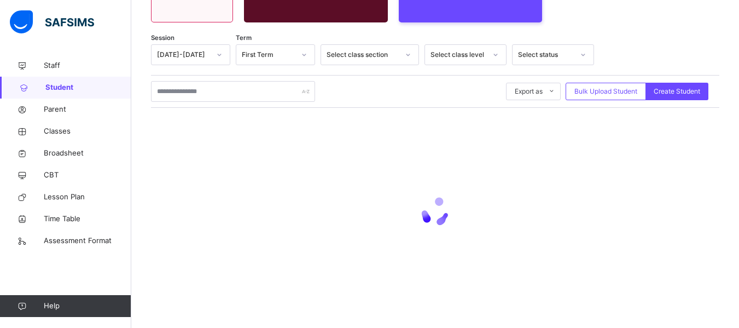
scroll to position [159, 0]
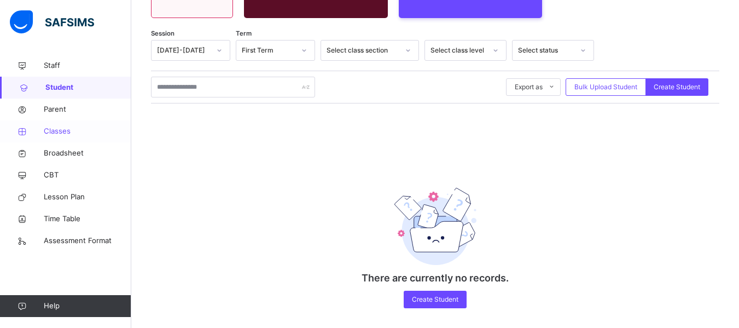
click at [57, 131] on span "Classes" at bounding box center [88, 131] width 88 height 11
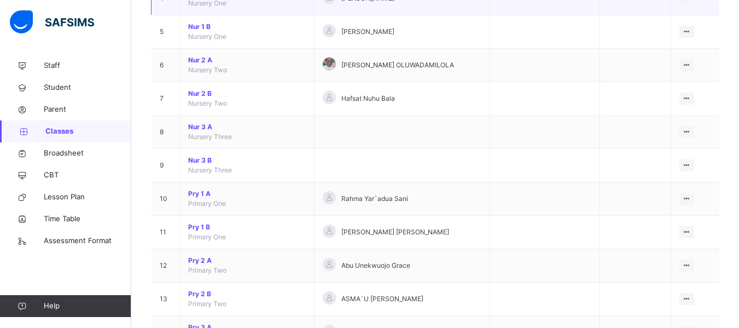
scroll to position [164, 0]
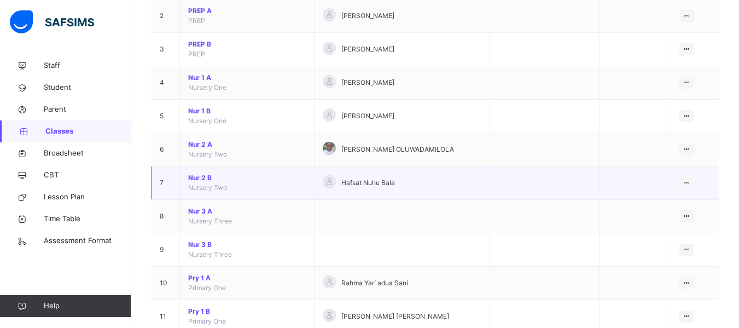
click at [204, 179] on span "Nur 2 B" at bounding box center [247, 178] width 118 height 10
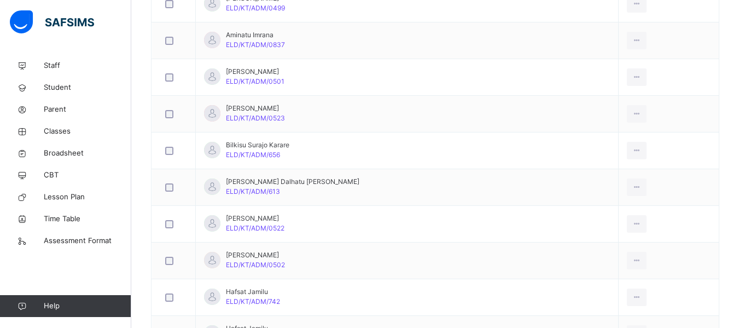
scroll to position [820, 0]
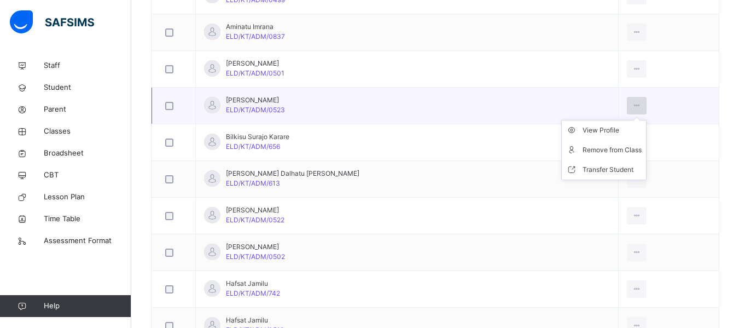
click at [632, 106] on icon at bounding box center [636, 106] width 9 height 10
click at [583, 146] on div "Remove from Class" at bounding box center [612, 149] width 59 height 11
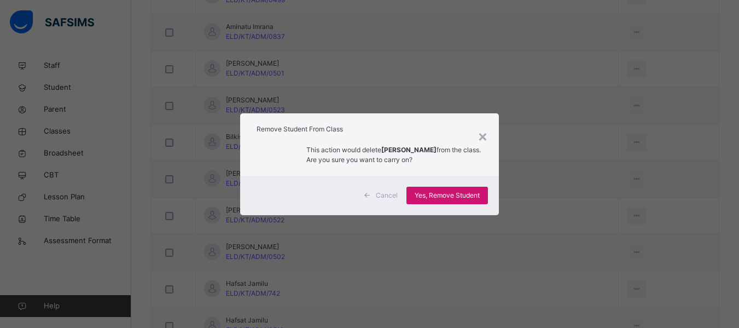
click at [432, 187] on div "Yes, Remove Student" at bounding box center [446, 196] width 81 height 18
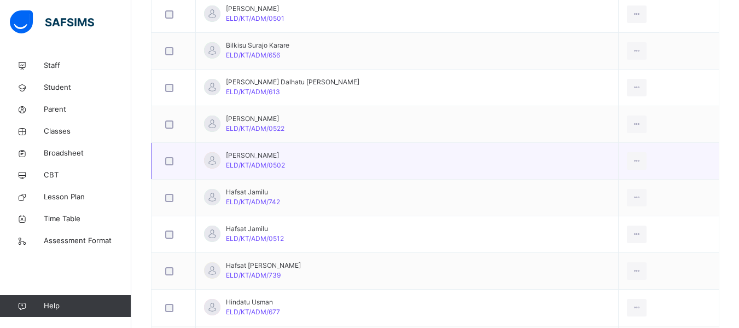
scroll to position [930, 0]
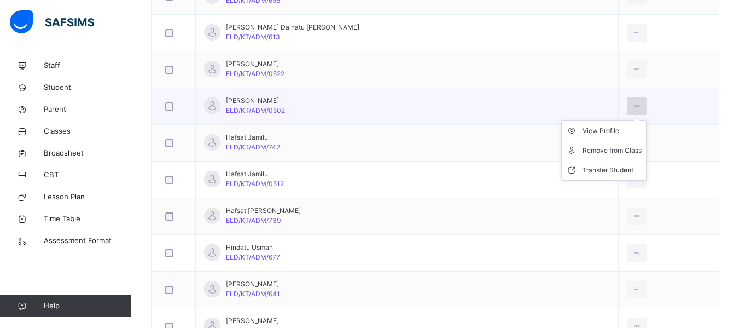
click at [632, 106] on icon at bounding box center [636, 106] width 9 height 10
click at [589, 148] on div "Remove from Class" at bounding box center [612, 150] width 59 height 11
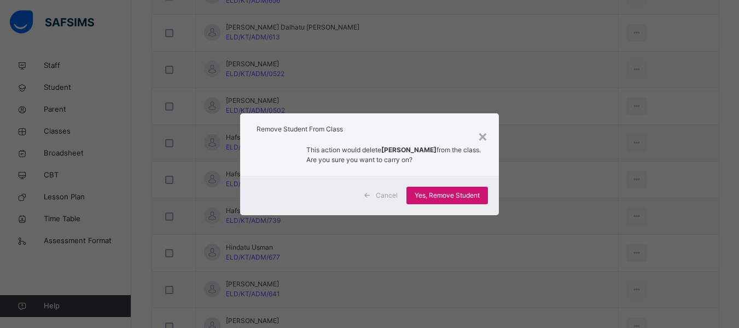
click at [445, 192] on span "Yes, Remove Student" at bounding box center [447, 195] width 65 height 10
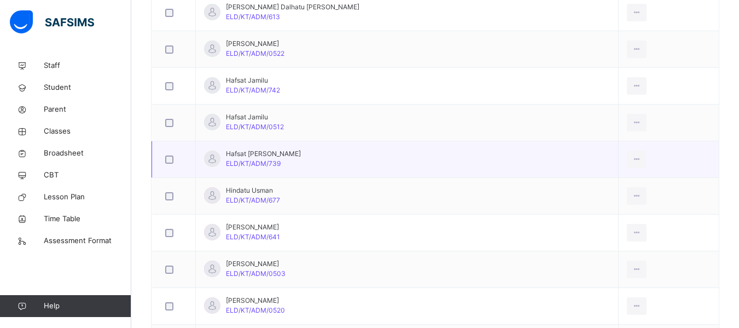
scroll to position [985, 0]
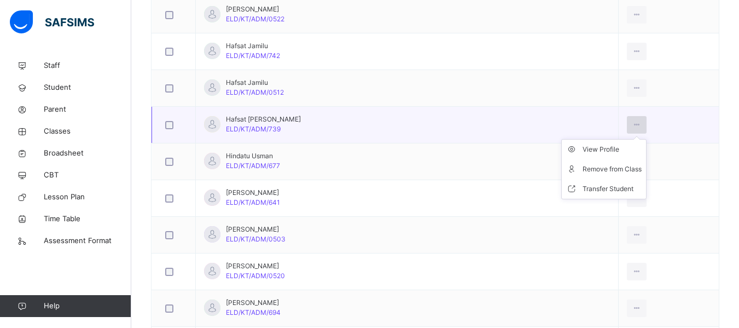
click at [627, 123] on div at bounding box center [637, 125] width 20 height 18
click at [587, 168] on div "Remove from Class" at bounding box center [612, 169] width 59 height 11
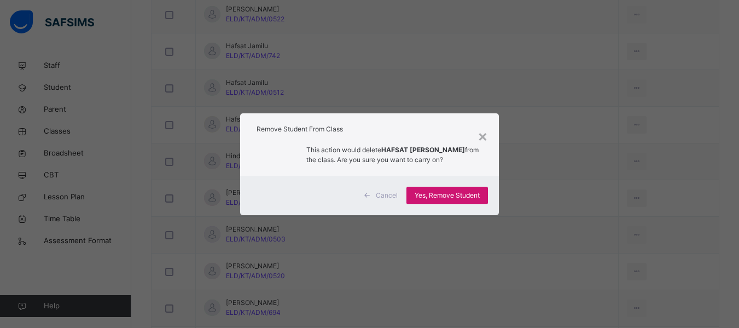
click at [439, 191] on span "Yes, Remove Student" at bounding box center [447, 195] width 65 height 10
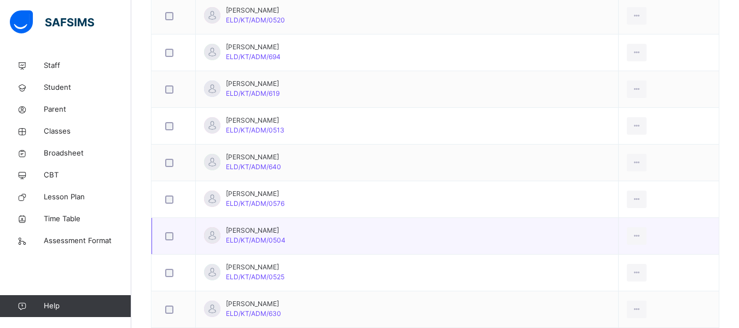
scroll to position [1258, 0]
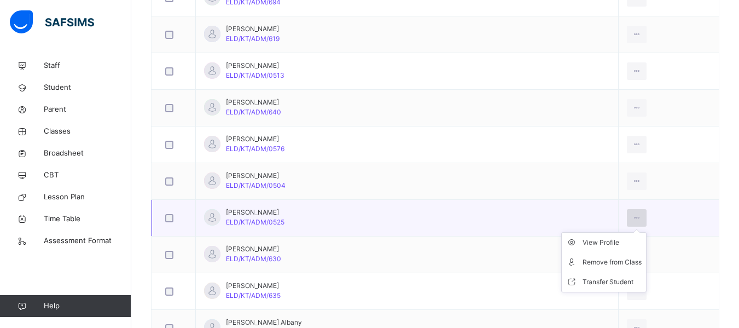
click at [632, 216] on icon at bounding box center [636, 218] width 9 height 10
click at [599, 261] on div "Remove from Class" at bounding box center [612, 262] width 59 height 11
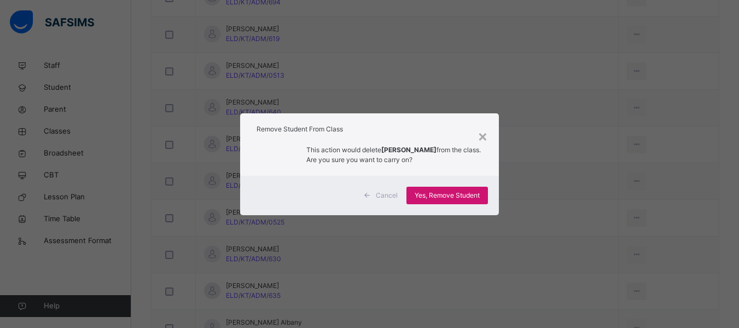
click at [449, 193] on span "Yes, Remove Student" at bounding box center [447, 195] width 65 height 10
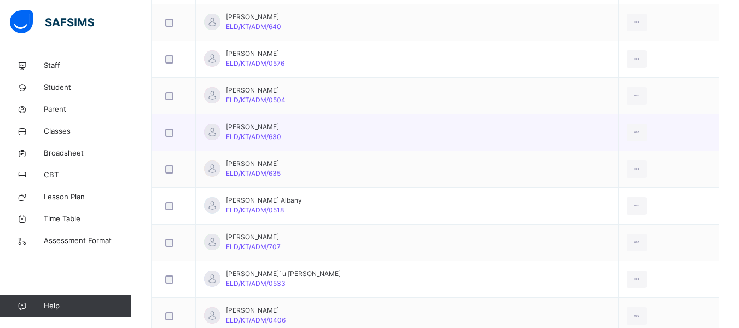
scroll to position [1367, 0]
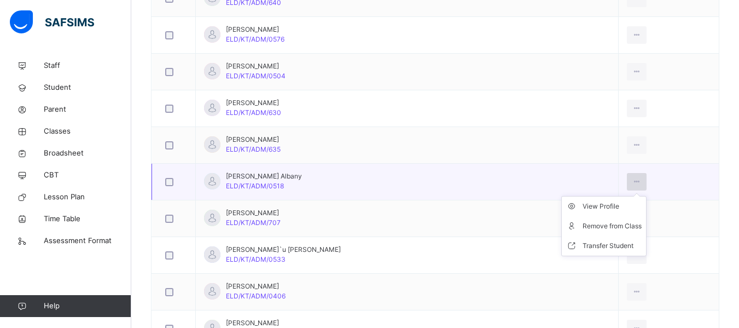
click at [627, 178] on div at bounding box center [637, 182] width 20 height 18
click at [583, 230] on div "Remove from Class" at bounding box center [612, 225] width 59 height 11
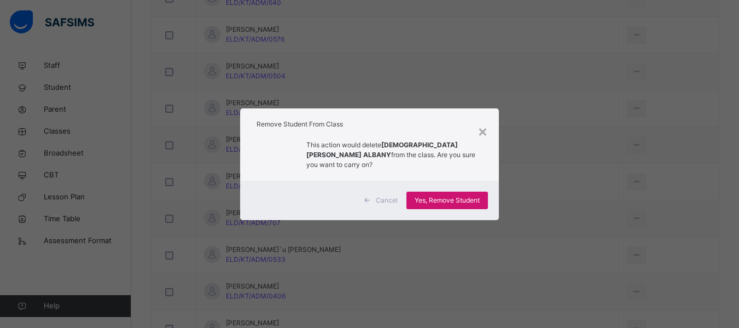
click at [451, 191] on div "Yes, Remove Student" at bounding box center [446, 200] width 81 height 18
click at [462, 191] on div "Yes, Remove Student" at bounding box center [446, 200] width 81 height 18
click at [449, 195] on span "Yes, Remove Student" at bounding box center [447, 200] width 65 height 10
click at [479, 195] on span "Yes, Remove Student" at bounding box center [447, 200] width 65 height 10
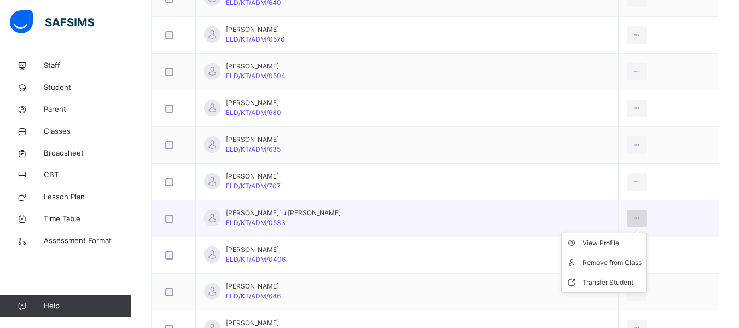
click at [632, 214] on icon at bounding box center [636, 218] width 9 height 10
click at [632, 220] on icon at bounding box center [636, 218] width 9 height 10
click at [591, 266] on div "Remove from Class" at bounding box center [612, 262] width 59 height 11
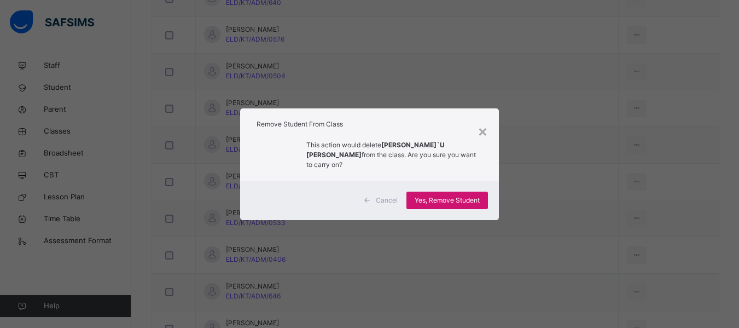
click at [457, 199] on span "Yes, Remove Student" at bounding box center [447, 200] width 65 height 10
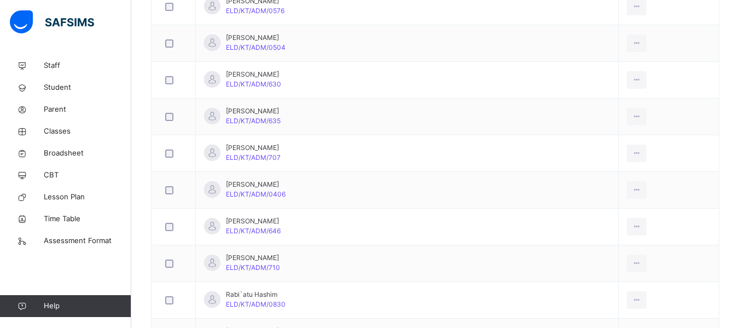
scroll to position [1422, 0]
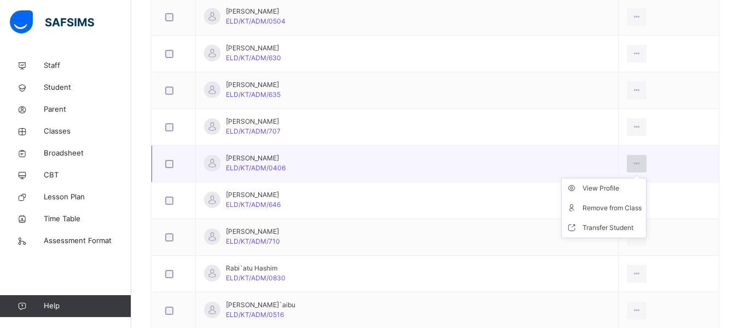
click at [627, 159] on div at bounding box center [637, 164] width 20 height 18
click at [591, 205] on div "Remove from Class" at bounding box center [612, 207] width 59 height 11
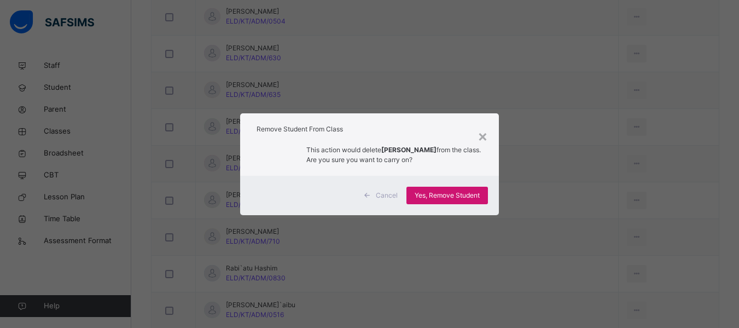
click at [433, 194] on span "Yes, Remove Student" at bounding box center [447, 195] width 65 height 10
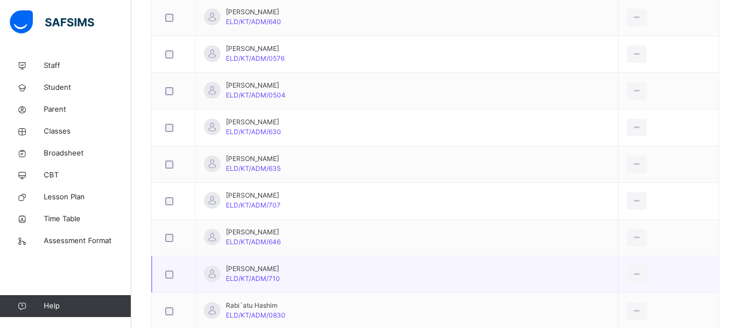
scroll to position [1367, 0]
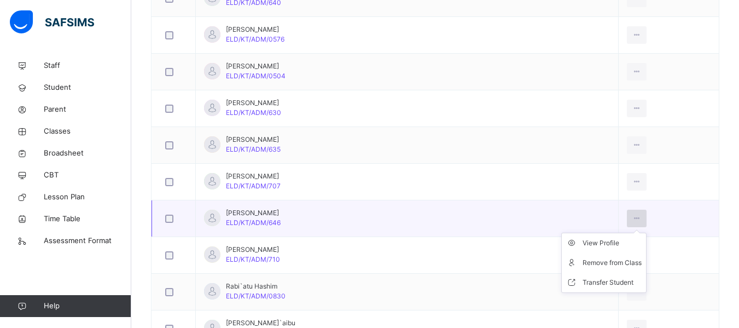
click at [627, 219] on div at bounding box center [637, 218] width 20 height 18
click at [599, 257] on li "Remove from Class" at bounding box center [604, 263] width 84 height 20
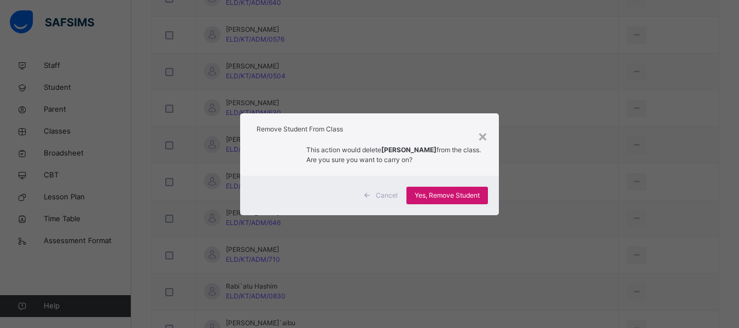
click at [451, 187] on div "Yes, Remove Student" at bounding box center [446, 196] width 81 height 18
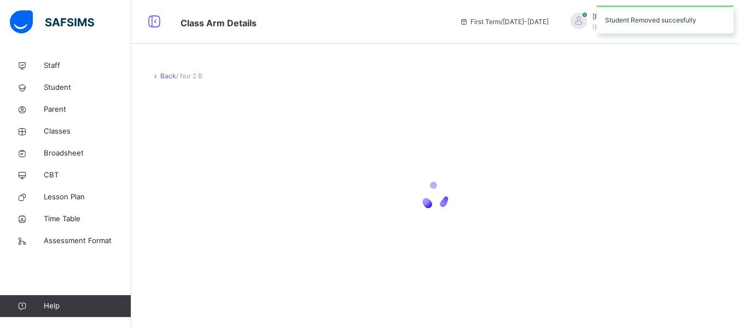
scroll to position [0, 0]
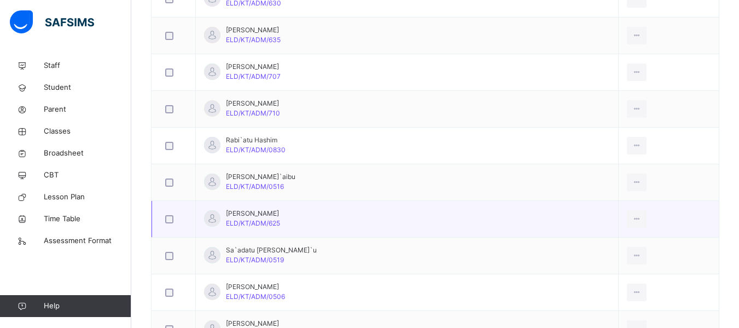
scroll to position [1532, 0]
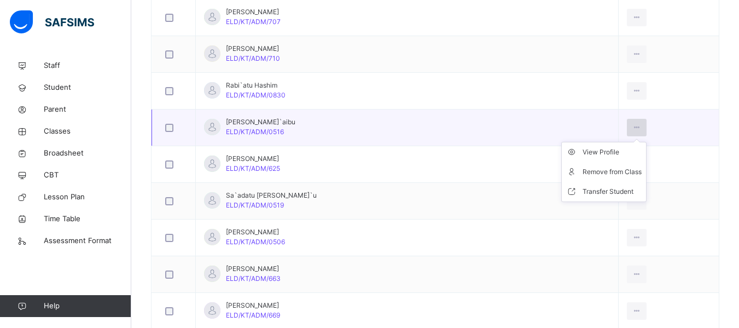
click at [632, 129] on icon at bounding box center [636, 128] width 9 height 10
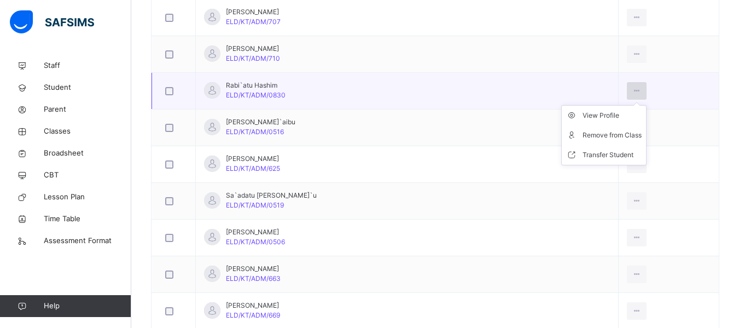
click at [632, 88] on icon at bounding box center [636, 91] width 9 height 10
click at [593, 140] on div "Remove from Class" at bounding box center [612, 135] width 59 height 11
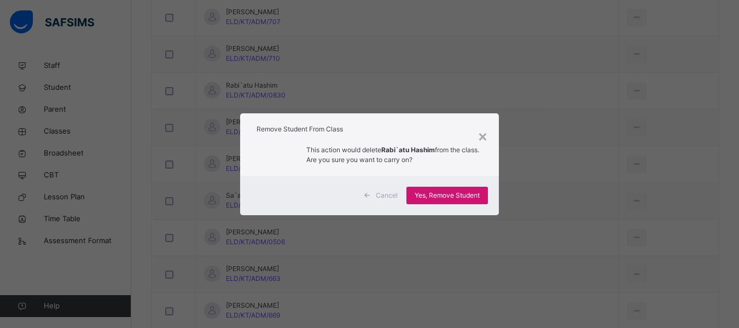
click at [447, 190] on span "Yes, Remove Student" at bounding box center [447, 195] width 65 height 10
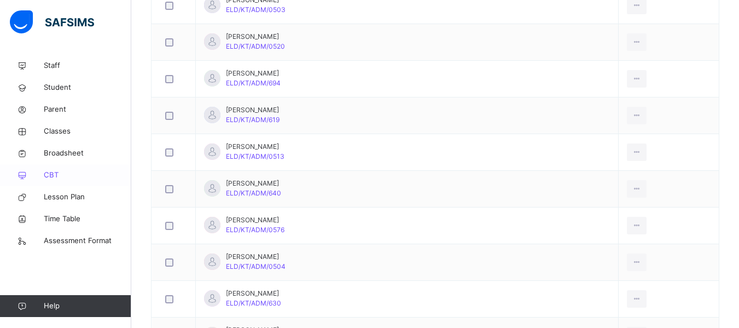
scroll to position [1149, 0]
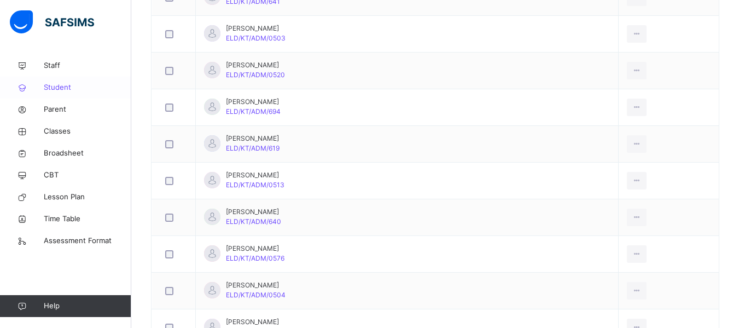
click at [58, 89] on span "Student" at bounding box center [88, 87] width 88 height 11
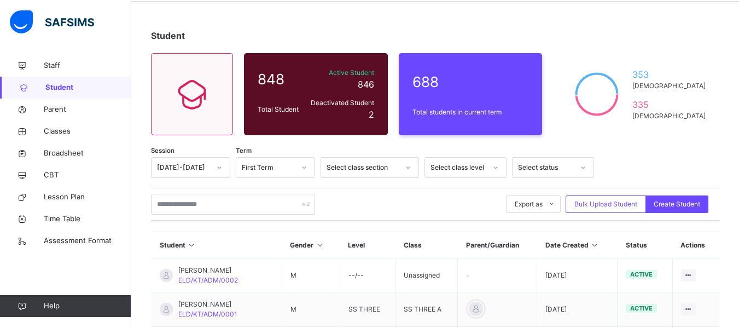
scroll to position [55, 0]
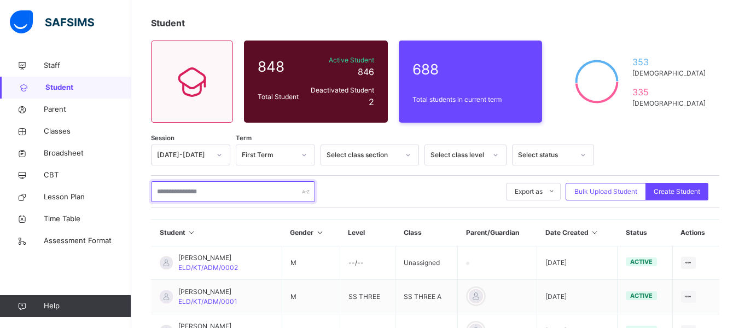
click at [212, 195] on input "text" at bounding box center [233, 191] width 164 height 21
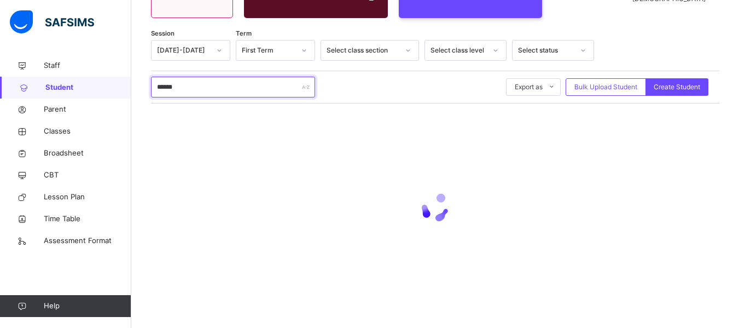
scroll to position [168, 0]
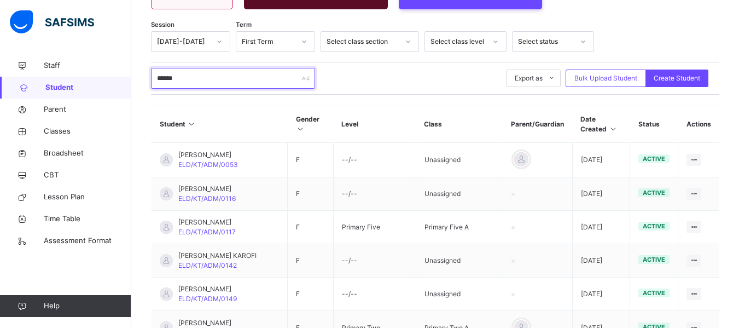
click at [166, 80] on input "******" at bounding box center [233, 78] width 164 height 21
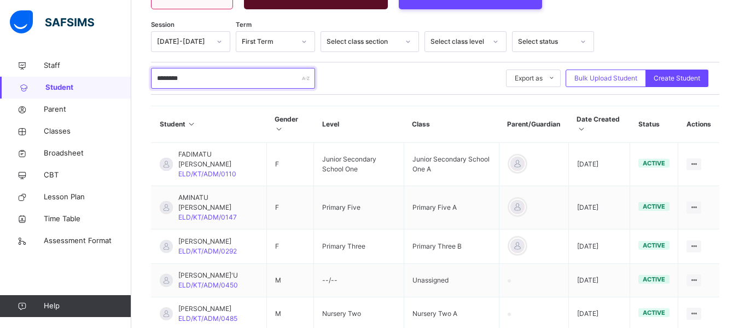
scroll to position [387, 0]
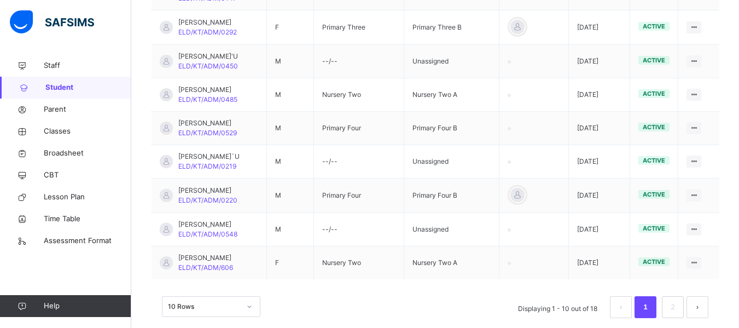
type input "********"
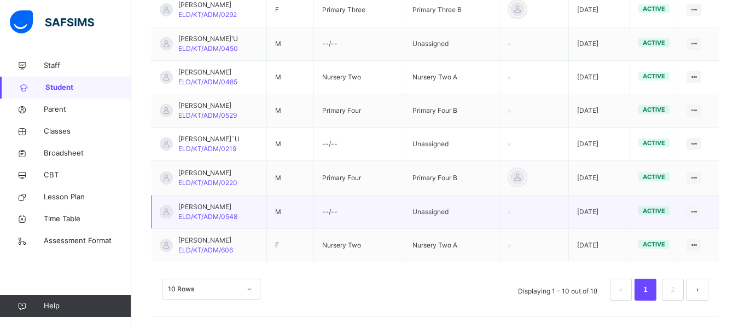
scroll to position [434, 0]
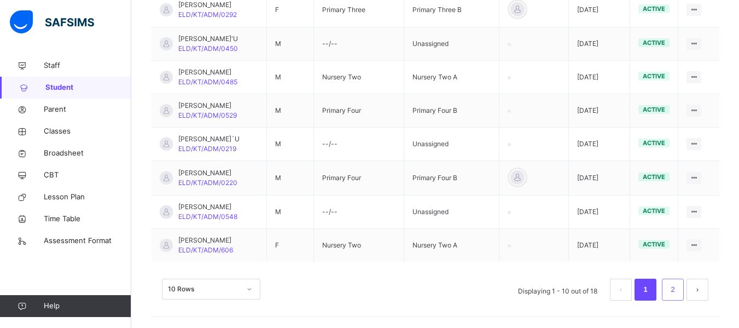
click at [678, 291] on link "2" at bounding box center [672, 289] width 10 height 14
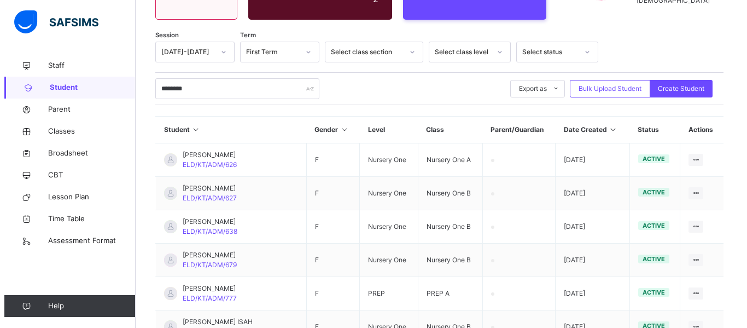
scroll to position [0, 0]
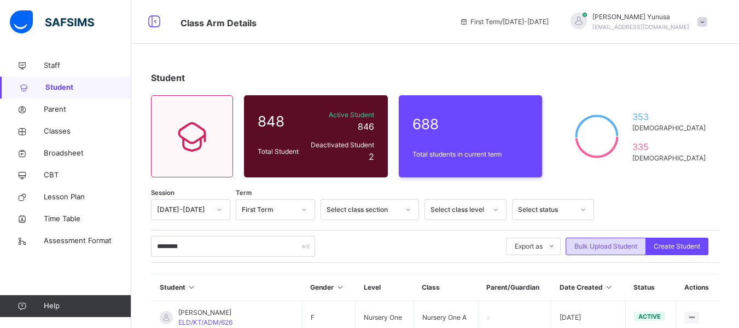
click at [583, 241] on span "Bulk Upload Student" at bounding box center [605, 246] width 63 height 10
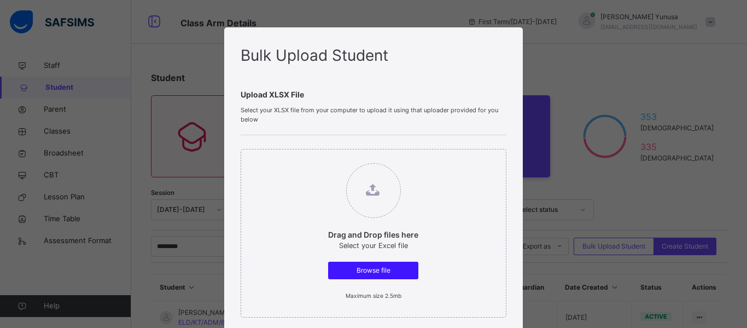
click at [386, 269] on span "Browse file" at bounding box center [373, 270] width 74 height 10
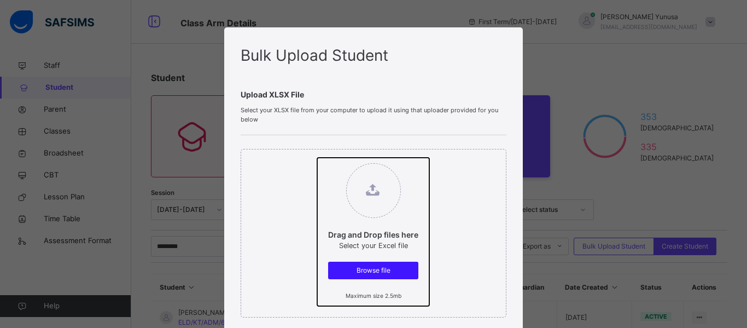
click at [317, 158] on input "Drag and Drop files here Select your Excel file Browse file Maximum size 2.5mb" at bounding box center [317, 158] width 0 height 0
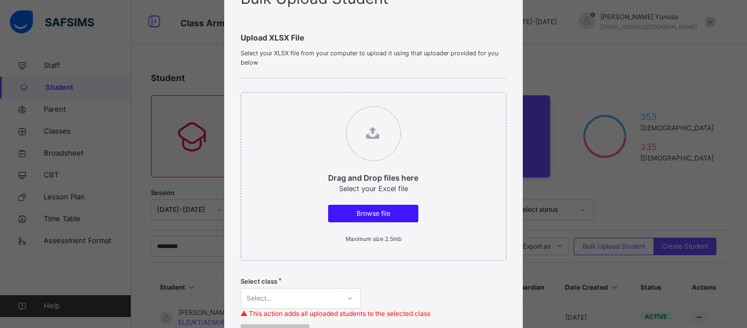
scroll to position [55, 0]
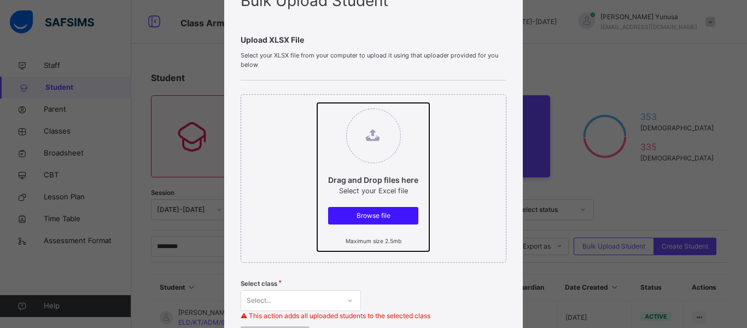
type input "**********"
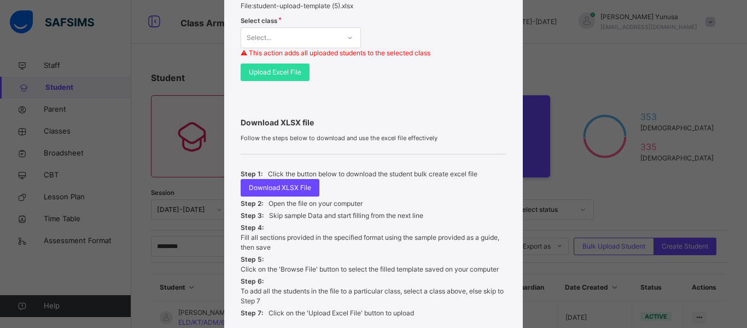
scroll to position [328, 0]
click at [329, 34] on div "Select..." at bounding box center [290, 36] width 98 height 17
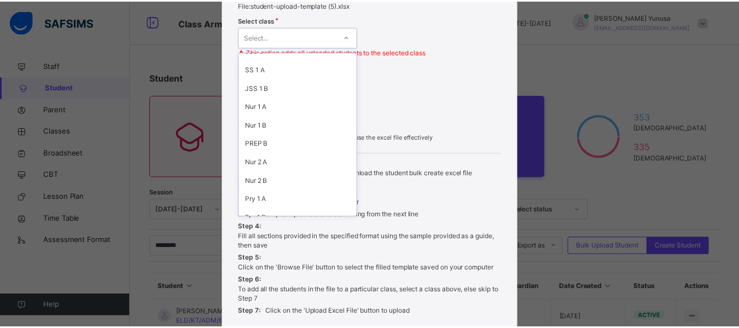
scroll to position [164, 0]
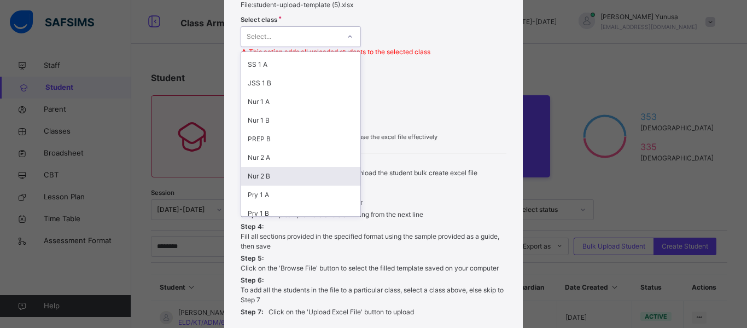
click at [267, 177] on div "Nur 2 B" at bounding box center [300, 176] width 119 height 19
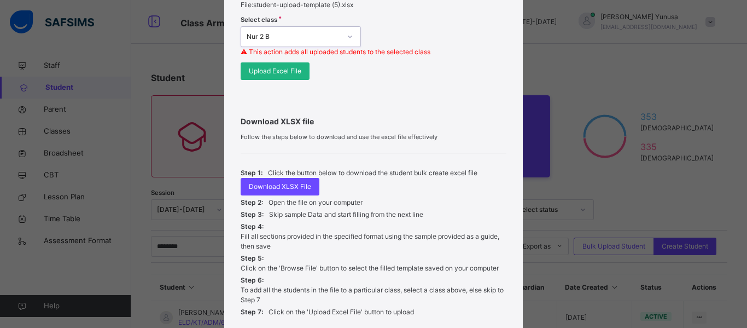
click at [269, 72] on span "Upload Excel File" at bounding box center [275, 71] width 53 height 10
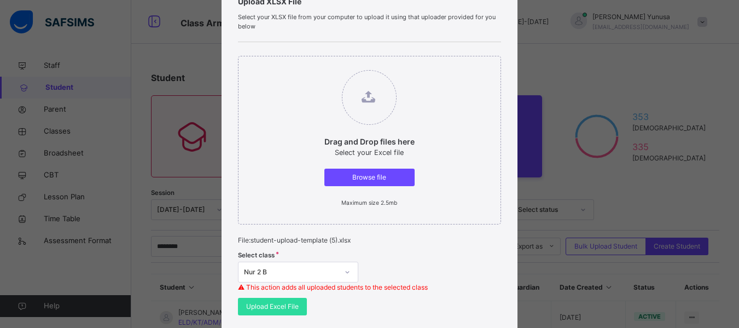
scroll to position [273, 0]
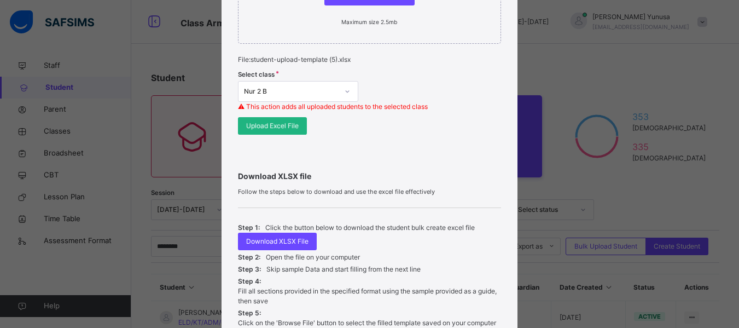
click at [275, 126] on span "Upload Excel File" at bounding box center [272, 126] width 53 height 10
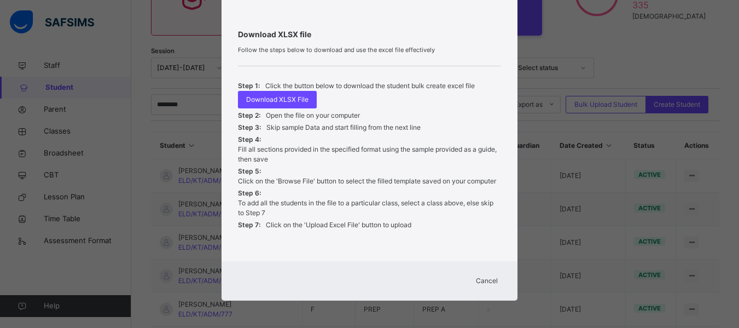
scroll to position [306, 0]
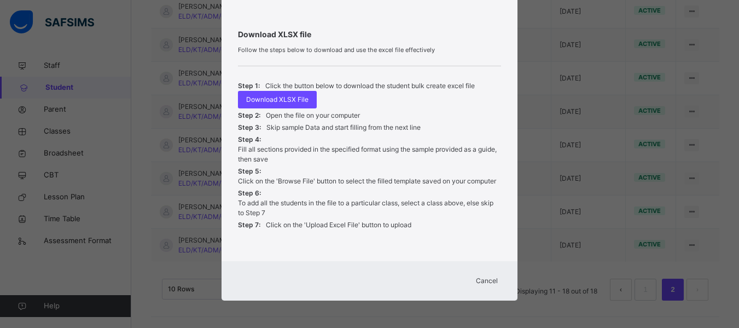
click at [492, 281] on span "Cancel" at bounding box center [487, 281] width 22 height 10
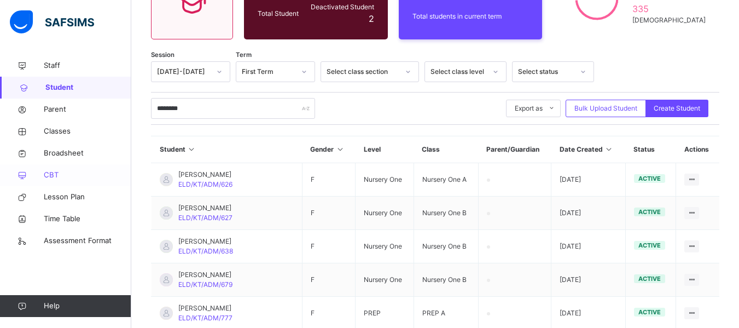
scroll to position [164, 0]
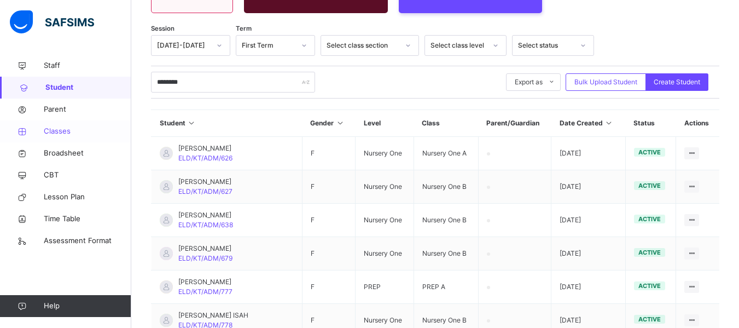
click at [61, 131] on span "Classes" at bounding box center [88, 131] width 88 height 11
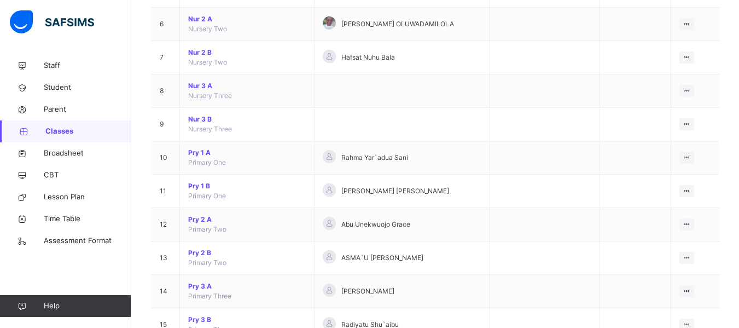
scroll to position [273, 0]
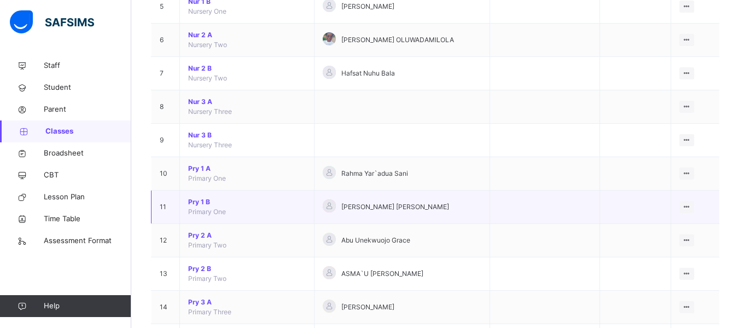
click at [203, 202] on span "Pry 1 B" at bounding box center [247, 202] width 118 height 10
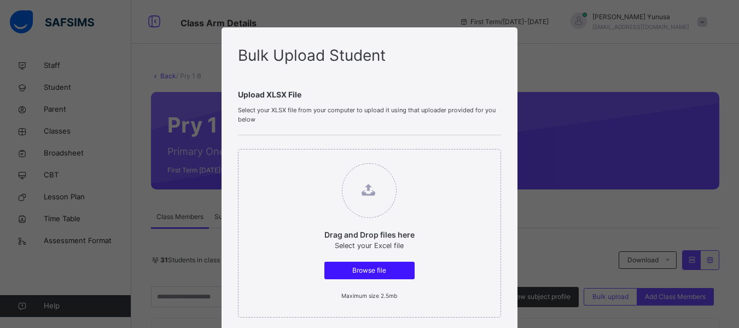
click at [366, 261] on div "Browse file" at bounding box center [369, 270] width 90 height 18
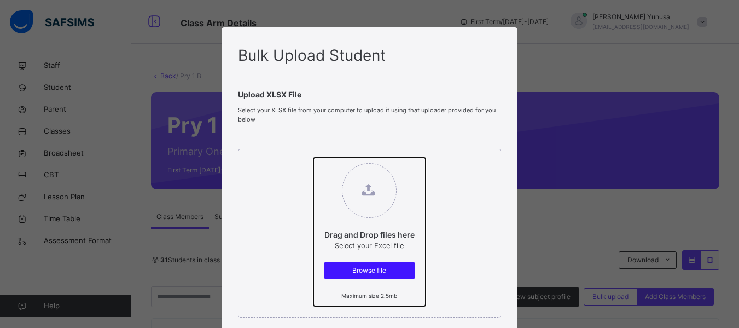
click at [313, 158] on input "Drag and Drop files here Select your Excel file Browse file Maximum size 2.5mb" at bounding box center [313, 158] width 0 height 0
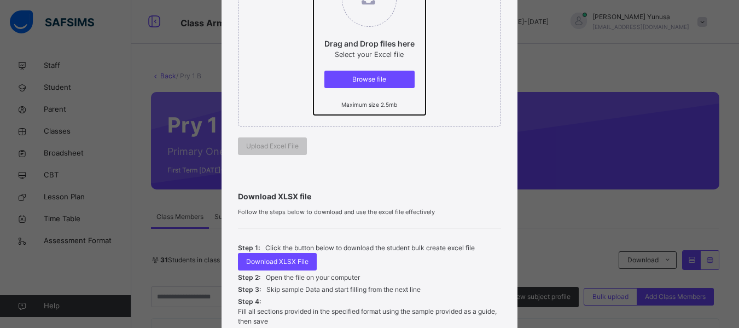
scroll to position [321, 0]
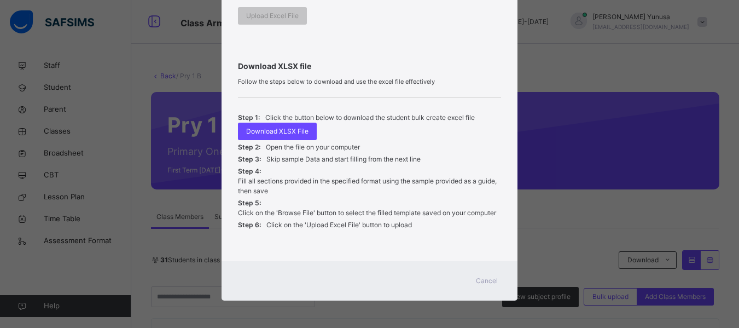
click at [488, 283] on span "Cancel" at bounding box center [487, 281] width 22 height 10
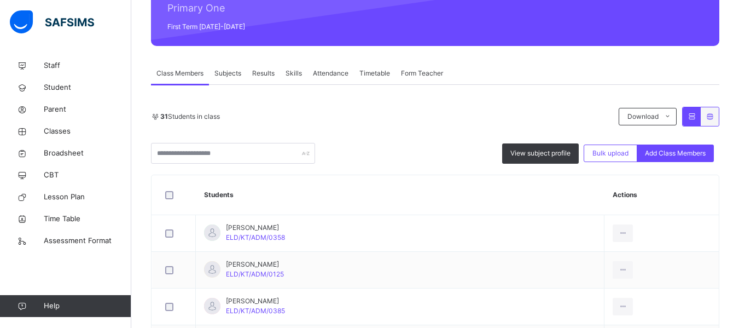
scroll to position [164, 0]
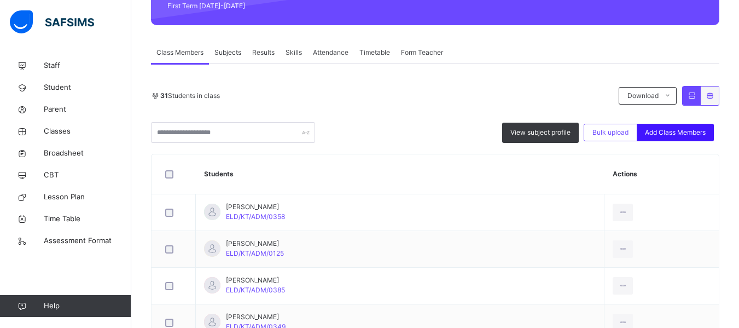
click at [660, 132] on span "Add Class Members" at bounding box center [675, 132] width 61 height 10
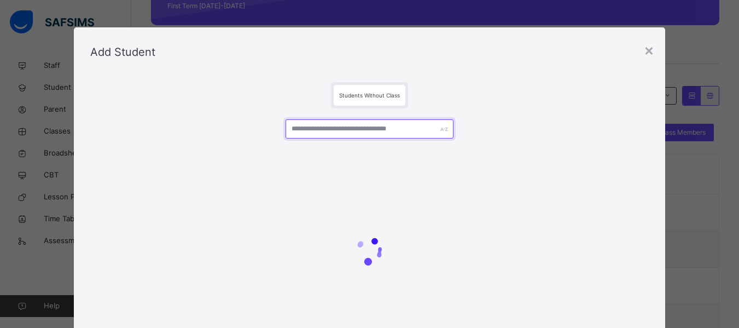
click at [377, 133] on input "text" at bounding box center [369, 128] width 167 height 19
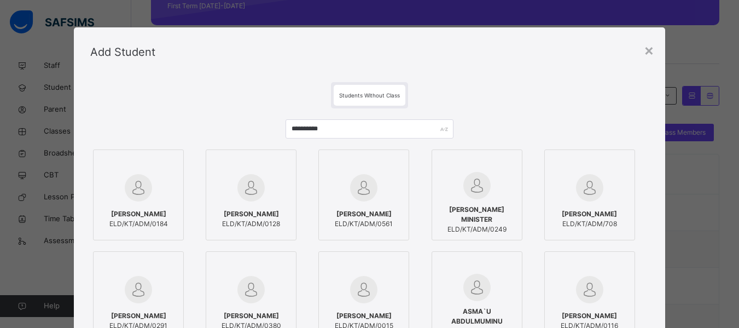
click at [372, 195] on img at bounding box center [363, 187] width 27 height 27
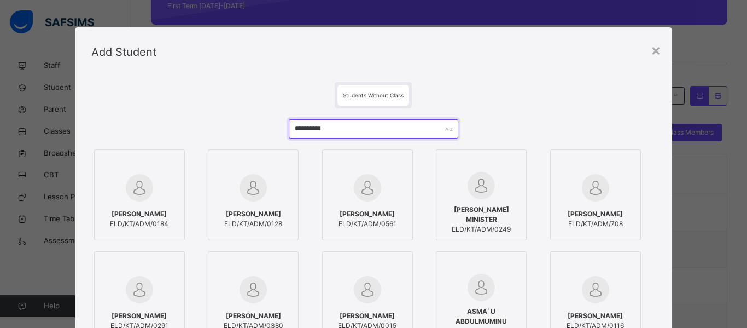
click at [328, 125] on input "**********" at bounding box center [374, 128] width 170 height 19
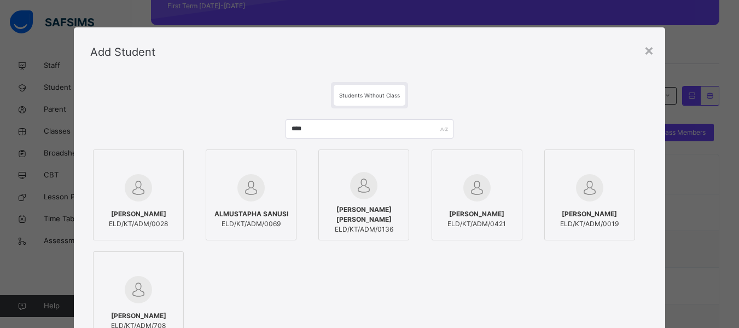
click at [478, 194] on img at bounding box center [476, 187] width 27 height 27
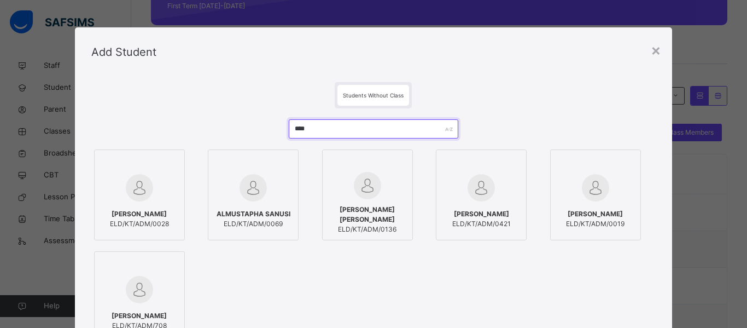
click at [295, 124] on input "****" at bounding box center [374, 128] width 170 height 19
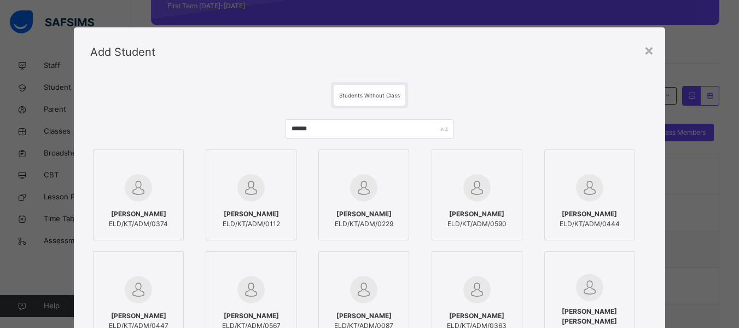
click at [491, 200] on div at bounding box center [477, 188] width 79 height 32
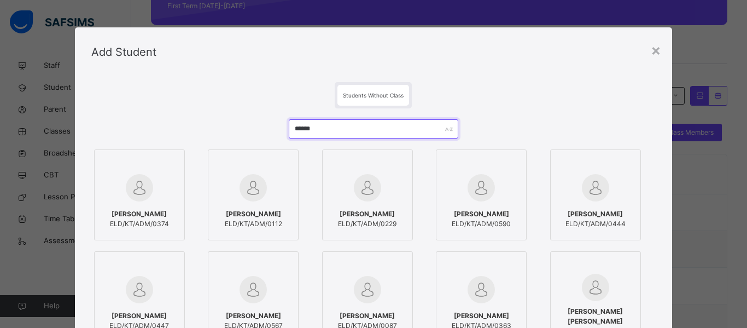
click at [302, 129] on input "******" at bounding box center [374, 128] width 170 height 19
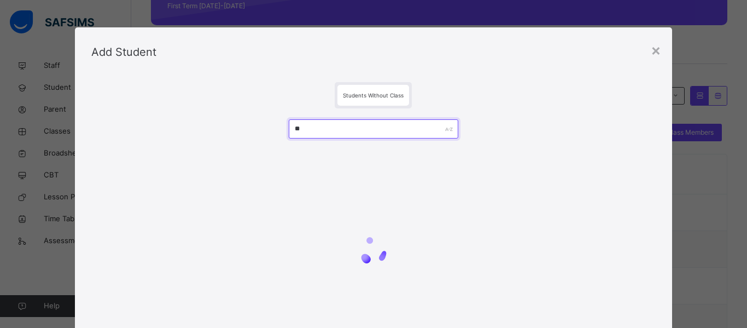
type input "*"
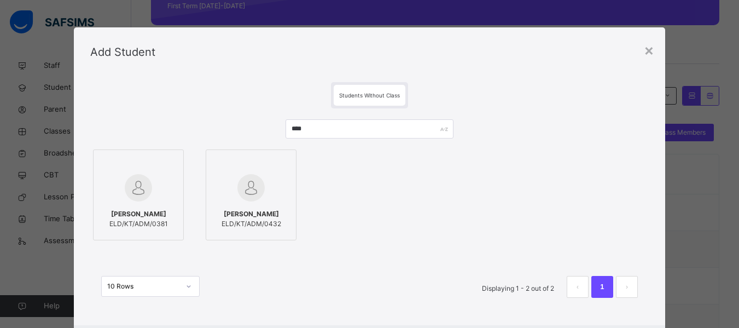
click at [258, 203] on div "HABIBATU SHAMSUDDEEN ELD/KT/ADM/0432" at bounding box center [251, 218] width 79 height 31
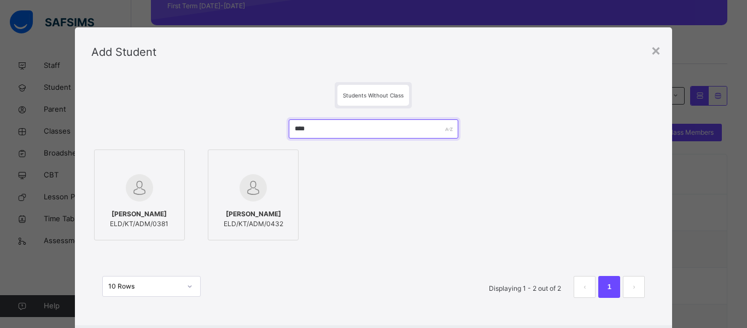
click at [304, 129] on input "****" at bounding box center [374, 128] width 170 height 19
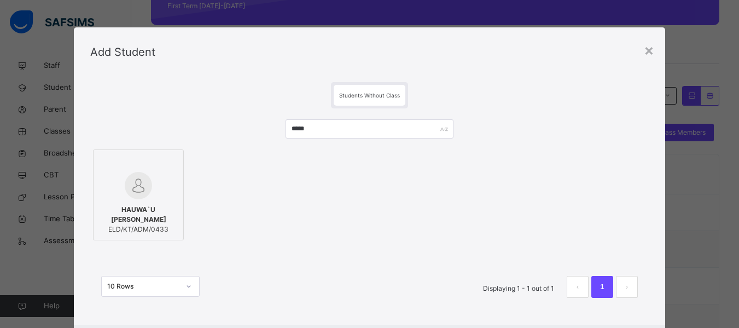
click at [117, 207] on div "HAUWA`U UMAR KABIR ELD/KT/ADM/0433" at bounding box center [138, 219] width 79 height 40
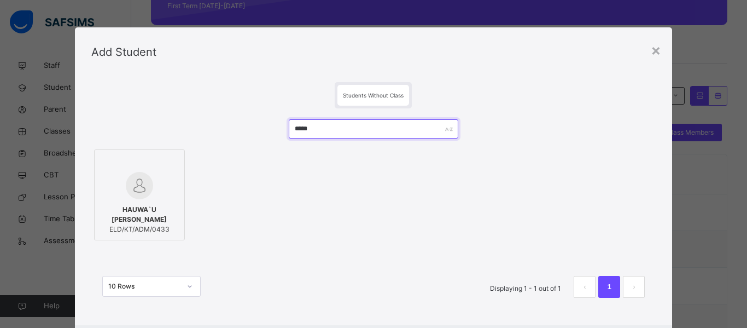
click at [305, 124] on input "*****" at bounding box center [374, 128] width 170 height 19
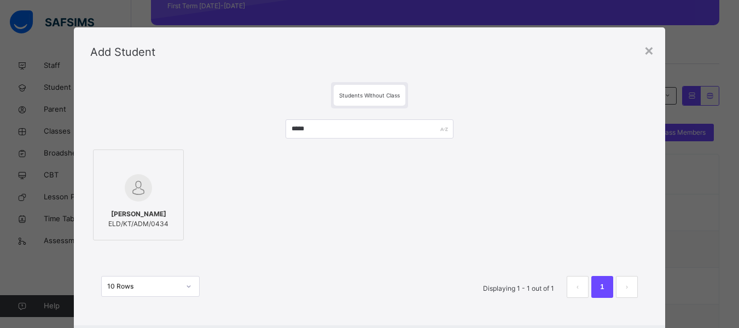
click at [148, 208] on div "MAIMUNATU LAWAL ELD/KT/ADM/0434" at bounding box center [138, 218] width 79 height 31
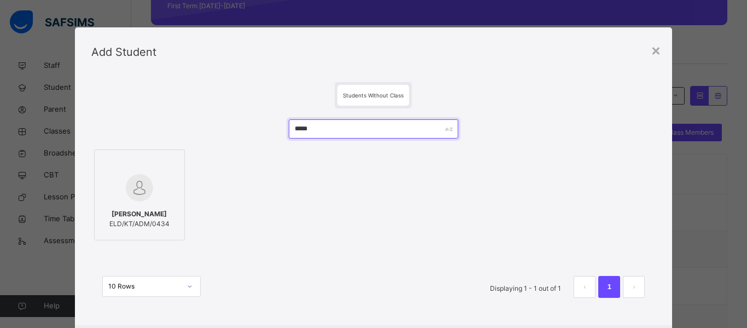
click at [307, 130] on input "*****" at bounding box center [374, 128] width 170 height 19
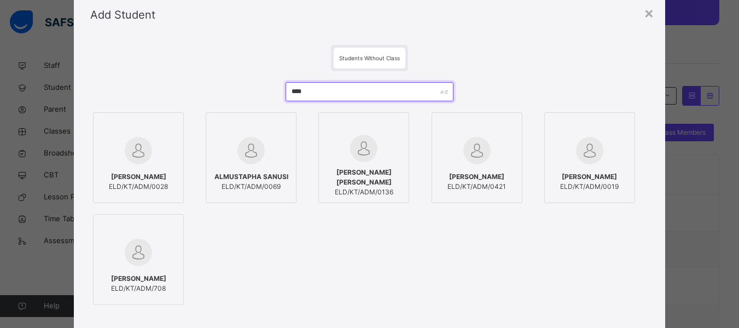
scroll to position [55, 0]
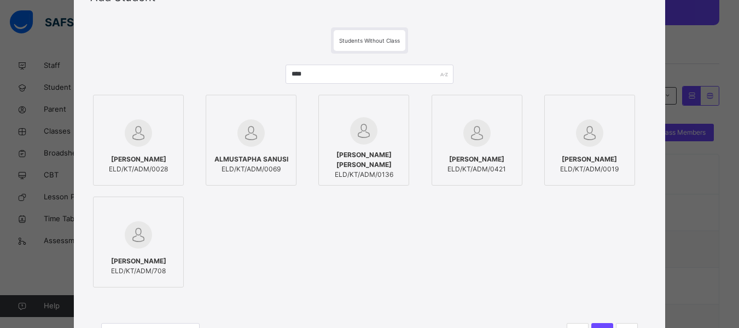
click at [141, 237] on img at bounding box center [138, 234] width 27 height 27
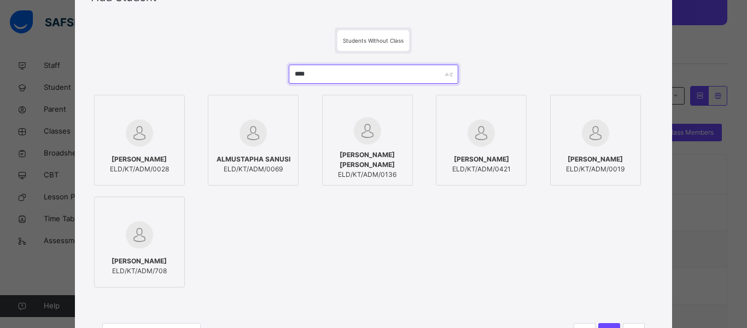
click at [305, 74] on input "****" at bounding box center [374, 74] width 170 height 19
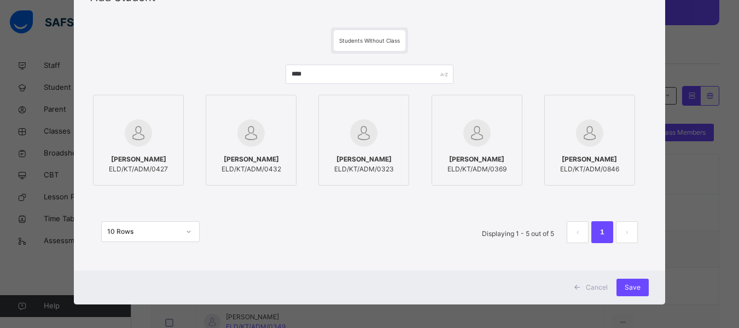
click at [145, 135] on img at bounding box center [138, 132] width 27 height 27
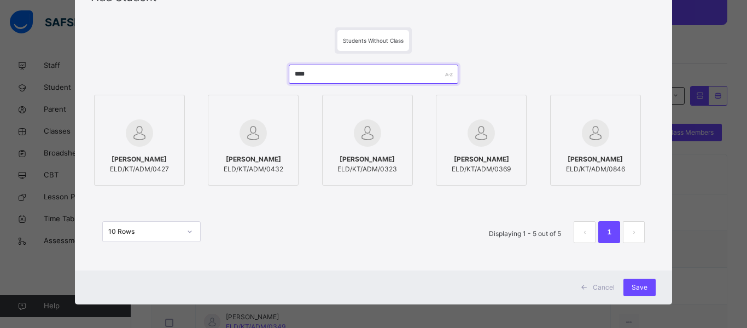
click at [307, 71] on input "****" at bounding box center [374, 74] width 170 height 19
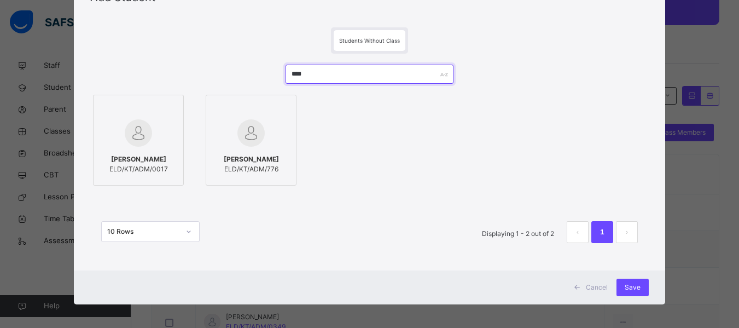
type input "****"
click at [237, 142] on img at bounding box center [250, 132] width 27 height 27
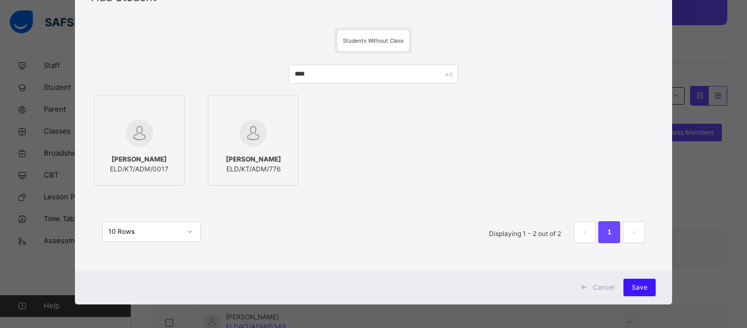
click at [639, 284] on span "Save" at bounding box center [640, 287] width 16 height 10
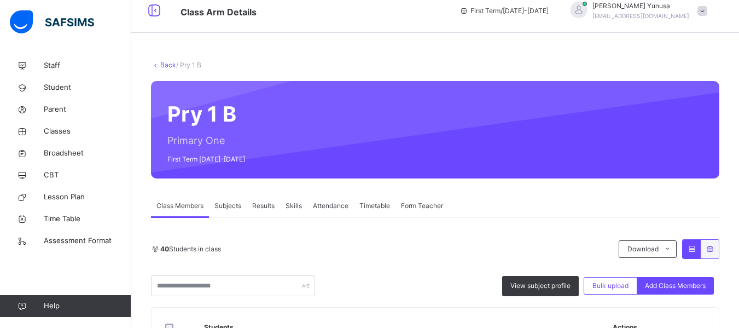
scroll to position [0, 0]
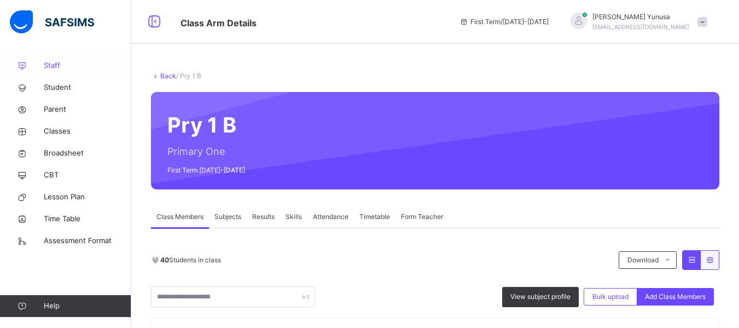
click at [50, 67] on span "Staff" at bounding box center [88, 65] width 88 height 11
